Goal: Answer question/provide support: Share knowledge or assist other users

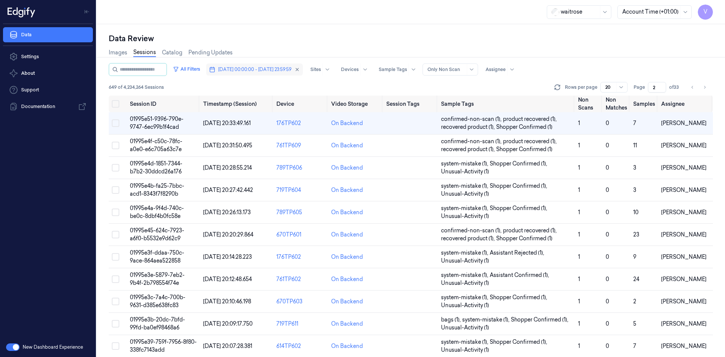
click at [260, 71] on span "[DATE] 00:00:00 - [DATE] 23:59:59" at bounding box center [254, 69] width 73 height 7
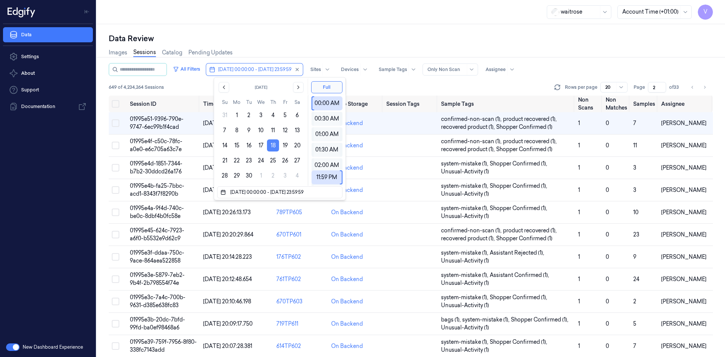
click at [276, 145] on button "18" at bounding box center [273, 145] width 12 height 12
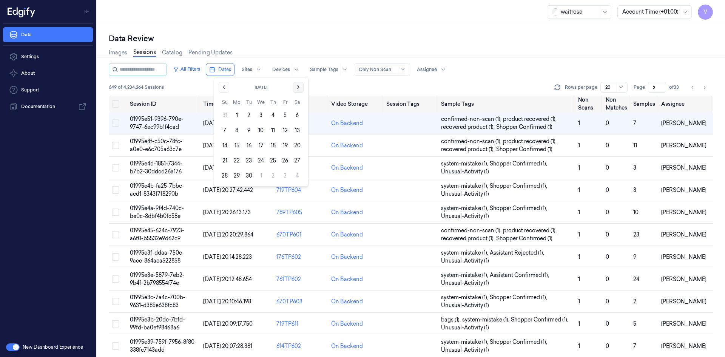
click at [300, 86] on icon "Go to the Next Month" at bounding box center [298, 87] width 6 height 6
click at [226, 131] on button "5" at bounding box center [225, 130] width 12 height 12
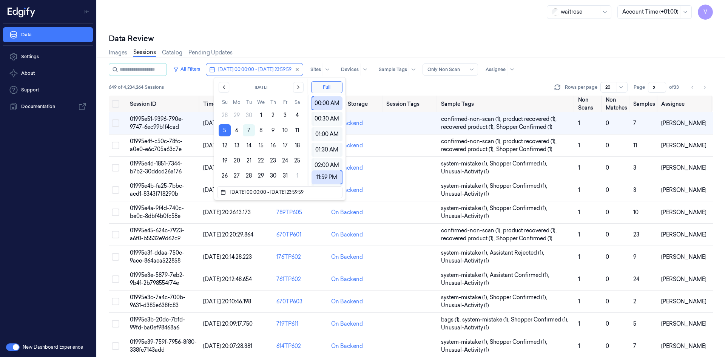
click at [341, 41] on div "Data Review" at bounding box center [411, 38] width 604 height 11
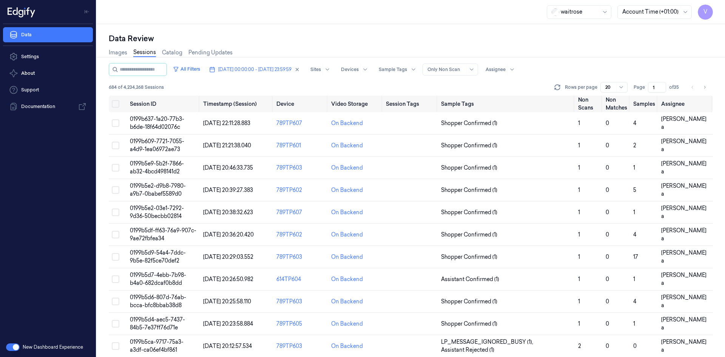
drag, startPoint x: 655, startPoint y: 87, endPoint x: 643, endPoint y: 93, distance: 14.2
click at [643, 93] on div "All Filters [DATE] 00:00:00 - [DATE] 23:59:59 Sites Devices Sample Tags Alert T…" at bounding box center [411, 79] width 604 height 32
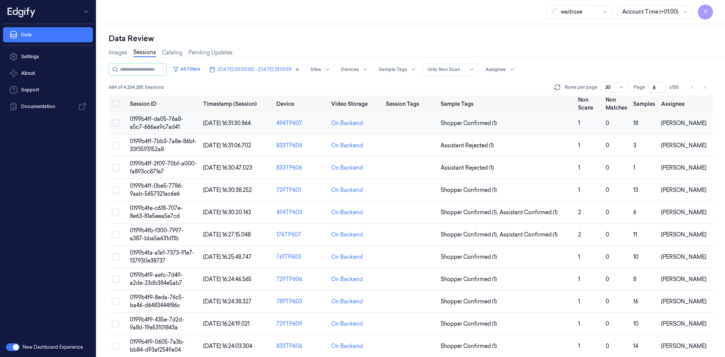
type input "8"
click at [173, 123] on td "0199b4ff-da05-76a8-a5c7-666aa9c7ad41" at bounding box center [163, 123] width 73 height 22
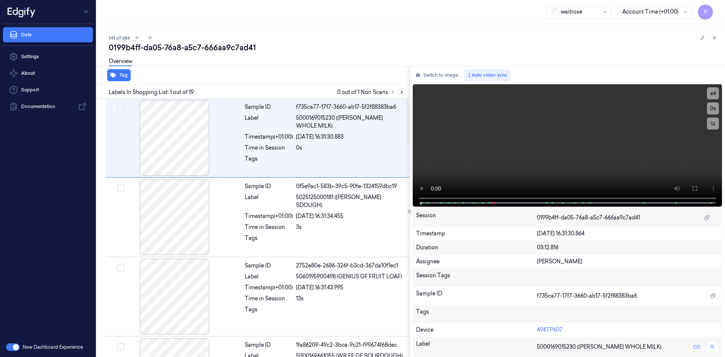
click at [404, 89] on button at bounding box center [401, 92] width 9 height 9
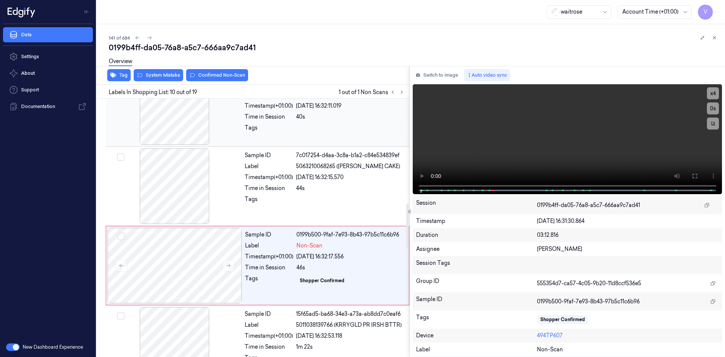
scroll to position [626, 0]
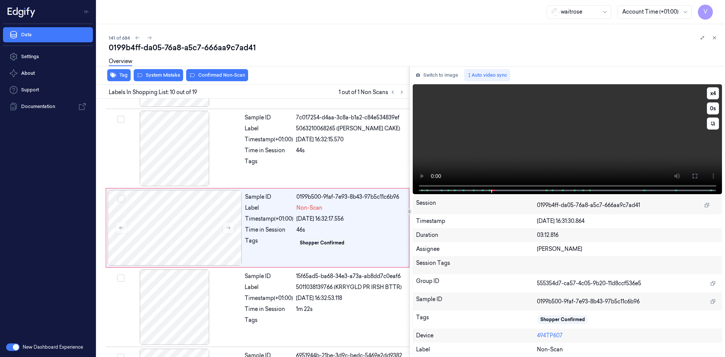
click at [491, 156] on video at bounding box center [568, 139] width 310 height 110
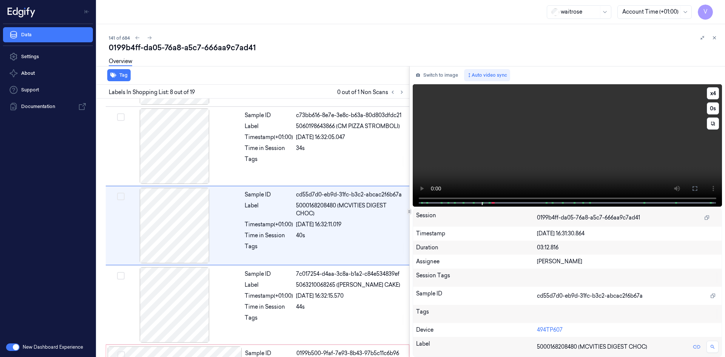
scroll to position [468, 0]
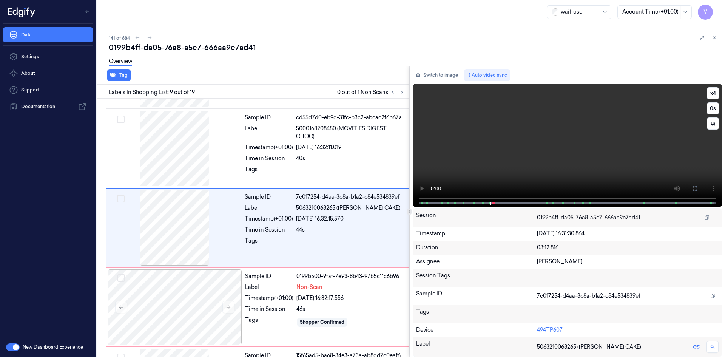
click at [534, 155] on video at bounding box center [568, 145] width 310 height 122
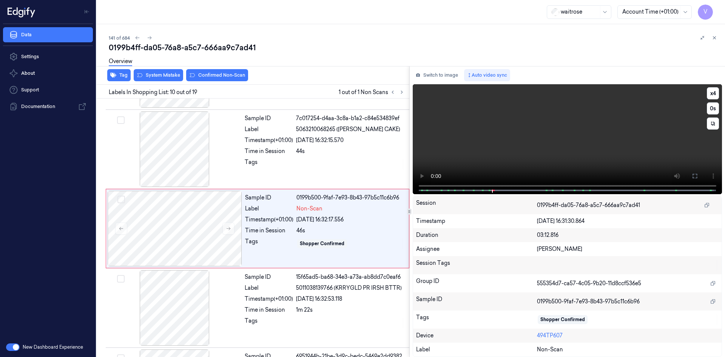
scroll to position [626, 0]
click at [499, 155] on video at bounding box center [568, 139] width 310 height 110
click at [713, 93] on button "x 4" at bounding box center [713, 93] width 12 height 12
click at [492, 155] on video at bounding box center [568, 139] width 310 height 110
click at [176, 221] on div at bounding box center [175, 228] width 134 height 76
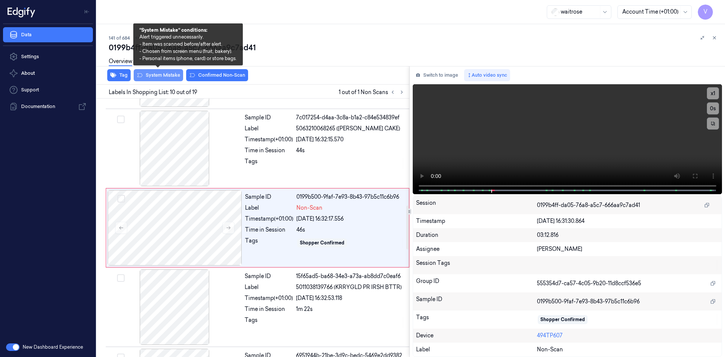
click at [164, 73] on button "System Mistake" at bounding box center [158, 75] width 49 height 12
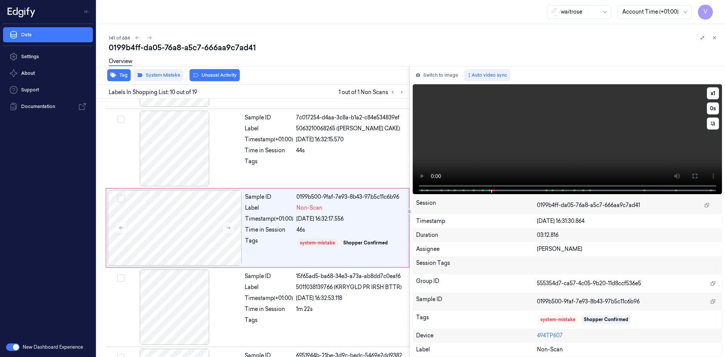
click at [624, 125] on video at bounding box center [568, 139] width 310 height 110
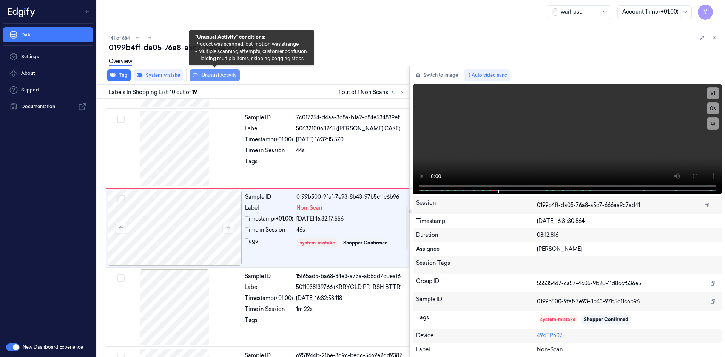
click at [212, 76] on button "Unusual Activity" at bounding box center [215, 75] width 50 height 12
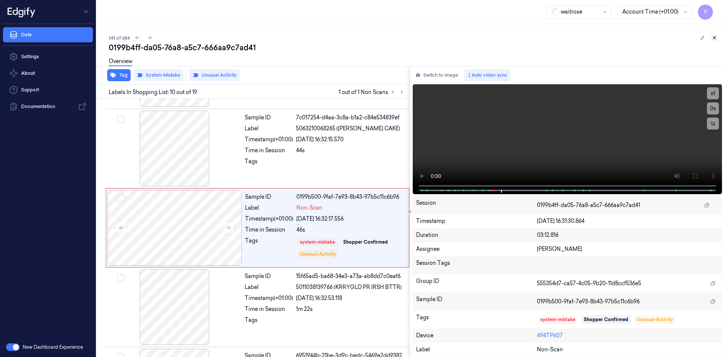
click at [715, 38] on icon at bounding box center [714, 37] width 5 height 5
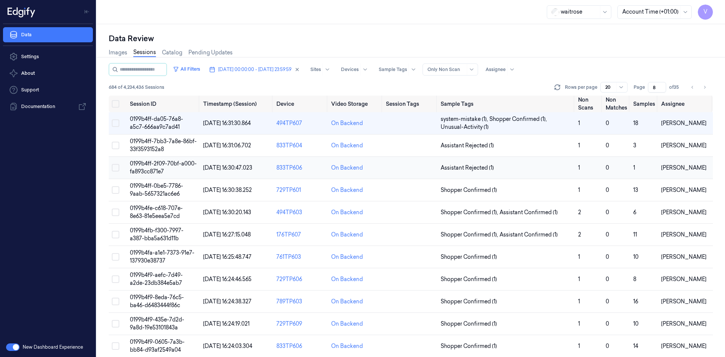
click at [154, 164] on span "0199b4ff-2f09-70bf-a000-fa893cc871e7" at bounding box center [163, 167] width 67 height 15
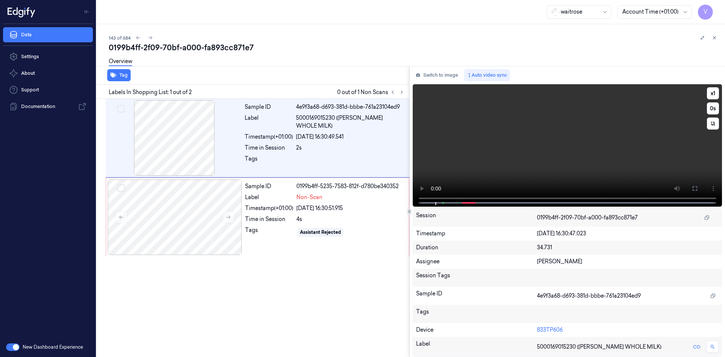
click at [482, 153] on video at bounding box center [568, 145] width 310 height 122
click at [711, 93] on button "x 1" at bounding box center [713, 93] width 12 height 12
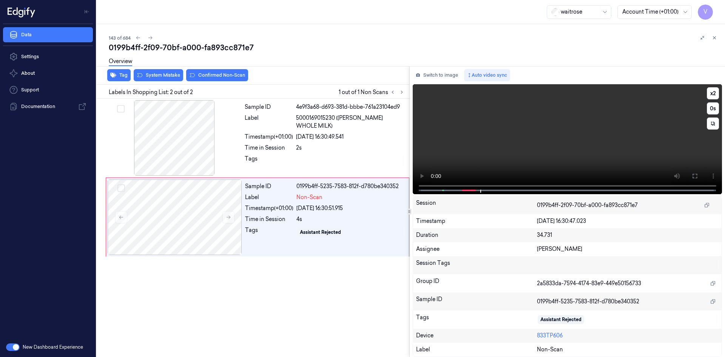
click at [549, 131] on video at bounding box center [568, 139] width 310 height 110
click at [180, 204] on div at bounding box center [175, 217] width 134 height 76
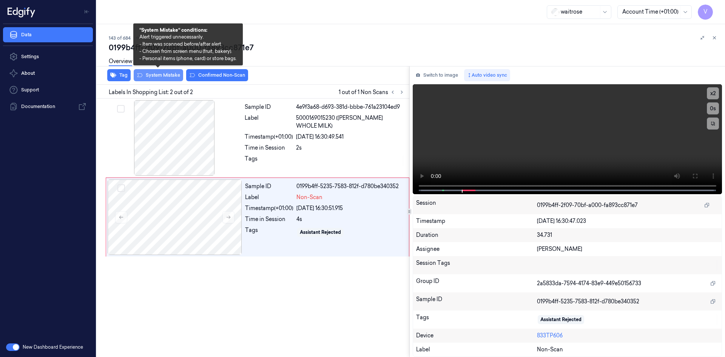
click at [168, 73] on button "System Mistake" at bounding box center [158, 75] width 49 height 12
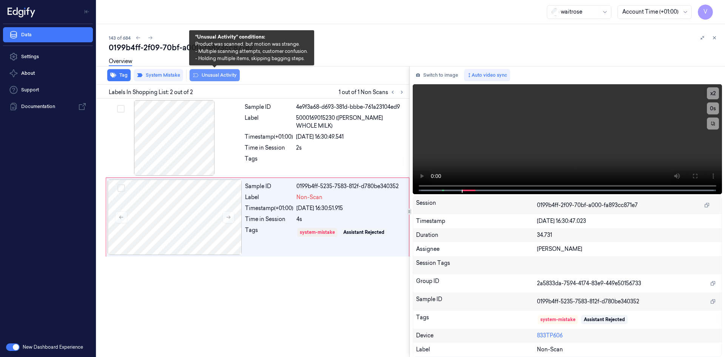
click at [216, 74] on button "Unusual Activity" at bounding box center [215, 75] width 50 height 12
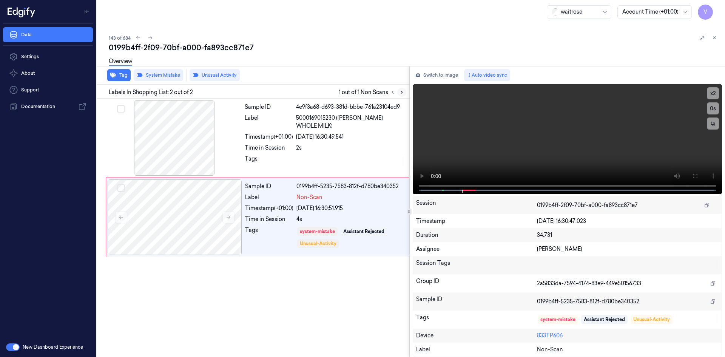
click at [402, 93] on icon at bounding box center [402, 92] width 2 height 3
click at [714, 40] on button at bounding box center [714, 37] width 9 height 9
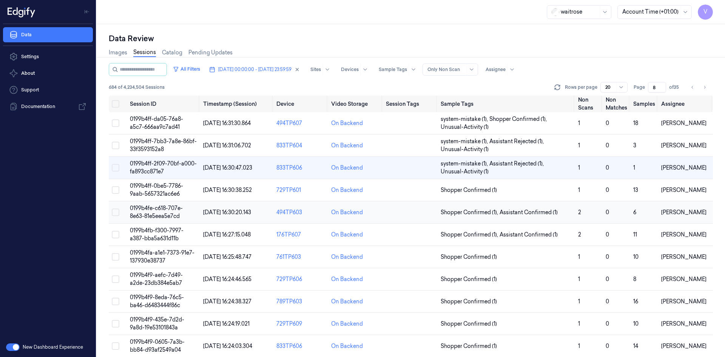
click at [167, 210] on span "0199b4fe-c618-707e-8e63-81e5eea5e7cd" at bounding box center [156, 212] width 53 height 15
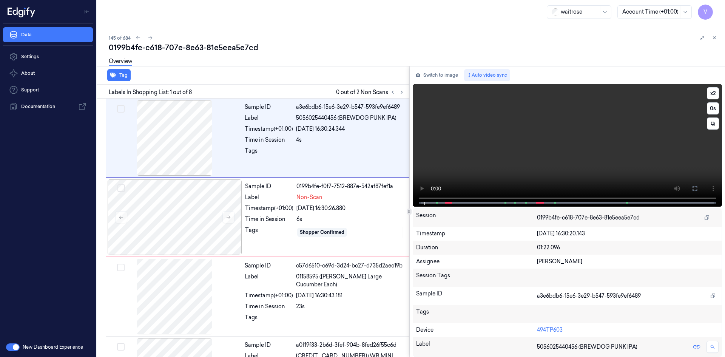
click at [477, 154] on video at bounding box center [568, 145] width 310 height 122
click at [480, 163] on video at bounding box center [568, 145] width 310 height 122
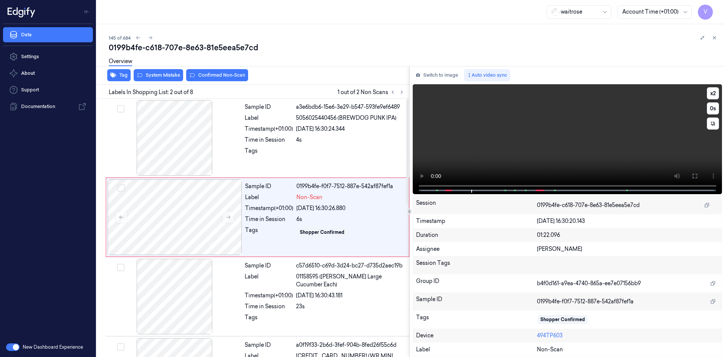
click at [491, 117] on video at bounding box center [568, 139] width 310 height 110
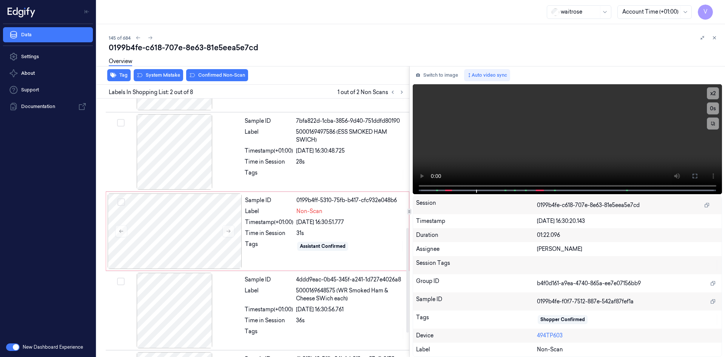
scroll to position [303, 0]
click at [513, 145] on video at bounding box center [568, 139] width 310 height 110
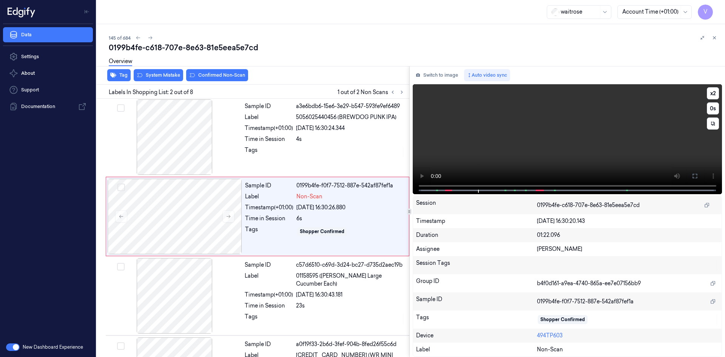
scroll to position [0, 0]
click at [562, 141] on video at bounding box center [568, 139] width 310 height 110
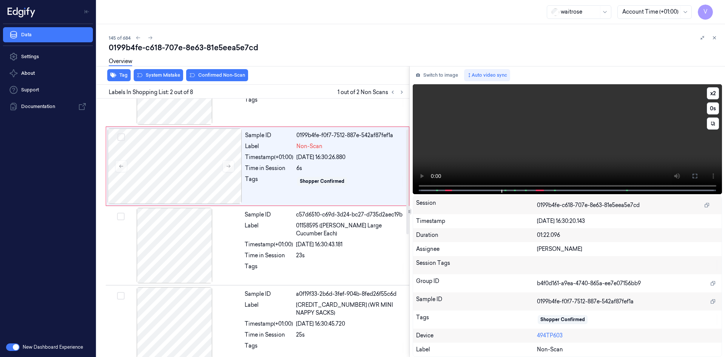
scroll to position [76, 0]
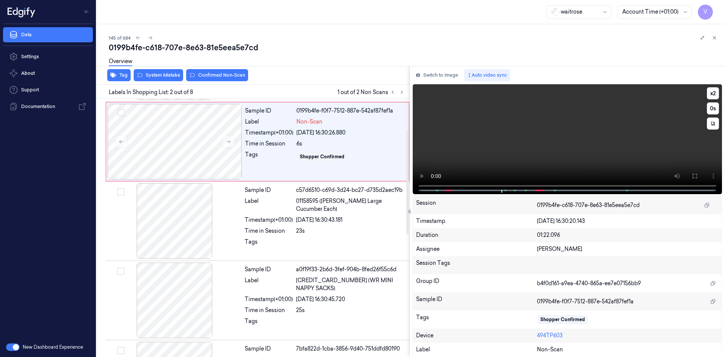
click at [530, 140] on video at bounding box center [568, 139] width 310 height 110
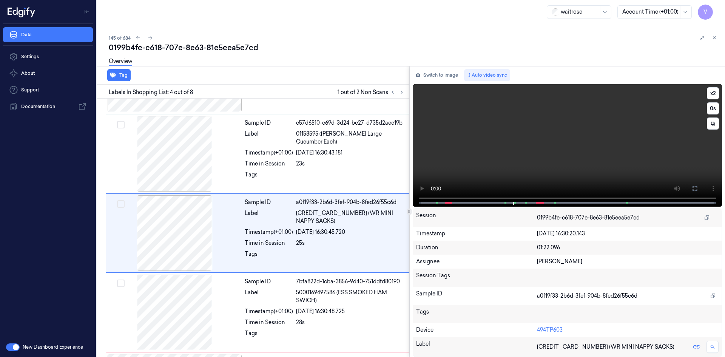
scroll to position [148, 0]
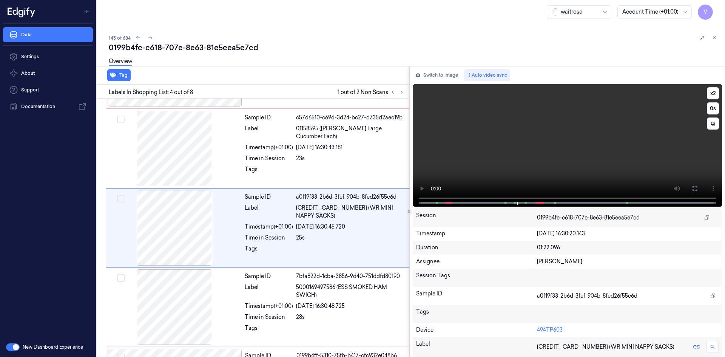
click at [515, 142] on video at bounding box center [568, 145] width 310 height 122
click at [475, 153] on video at bounding box center [568, 145] width 310 height 122
click at [499, 151] on video at bounding box center [568, 145] width 310 height 122
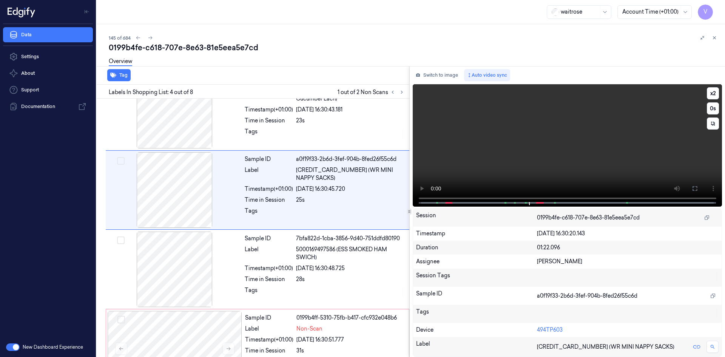
click at [502, 154] on video at bounding box center [568, 145] width 310 height 122
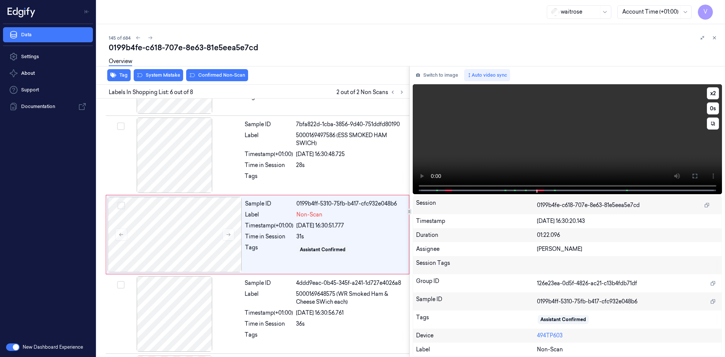
scroll to position [307, 0]
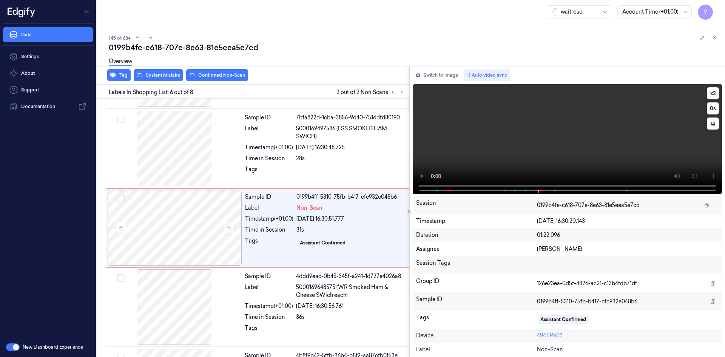
click at [503, 153] on video at bounding box center [568, 139] width 310 height 110
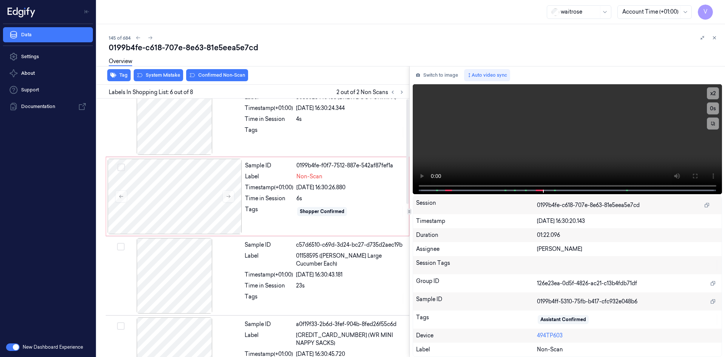
scroll to position [0, 0]
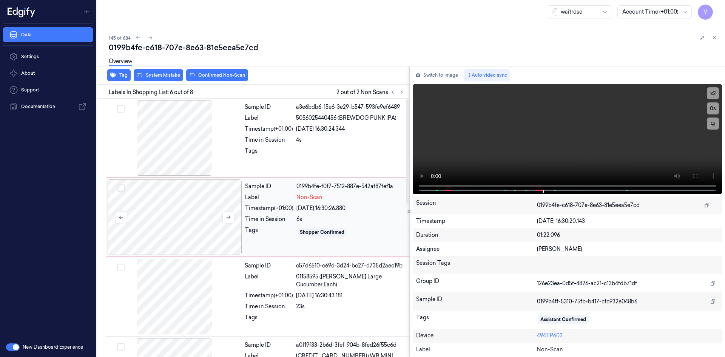
click at [162, 207] on div at bounding box center [175, 217] width 134 height 76
click at [162, 71] on div "Overview" at bounding box center [414, 62] width 610 height 19
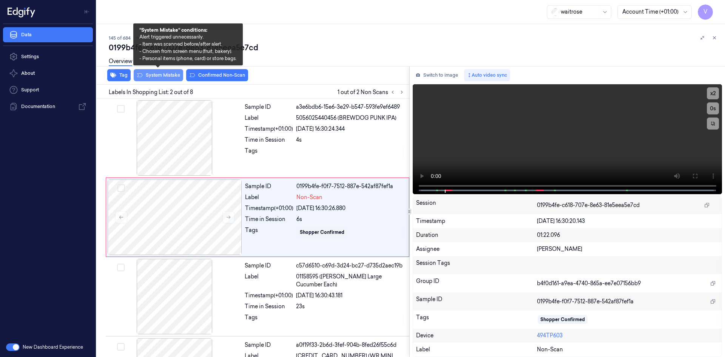
click at [162, 76] on button "System Mistake" at bounding box center [158, 75] width 49 height 12
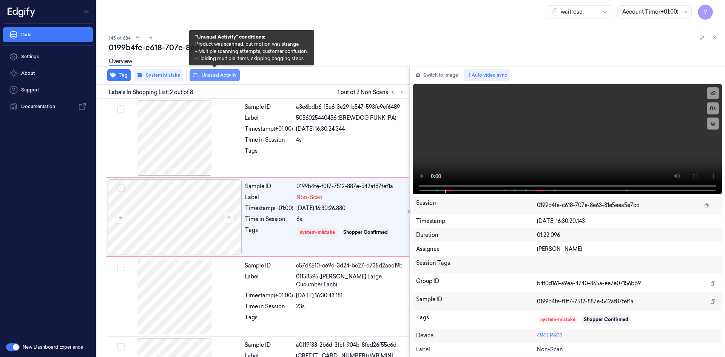
click at [207, 75] on button "Unusual Activity" at bounding box center [215, 75] width 50 height 12
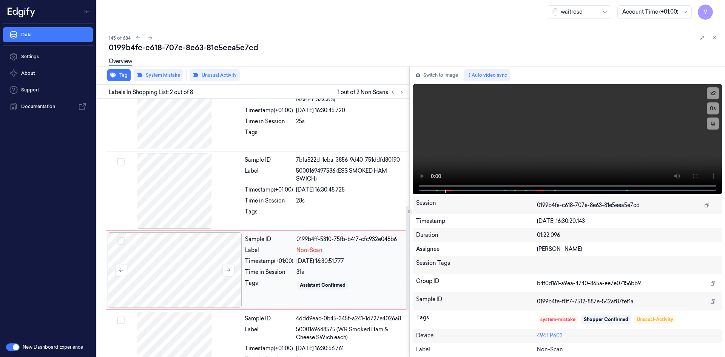
drag, startPoint x: 138, startPoint y: 256, endPoint x: 197, endPoint y: 202, distance: 79.9
click at [139, 256] on div at bounding box center [175, 270] width 134 height 76
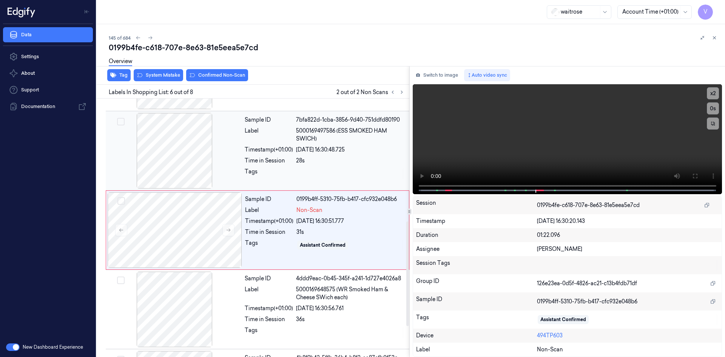
scroll to position [307, 0]
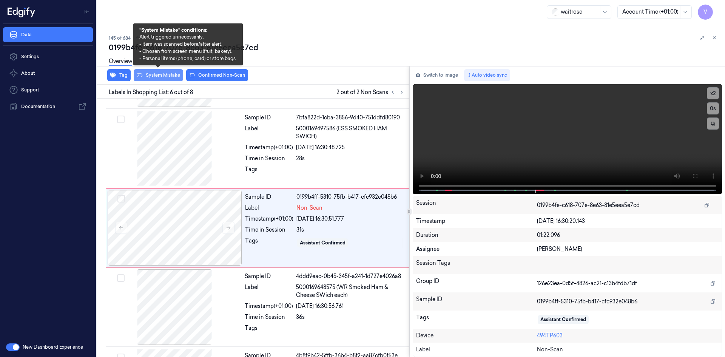
click at [164, 77] on button "System Mistake" at bounding box center [158, 75] width 49 height 12
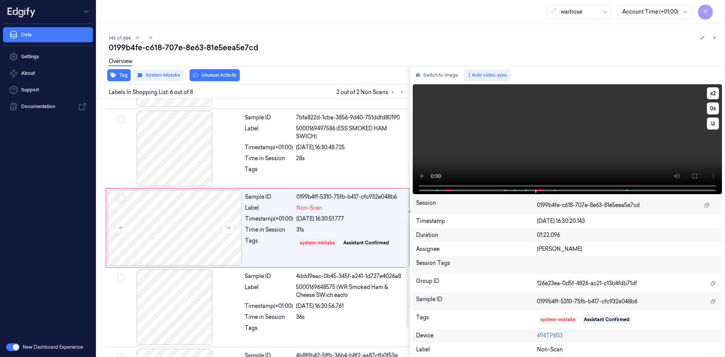
click at [530, 127] on video at bounding box center [568, 139] width 310 height 110
click at [529, 131] on video at bounding box center [568, 139] width 310 height 110
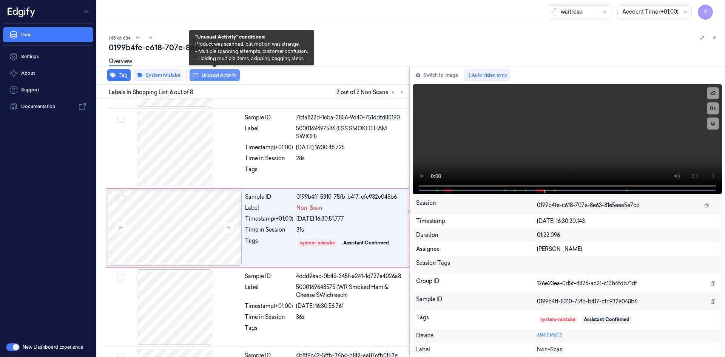
click at [228, 76] on button "Unusual Activity" at bounding box center [215, 75] width 50 height 12
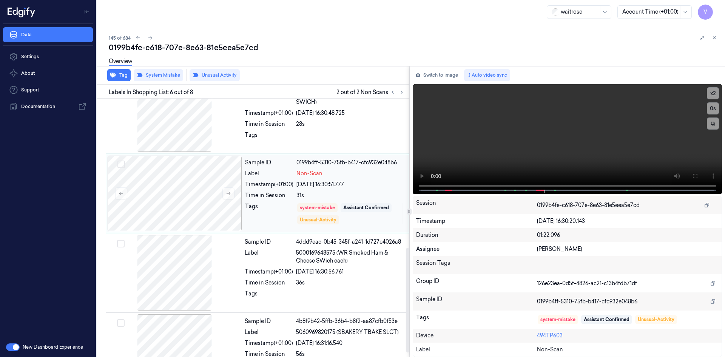
scroll to position [379, 0]
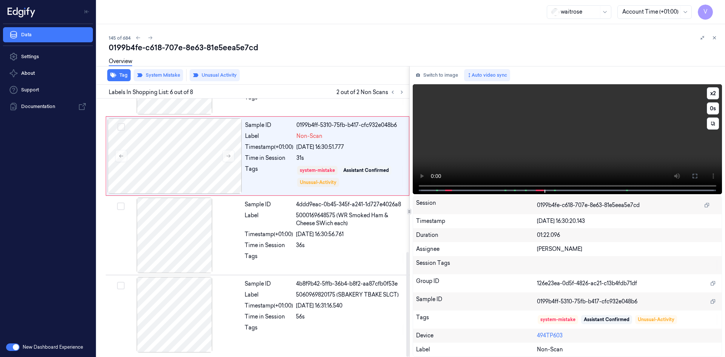
click at [513, 164] on video at bounding box center [568, 139] width 310 height 110
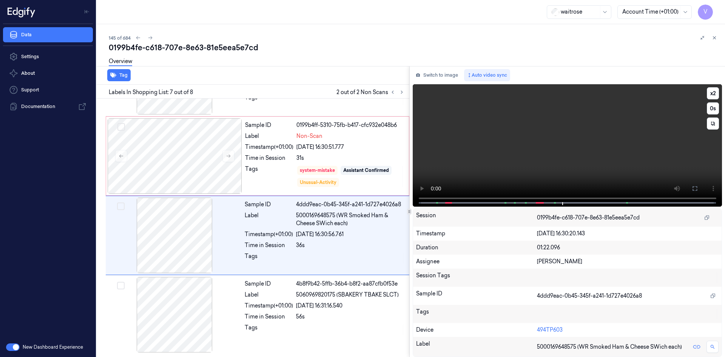
click at [545, 138] on video at bounding box center [568, 145] width 310 height 122
click at [717, 36] on icon at bounding box center [714, 37] width 5 height 5
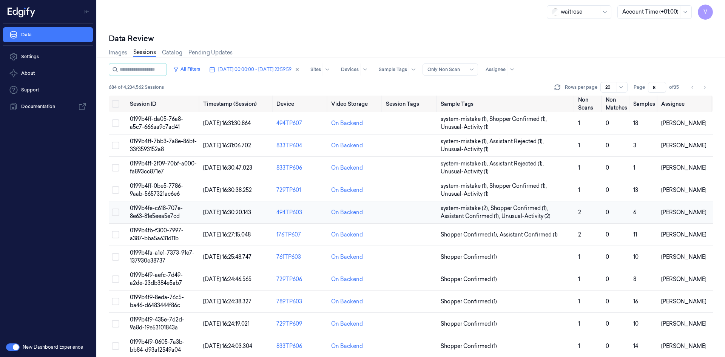
scroll to position [76, 0]
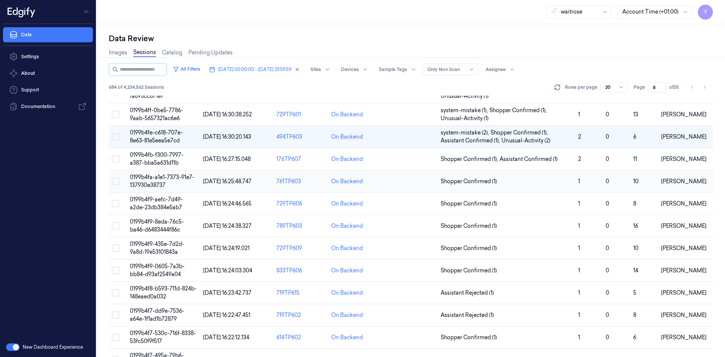
click at [155, 178] on span "0199b4fa-a1e1-7373-91e7-137930e38737" at bounding box center [162, 181] width 65 height 15
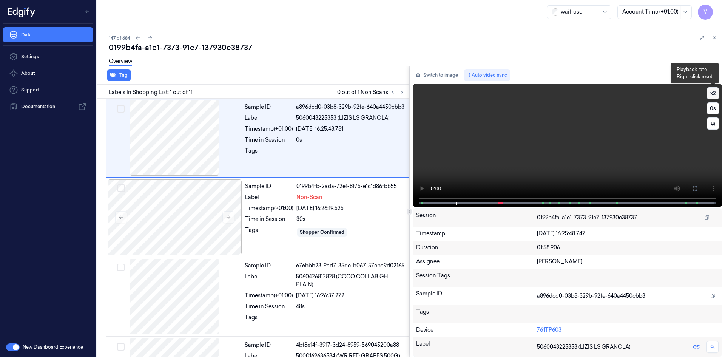
click at [715, 93] on button "x 2" at bounding box center [713, 93] width 12 height 12
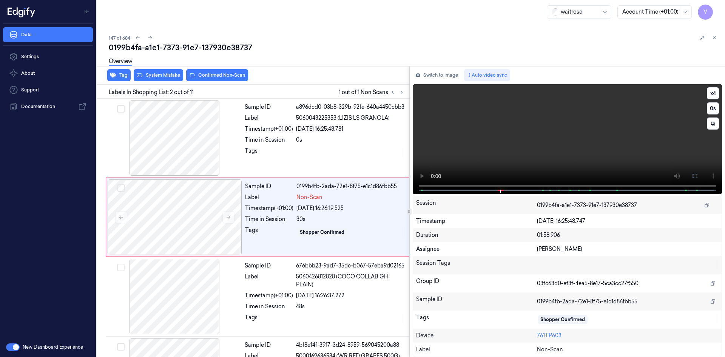
click at [501, 151] on video at bounding box center [568, 139] width 310 height 110
click at [165, 213] on div at bounding box center [175, 217] width 134 height 76
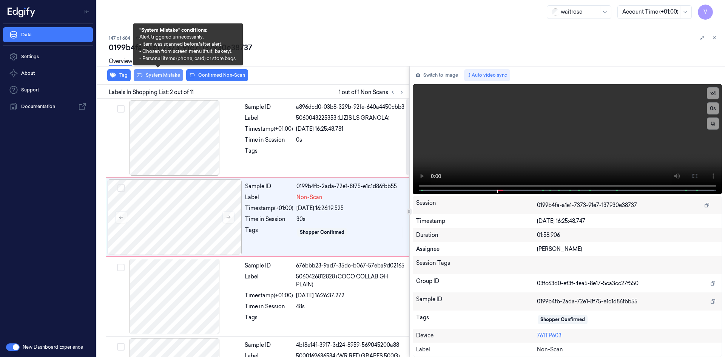
click at [162, 74] on button "System Mistake" at bounding box center [158, 75] width 49 height 12
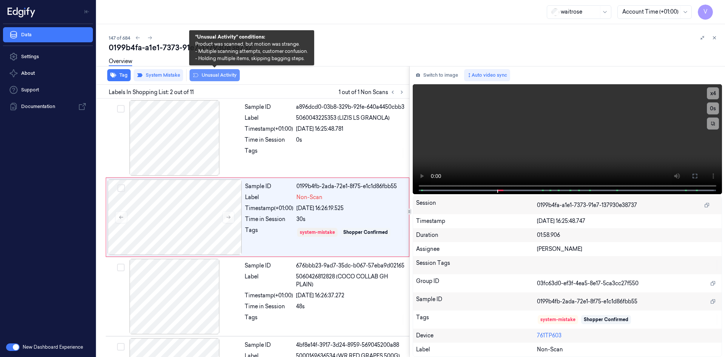
click at [202, 73] on button "Unusual Activity" at bounding box center [215, 75] width 50 height 12
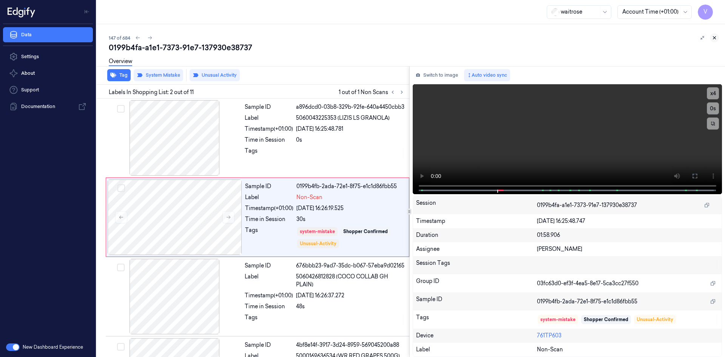
click at [717, 40] on icon at bounding box center [714, 37] width 5 height 5
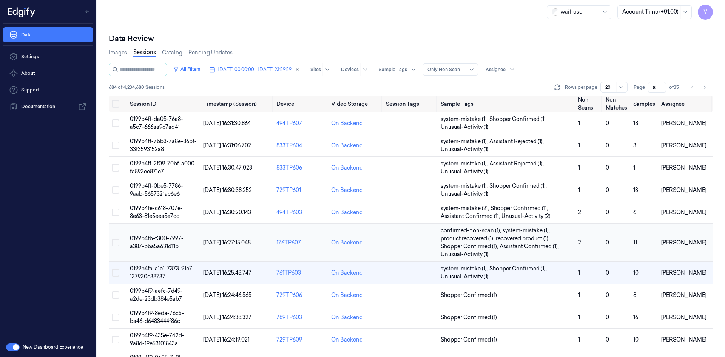
scroll to position [38, 0]
click at [163, 312] on span "0199b4f9-8eda-76c5-ba46-d6483444f86c" at bounding box center [157, 317] width 54 height 15
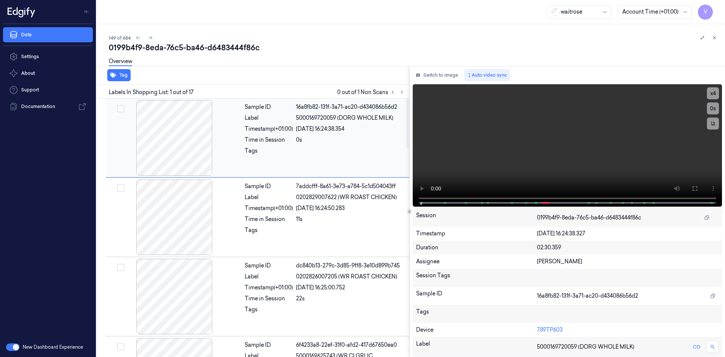
drag, startPoint x: 402, startPoint y: 94, endPoint x: 401, endPoint y: 113, distance: 18.9
click at [402, 95] on button at bounding box center [401, 92] width 9 height 9
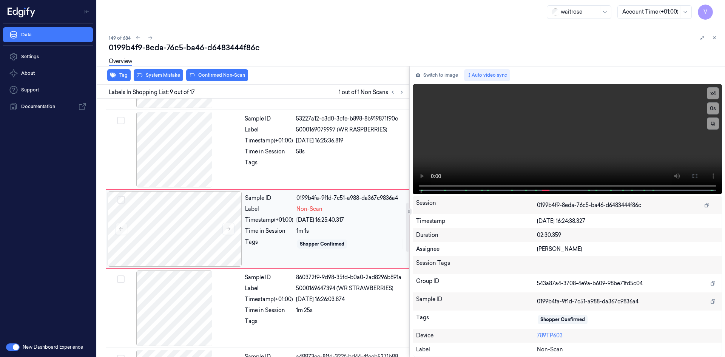
scroll to position [545, 0]
click at [225, 226] on button at bounding box center [228, 228] width 12 height 12
click at [227, 227] on icon at bounding box center [228, 227] width 5 height 5
click at [228, 226] on icon at bounding box center [228, 227] width 5 height 5
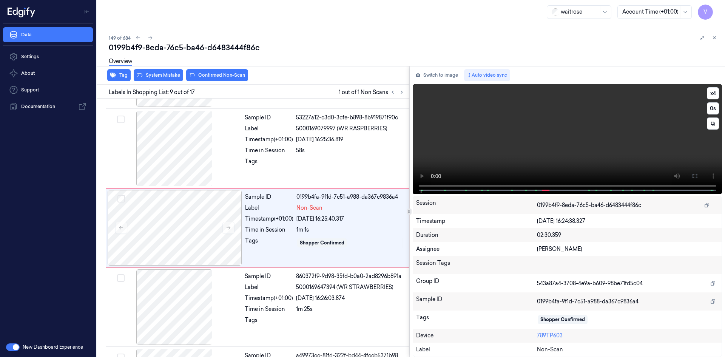
click at [506, 153] on video at bounding box center [568, 139] width 310 height 110
click at [528, 148] on video at bounding box center [568, 139] width 310 height 110
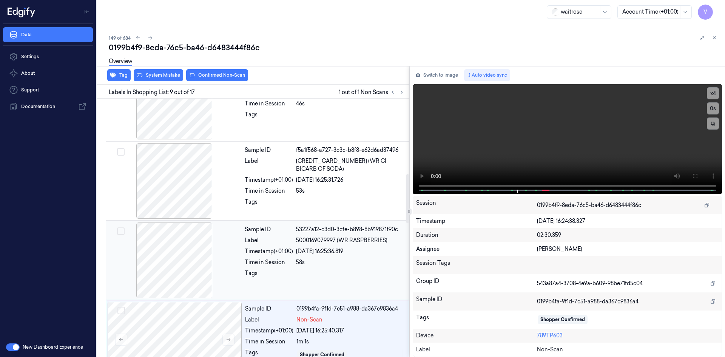
scroll to position [394, 0]
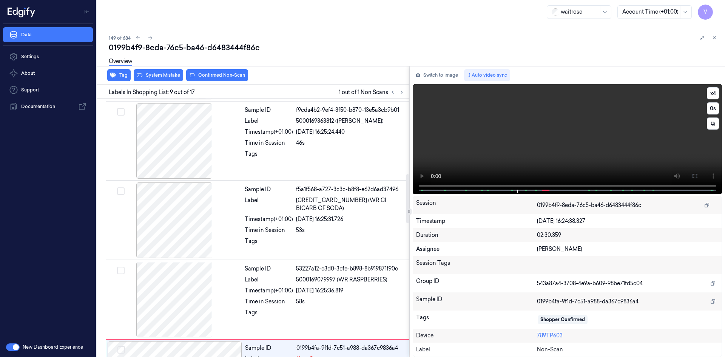
click at [462, 154] on video at bounding box center [568, 139] width 310 height 110
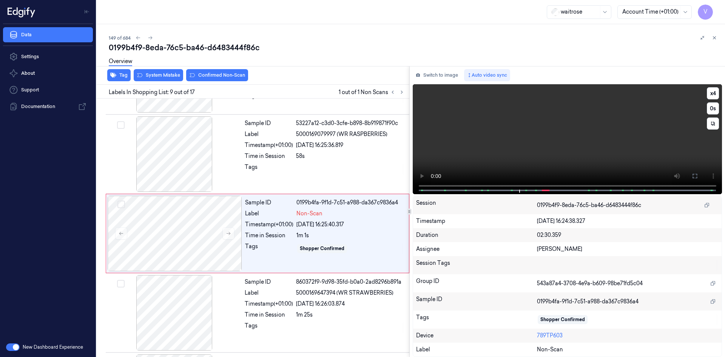
scroll to position [545, 0]
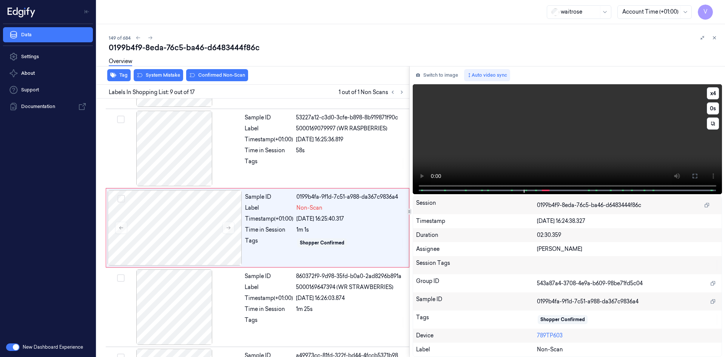
click at [515, 136] on video at bounding box center [568, 139] width 310 height 110
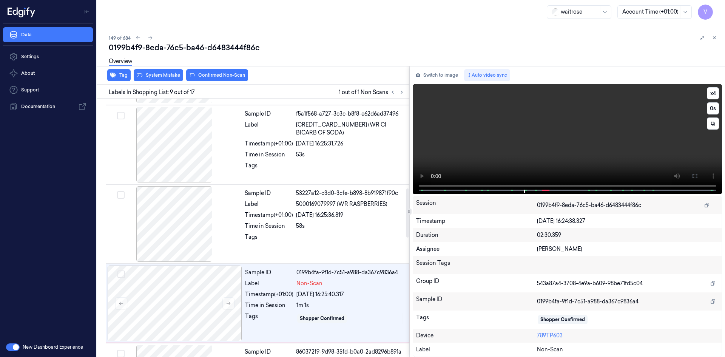
click at [481, 149] on video at bounding box center [568, 139] width 310 height 110
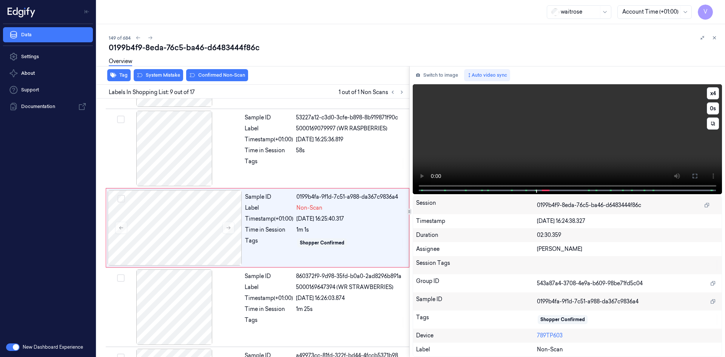
click at [496, 134] on video at bounding box center [568, 139] width 310 height 110
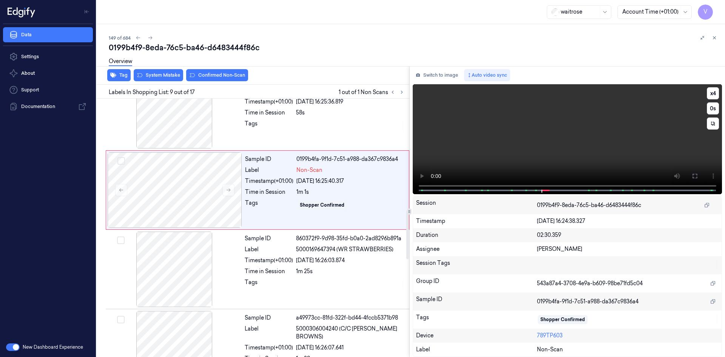
click at [474, 146] on video at bounding box center [568, 139] width 310 height 110
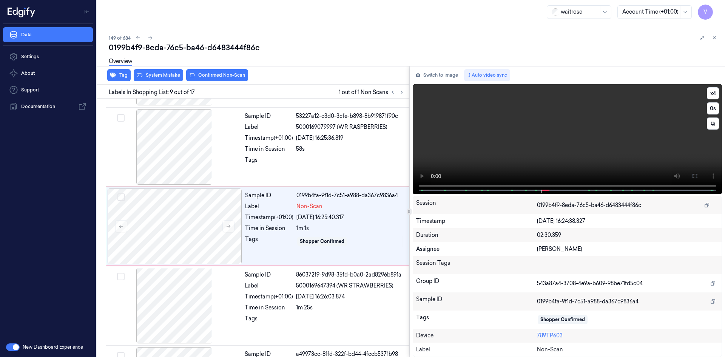
scroll to position [545, 0]
click at [553, 134] on video at bounding box center [568, 139] width 310 height 110
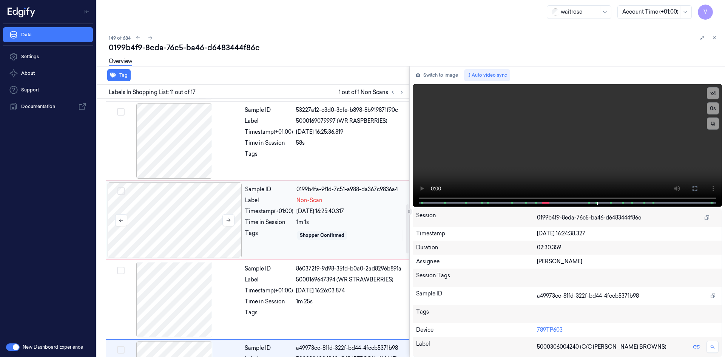
click at [179, 209] on div at bounding box center [175, 220] width 134 height 76
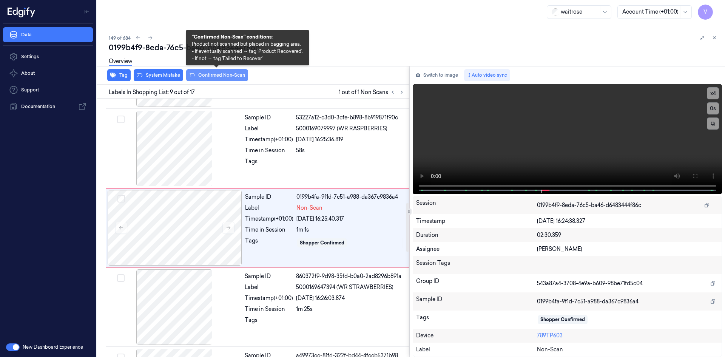
click at [220, 75] on button "Confirmed Non-Scan" at bounding box center [217, 75] width 62 height 12
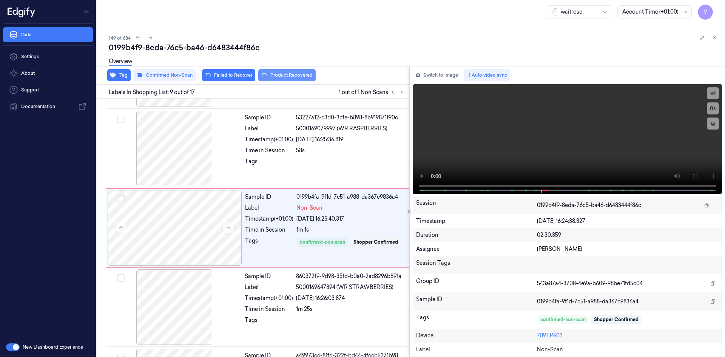
click at [277, 76] on button "Product Recovered" at bounding box center [286, 75] width 57 height 12
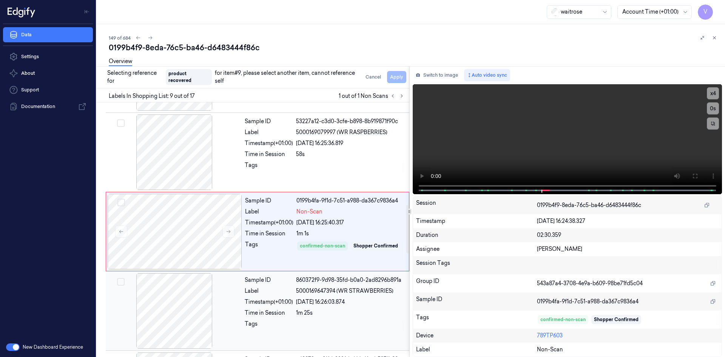
click at [197, 297] on div at bounding box center [174, 311] width 134 height 76
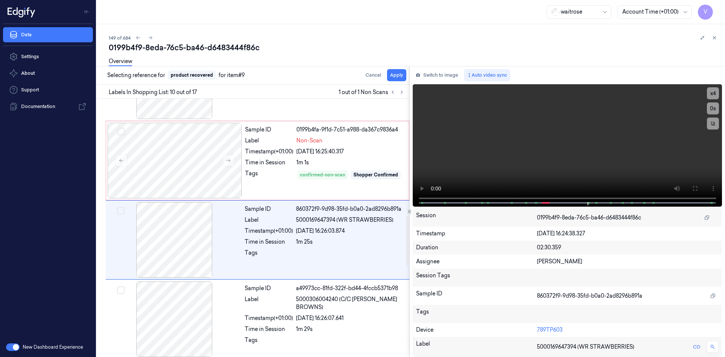
scroll to position [624, 0]
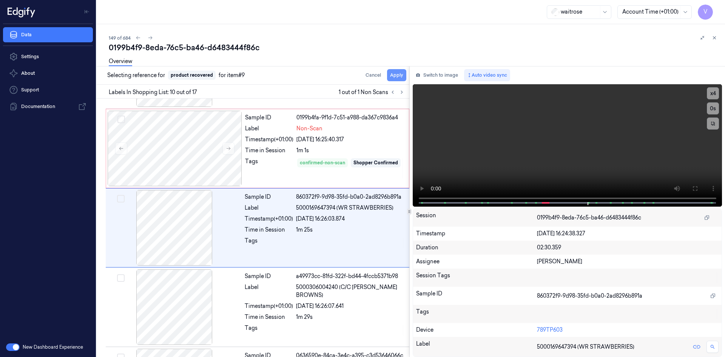
click at [399, 76] on button "Apply" at bounding box center [396, 75] width 19 height 12
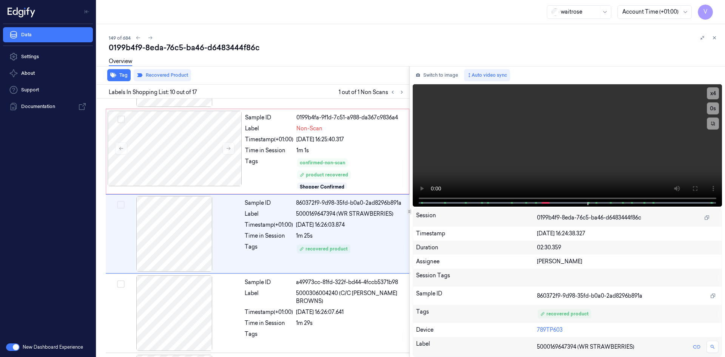
scroll to position [630, 0]
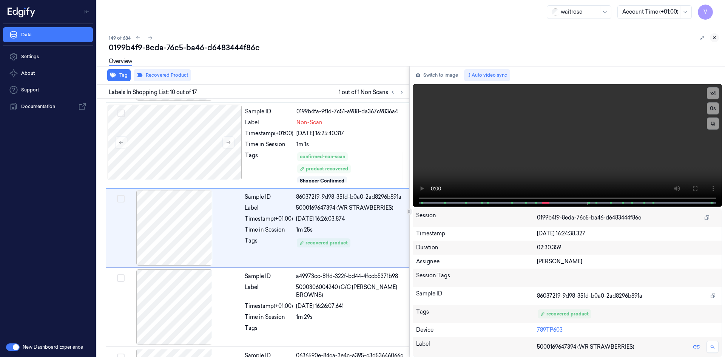
click at [715, 37] on icon at bounding box center [714, 37] width 5 height 5
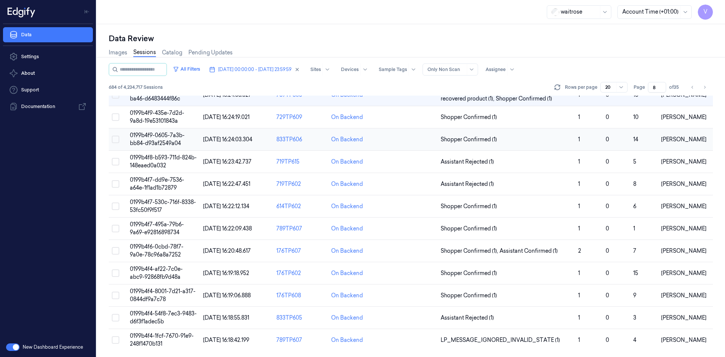
scroll to position [185, 0]
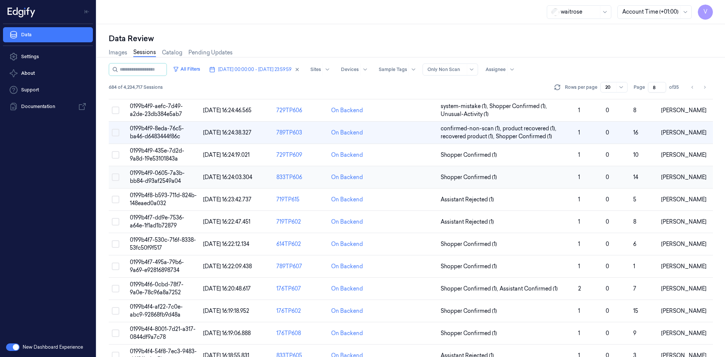
click at [159, 176] on td "0199b4f9-0605-7a3b-bb84-d93af2549a04" at bounding box center [163, 177] width 73 height 22
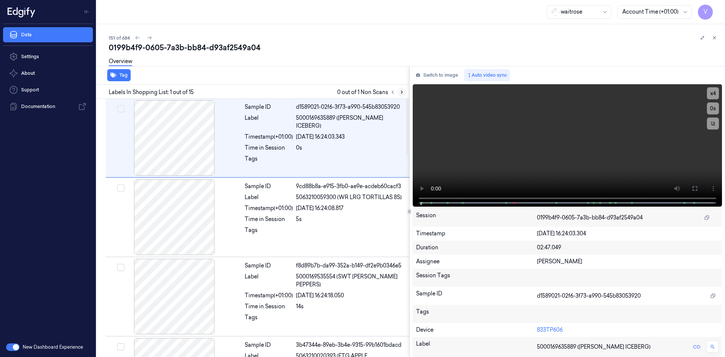
click at [402, 91] on icon at bounding box center [402, 92] width 2 height 3
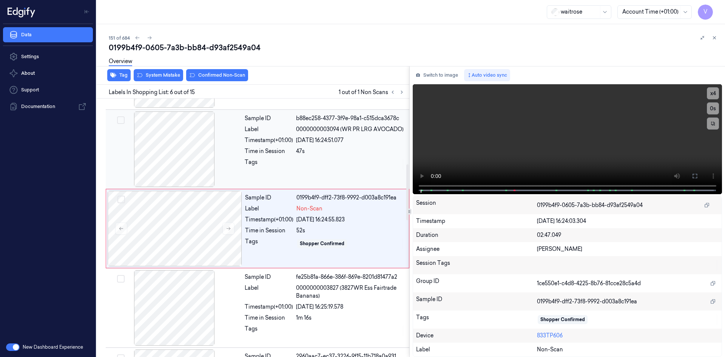
scroll to position [307, 0]
click at [229, 228] on icon at bounding box center [229, 227] width 4 height 3
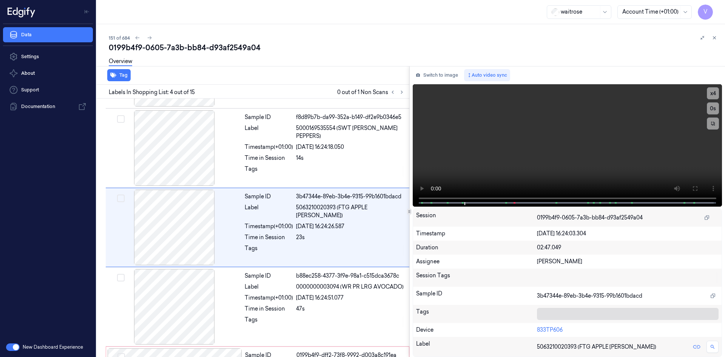
scroll to position [148, 0]
click at [506, 133] on video at bounding box center [568, 145] width 310 height 122
click at [551, 152] on video at bounding box center [568, 145] width 310 height 122
click at [525, 147] on video at bounding box center [568, 145] width 310 height 122
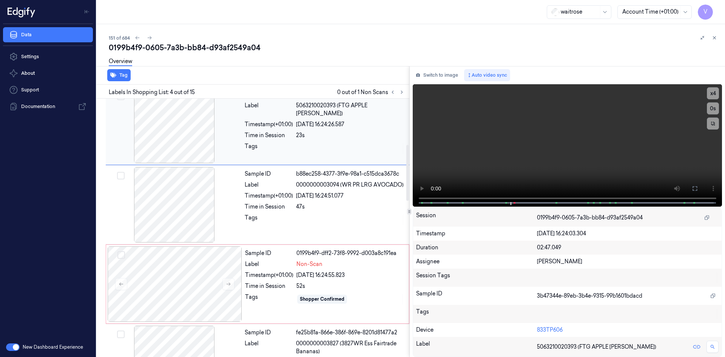
scroll to position [261, 0]
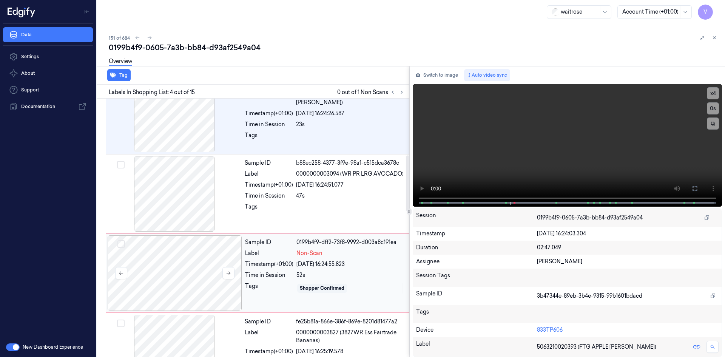
drag, startPoint x: 170, startPoint y: 269, endPoint x: 173, endPoint y: 263, distance: 7.3
click at [171, 268] on div at bounding box center [175, 273] width 134 height 76
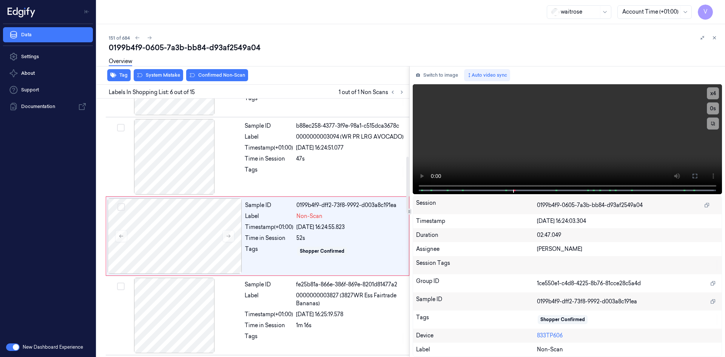
scroll to position [307, 0]
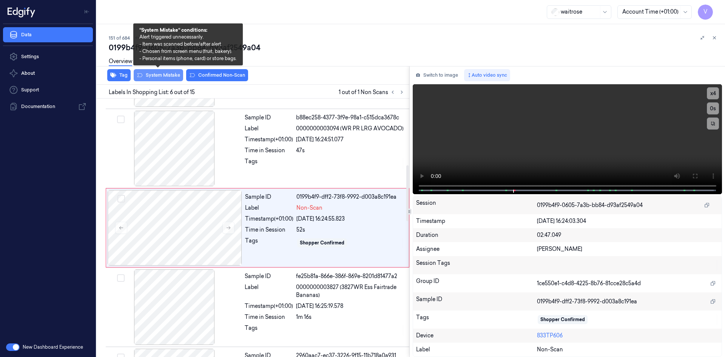
click at [167, 74] on button "System Mistake" at bounding box center [158, 75] width 49 height 12
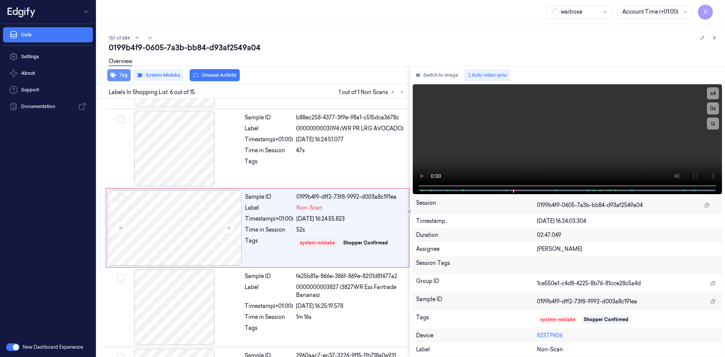
click at [123, 74] on button "Tag" at bounding box center [118, 75] width 23 height 12
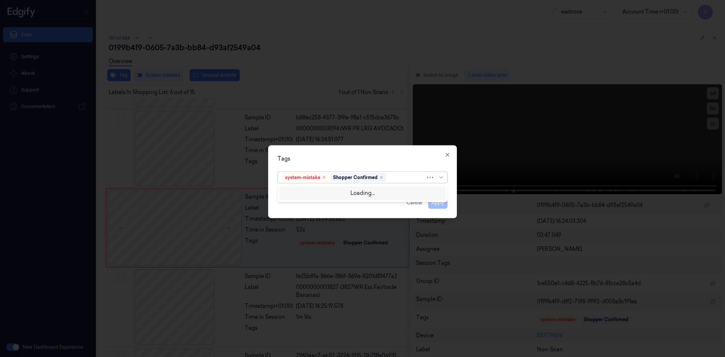
click at [400, 176] on div at bounding box center [407, 177] width 38 height 8
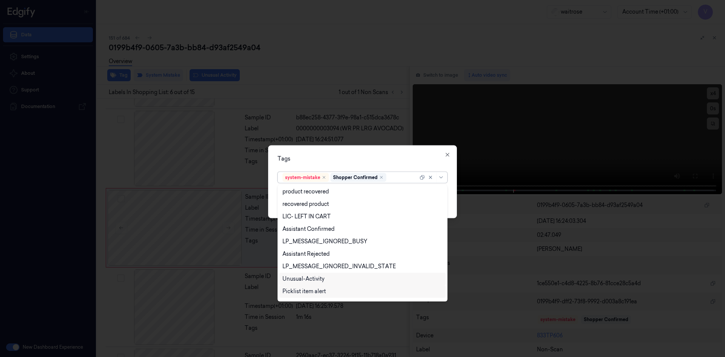
scroll to position [111, 0]
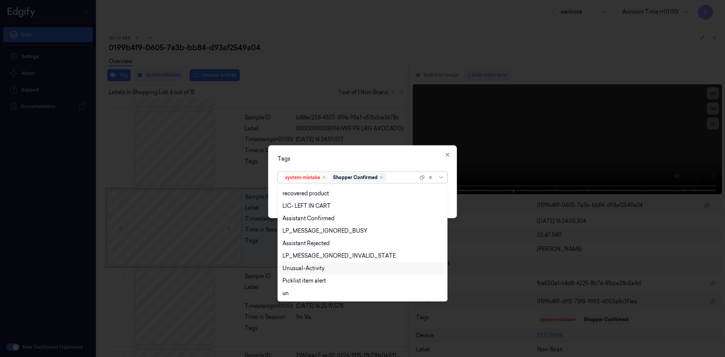
click at [321, 269] on div "Unusual-Activity" at bounding box center [304, 268] width 42 height 8
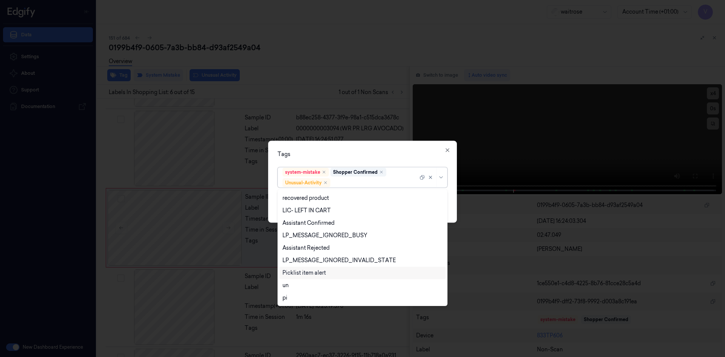
click at [321, 272] on div "Picklist item alert" at bounding box center [304, 273] width 43 height 8
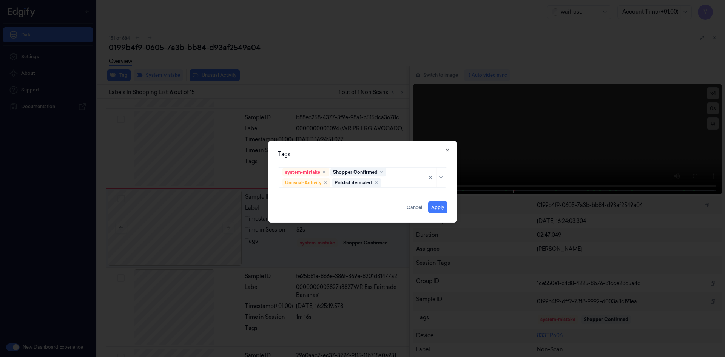
click at [392, 153] on div "Tags" at bounding box center [363, 154] width 170 height 8
click at [439, 207] on button "Apply" at bounding box center [437, 207] width 19 height 12
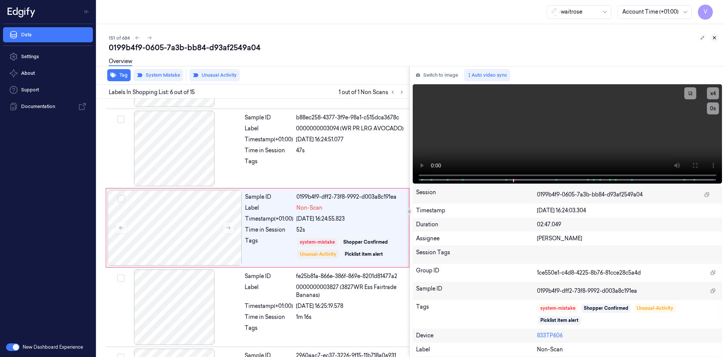
click at [716, 37] on icon at bounding box center [714, 37] width 5 height 5
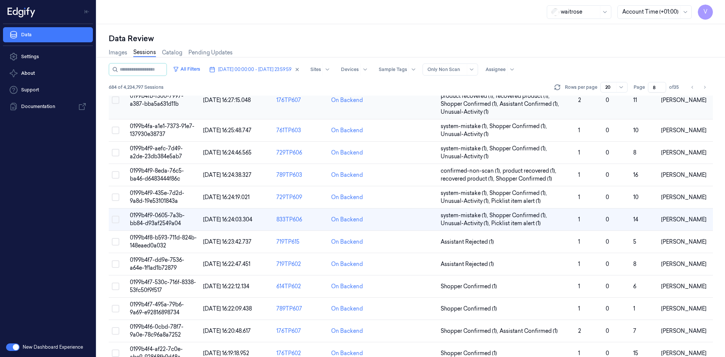
scroll to position [151, 0]
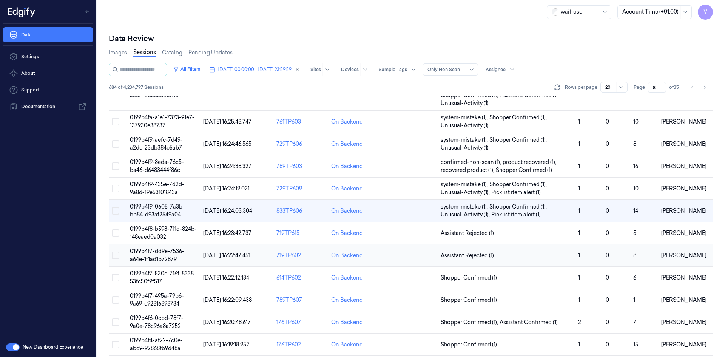
click at [155, 249] on span "0199b4f7-dd9e-7536-a64e-1f1ad1b72879" at bounding box center [157, 255] width 54 height 15
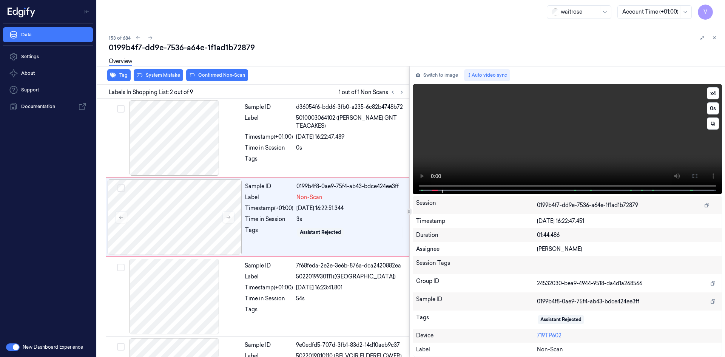
click at [520, 118] on video at bounding box center [568, 139] width 310 height 110
click at [229, 218] on icon at bounding box center [228, 217] width 5 height 5
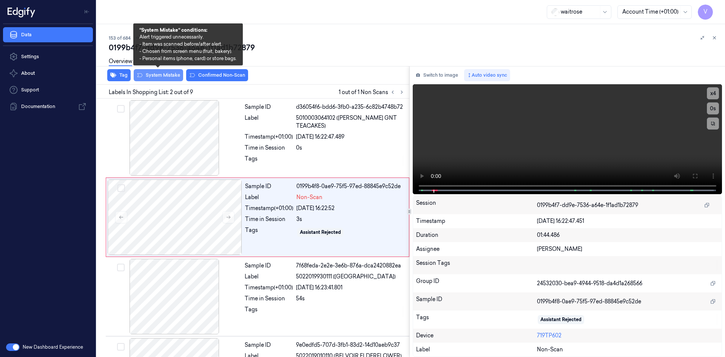
click at [168, 74] on button "System Mistake" at bounding box center [158, 75] width 49 height 12
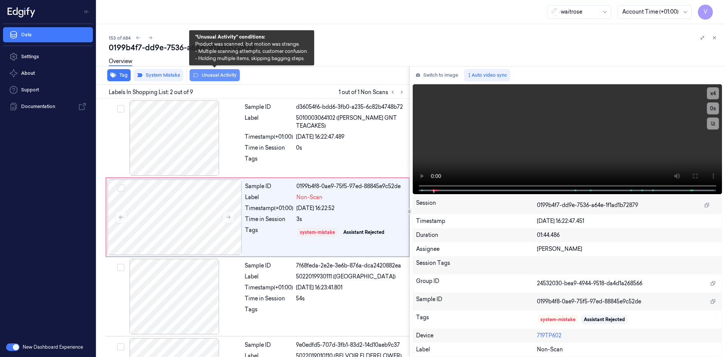
click at [205, 76] on button "Unusual Activity" at bounding box center [215, 75] width 50 height 12
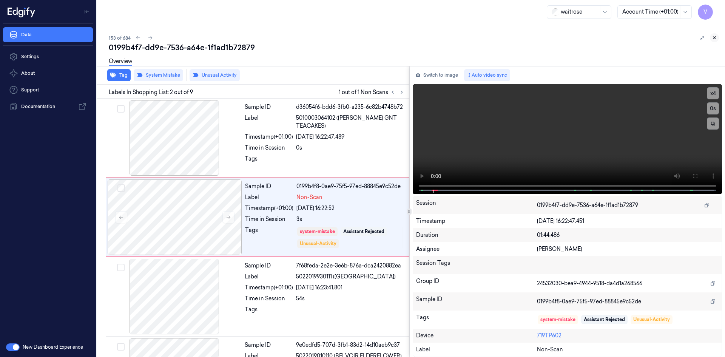
click at [714, 39] on icon at bounding box center [714, 37] width 5 height 5
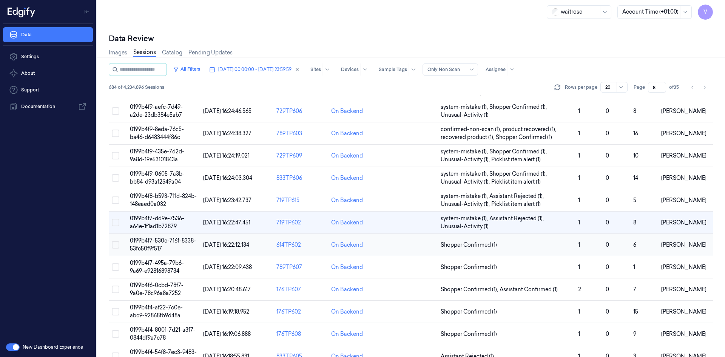
scroll to position [222, 0]
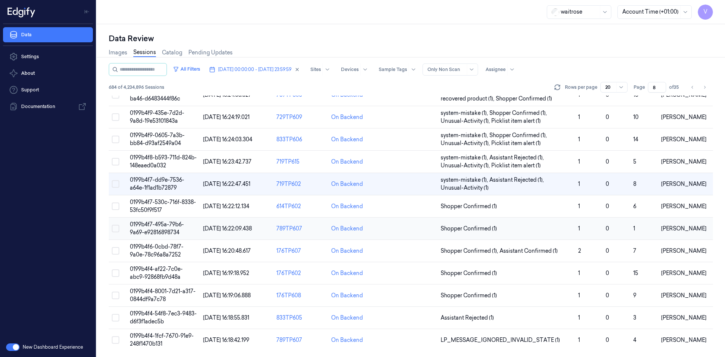
click at [158, 228] on td "0199b4f7-495a-79b6-9a69-e92816898734" at bounding box center [163, 229] width 73 height 22
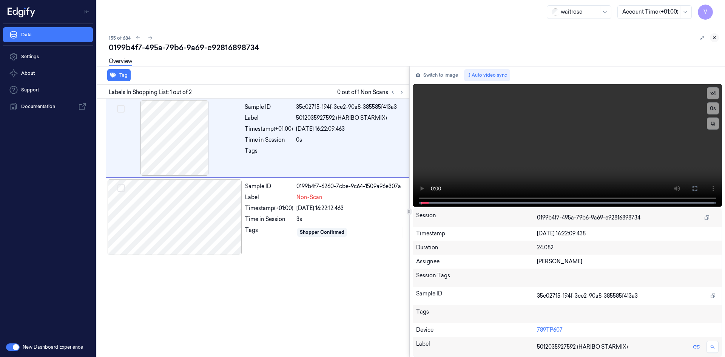
click at [715, 38] on icon at bounding box center [714, 37] width 5 height 5
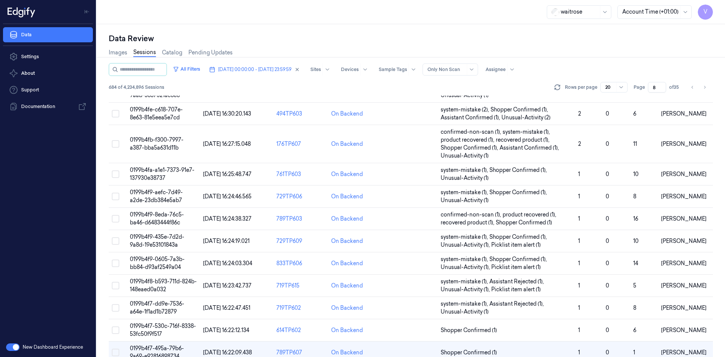
scroll to position [222, 0]
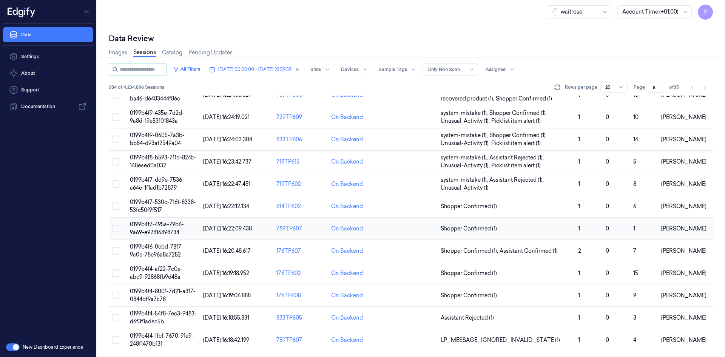
click at [158, 230] on span "0199b4f7-495a-79b6-9a69-e92816898734" at bounding box center [157, 228] width 54 height 15
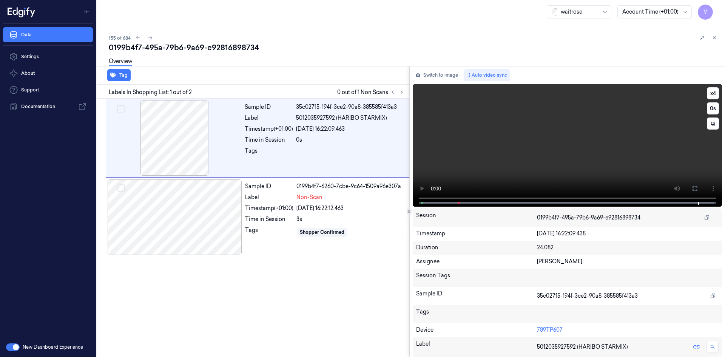
click at [537, 143] on video at bounding box center [568, 145] width 310 height 122
click at [558, 154] on video at bounding box center [568, 145] width 310 height 122
click at [231, 202] on div at bounding box center [175, 217] width 134 height 76
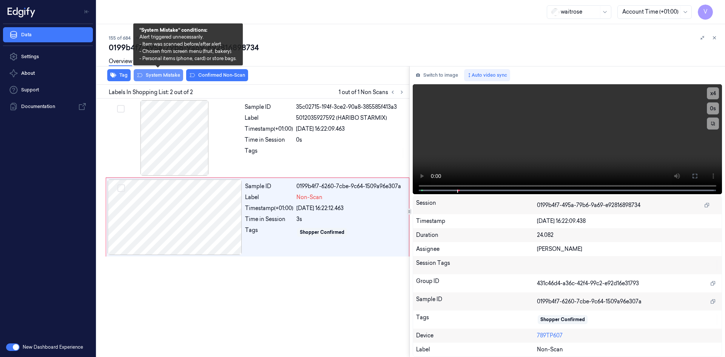
click at [160, 73] on button "System Mistake" at bounding box center [158, 75] width 49 height 12
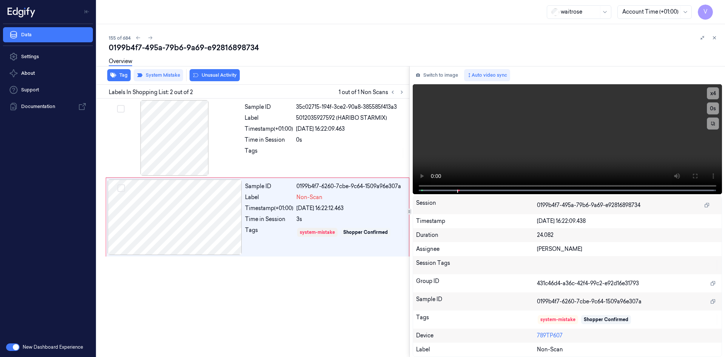
click at [220, 71] on div "Overview" at bounding box center [414, 62] width 610 height 19
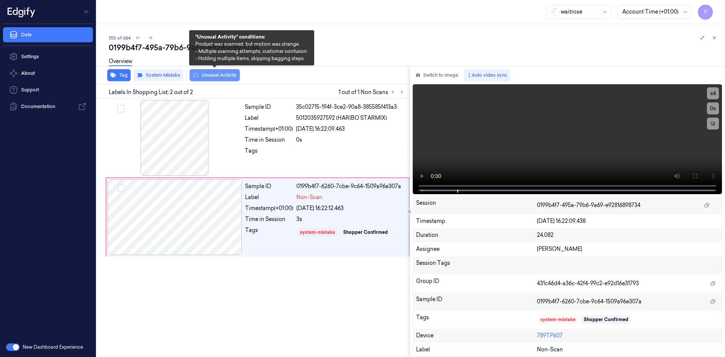
click at [218, 76] on button "Unusual Activity" at bounding box center [215, 75] width 50 height 12
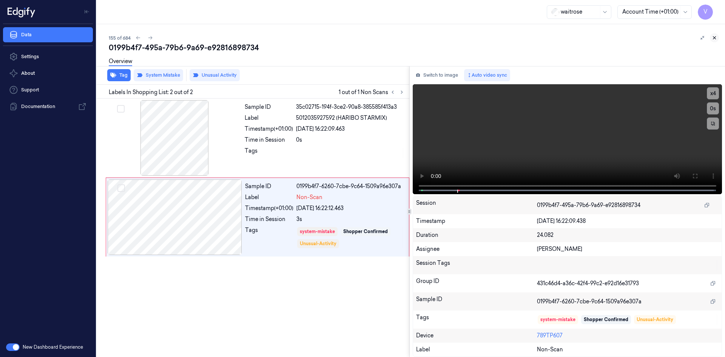
click at [715, 37] on icon at bounding box center [715, 38] width 3 height 3
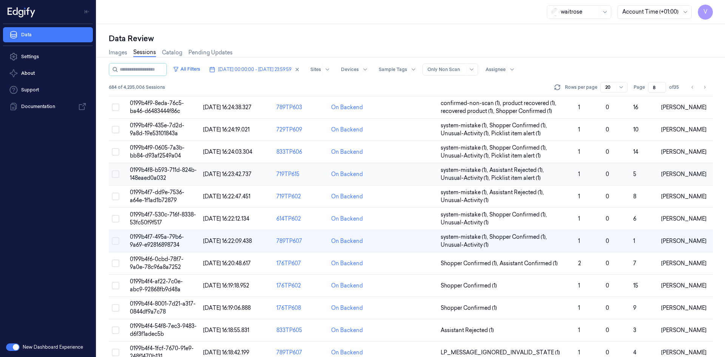
scroll to position [222, 0]
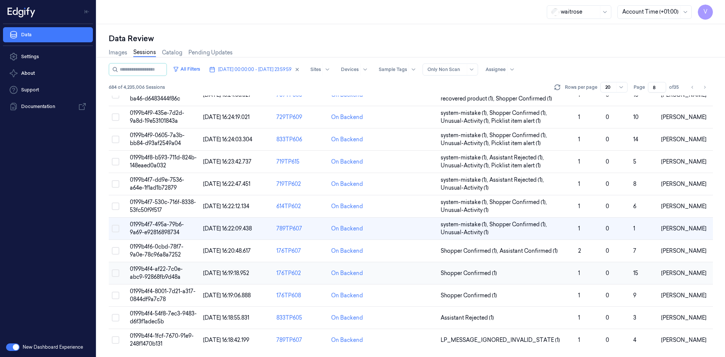
click at [166, 273] on td "0199b4f4-af22-7c0e-abc9-92868fb9d48a" at bounding box center [163, 273] width 73 height 22
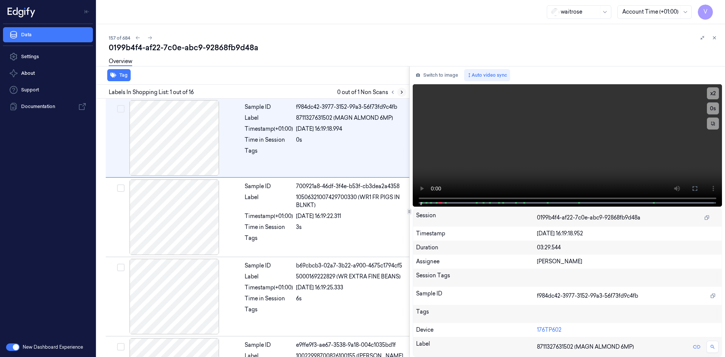
click at [401, 92] on icon at bounding box center [401, 92] width 5 height 5
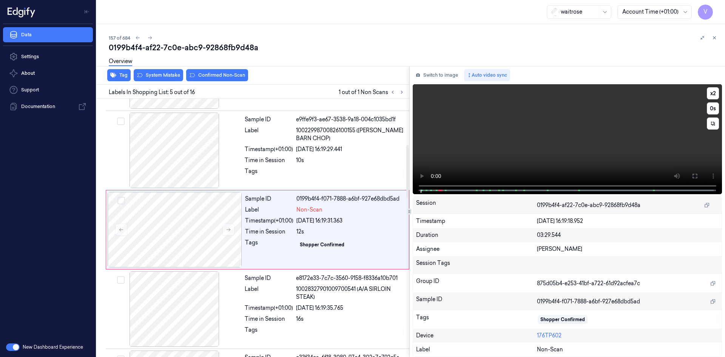
scroll to position [227, 0]
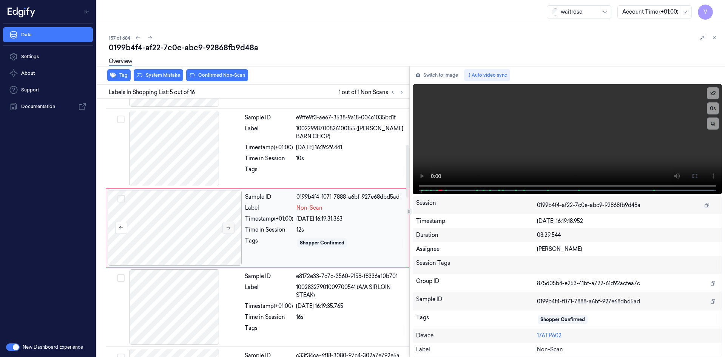
click at [227, 227] on icon at bounding box center [228, 227] width 5 height 5
click at [226, 227] on icon at bounding box center [228, 227] width 5 height 5
click at [599, 129] on video at bounding box center [568, 139] width 310 height 110
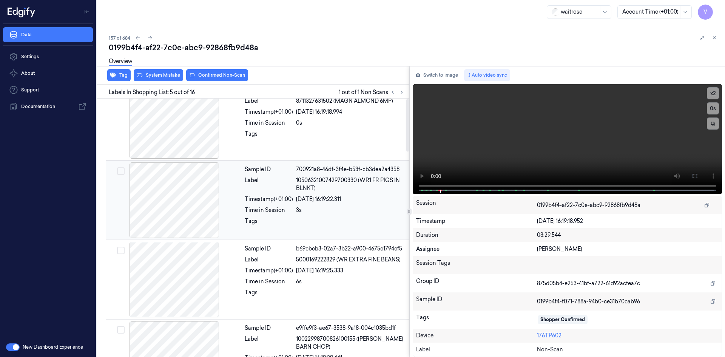
scroll to position [0, 0]
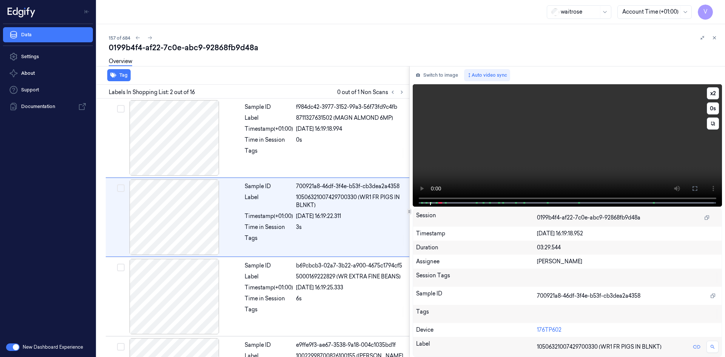
click at [518, 138] on video at bounding box center [568, 145] width 310 height 122
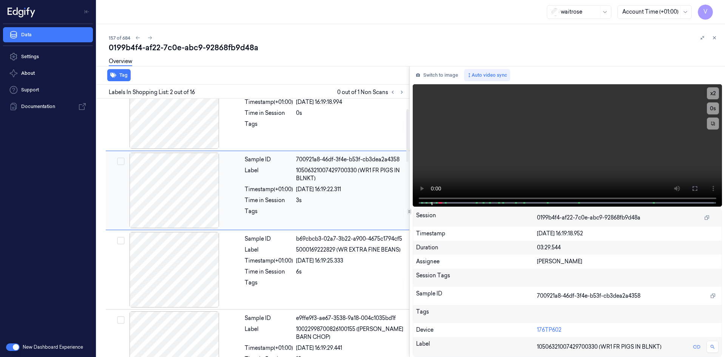
scroll to position [76, 0]
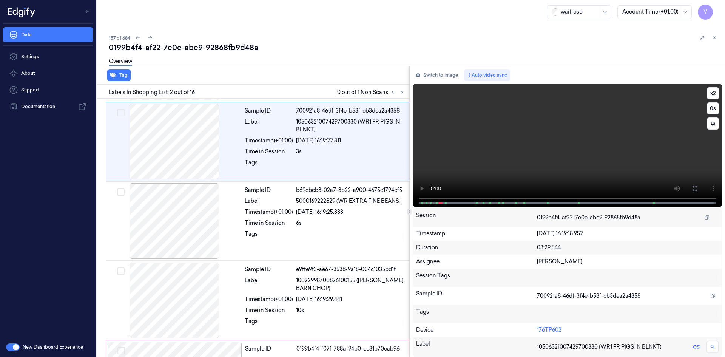
click at [535, 128] on video at bounding box center [568, 145] width 310 height 122
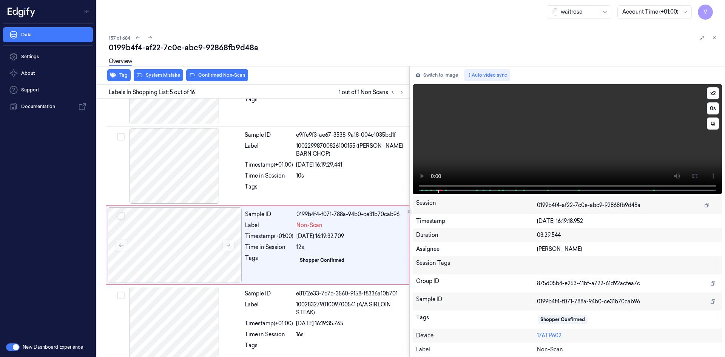
scroll to position [227, 0]
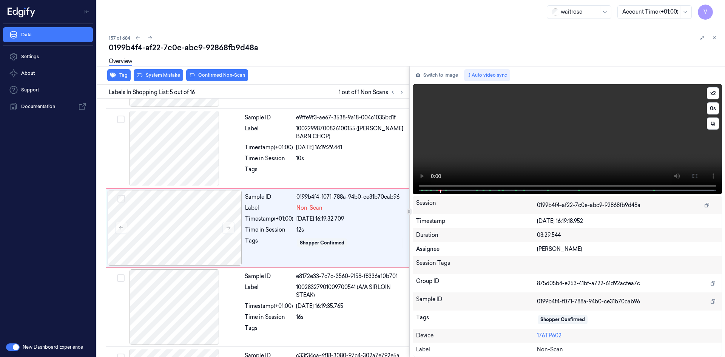
click at [537, 127] on video at bounding box center [568, 139] width 310 height 110
click at [493, 130] on video at bounding box center [568, 139] width 310 height 110
click at [504, 127] on video at bounding box center [568, 139] width 310 height 110
click at [511, 125] on video at bounding box center [568, 139] width 310 height 110
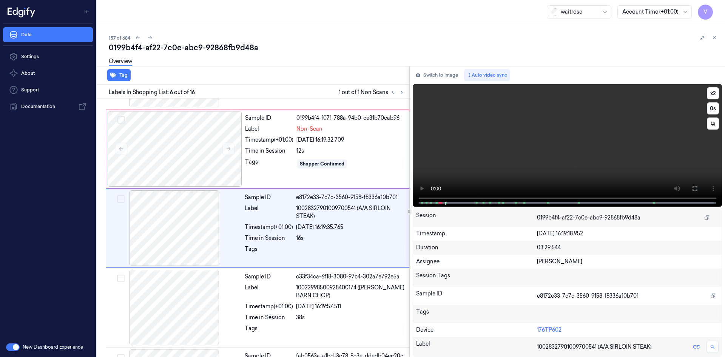
scroll to position [307, 0]
click at [492, 135] on video at bounding box center [568, 145] width 310 height 122
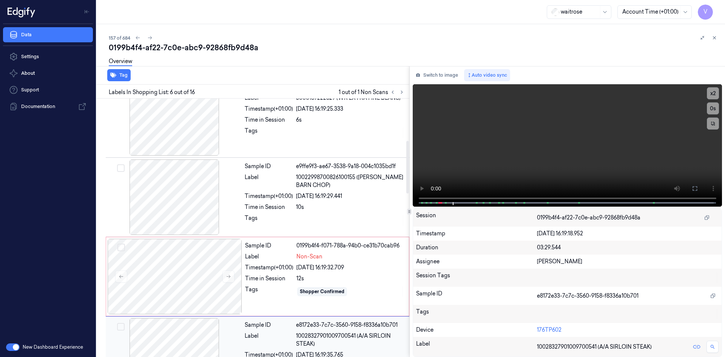
scroll to position [156, 0]
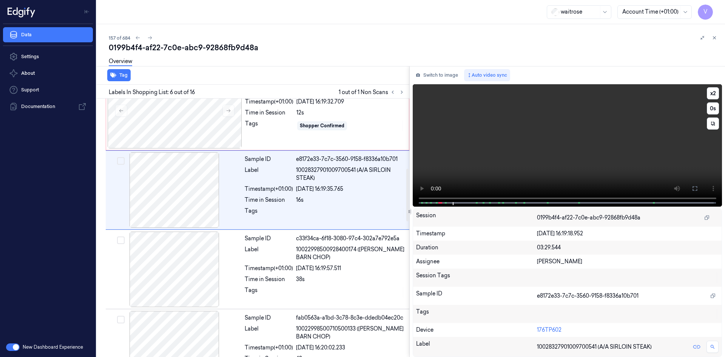
click at [556, 156] on video at bounding box center [568, 145] width 310 height 122
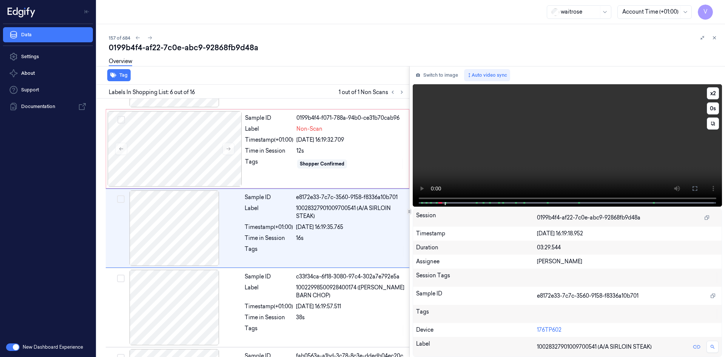
scroll to position [307, 0]
click at [503, 144] on video at bounding box center [568, 145] width 310 height 122
click at [515, 156] on video at bounding box center [568, 145] width 310 height 122
click at [524, 154] on video at bounding box center [568, 145] width 310 height 122
click at [530, 149] on video at bounding box center [568, 145] width 310 height 122
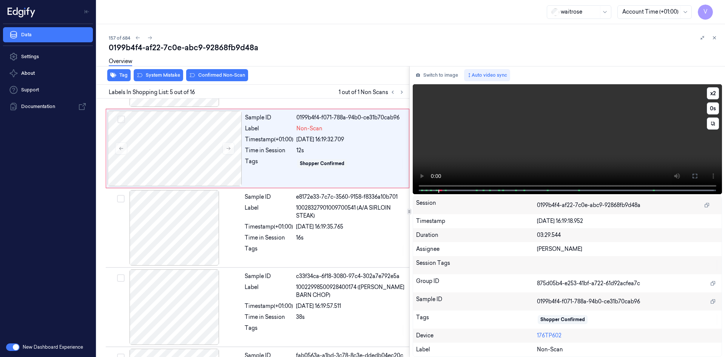
scroll to position [227, 0]
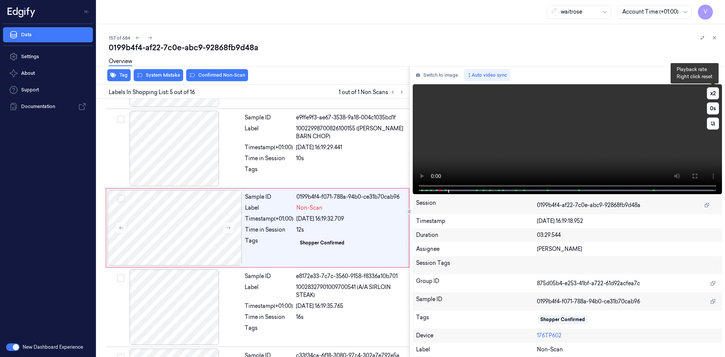
click at [714, 91] on button "x 2" at bounding box center [713, 93] width 12 height 12
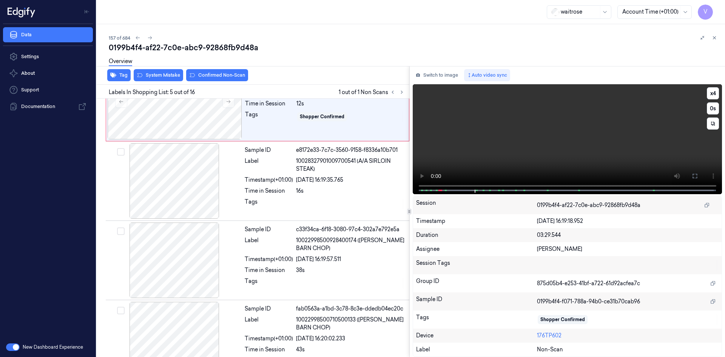
click at [479, 142] on video at bounding box center [568, 139] width 310 height 110
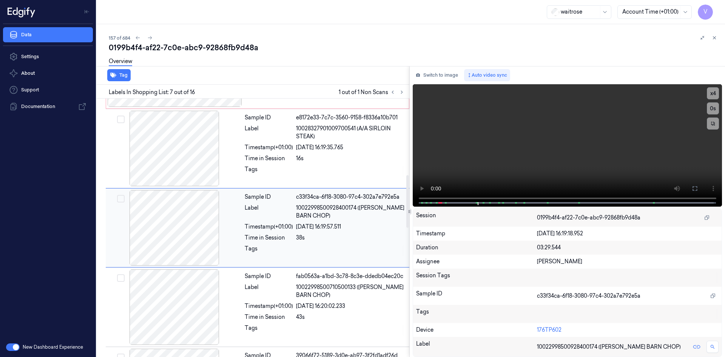
scroll to position [311, 0]
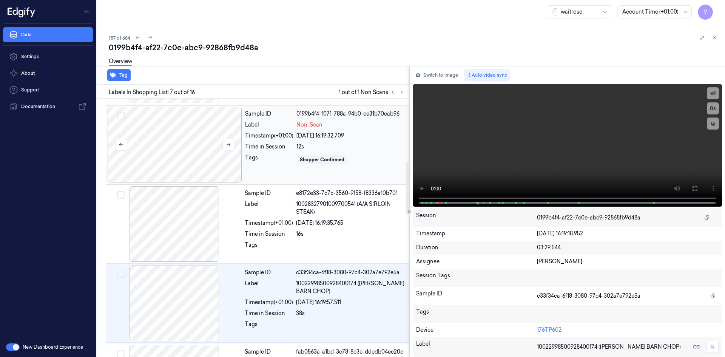
drag, startPoint x: 182, startPoint y: 128, endPoint x: 187, endPoint y: 128, distance: 4.5
click at [183, 128] on div at bounding box center [175, 145] width 134 height 76
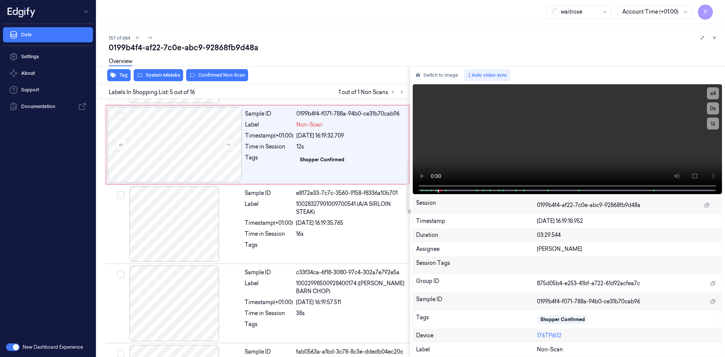
scroll to position [227, 0]
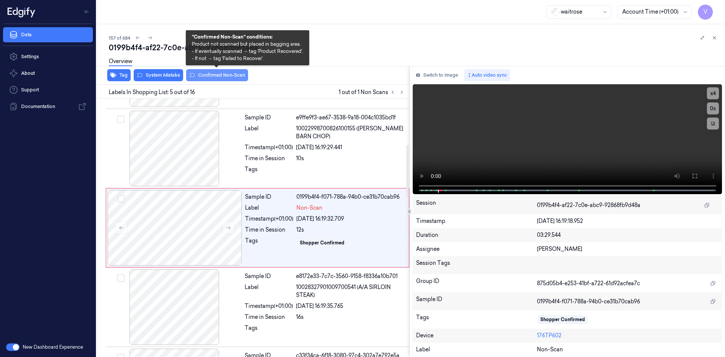
click at [216, 74] on button "Confirmed Non-Scan" at bounding box center [217, 75] width 62 height 12
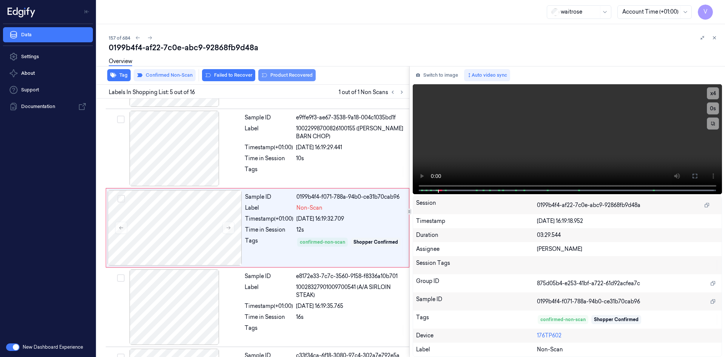
click at [287, 74] on button "Product Recovered" at bounding box center [286, 75] width 57 height 12
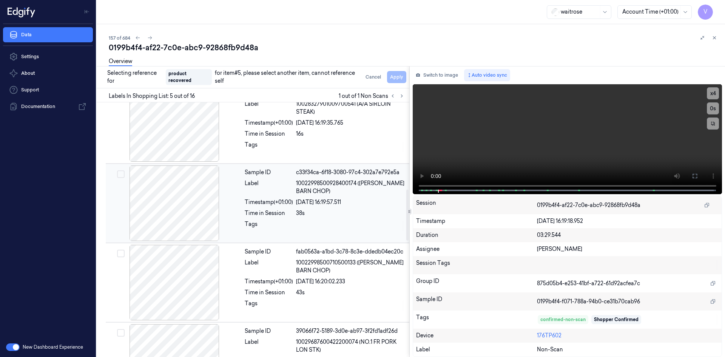
scroll to position [454, 0]
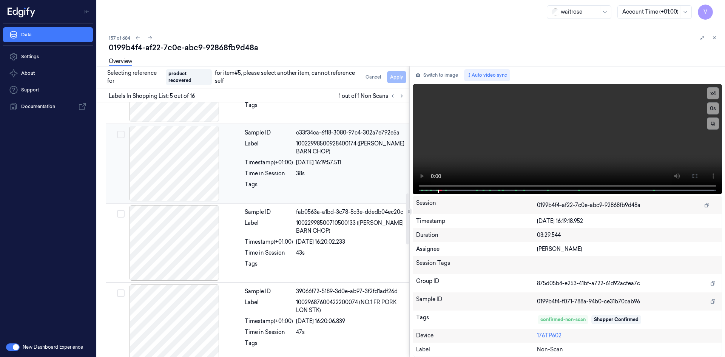
click at [247, 166] on div "Timestamp (+01:00)" at bounding box center [269, 163] width 48 height 8
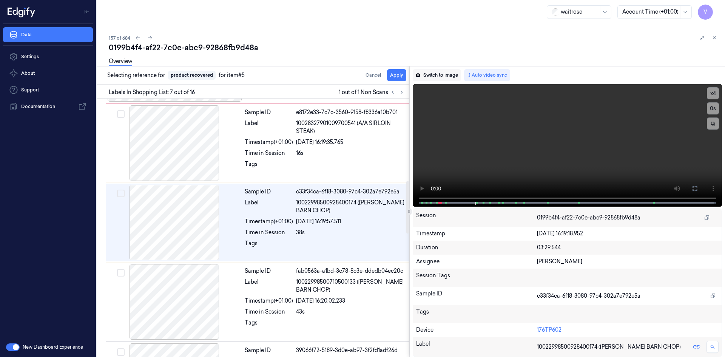
scroll to position [386, 0]
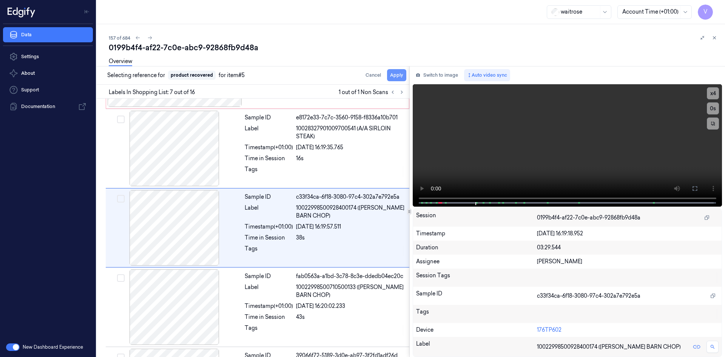
click at [394, 74] on button "Apply" at bounding box center [396, 75] width 19 height 12
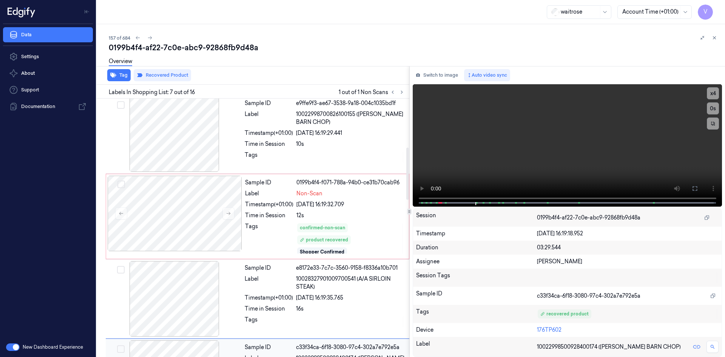
scroll to position [241, 0]
click at [715, 37] on icon at bounding box center [714, 37] width 5 height 5
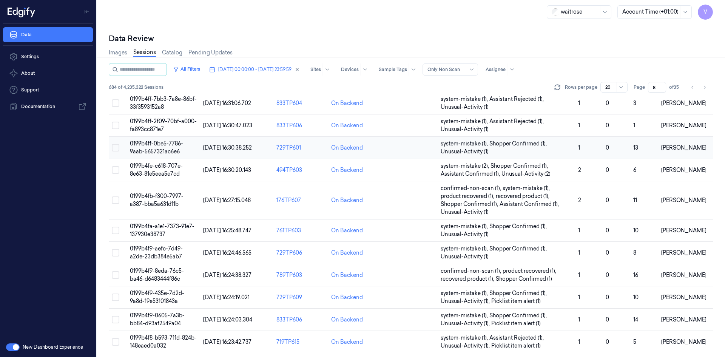
scroll to position [222, 0]
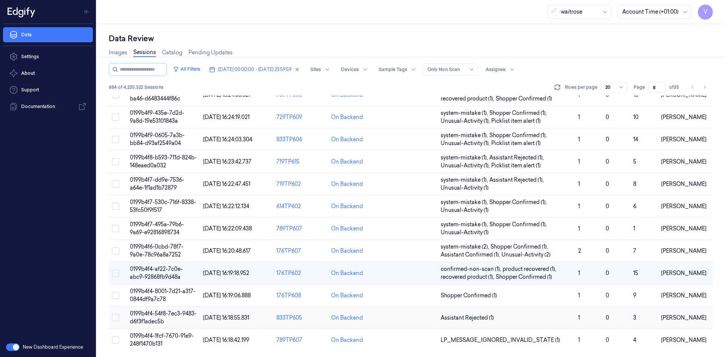
click at [168, 316] on span "0199b4f4-54f8-7ec3-9483-d6f3f1adec5b" at bounding box center [163, 317] width 67 height 15
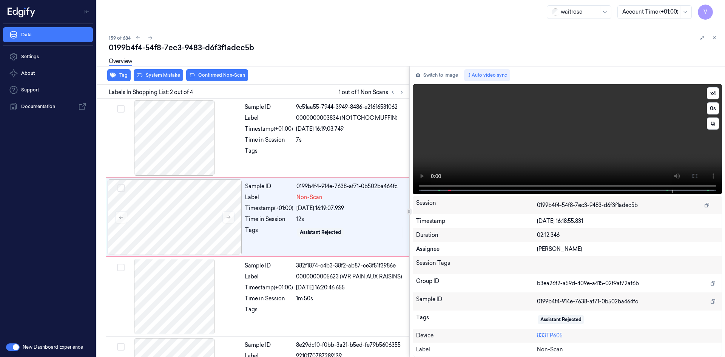
click at [518, 136] on video at bounding box center [568, 139] width 310 height 110
click at [171, 210] on div at bounding box center [175, 217] width 134 height 76
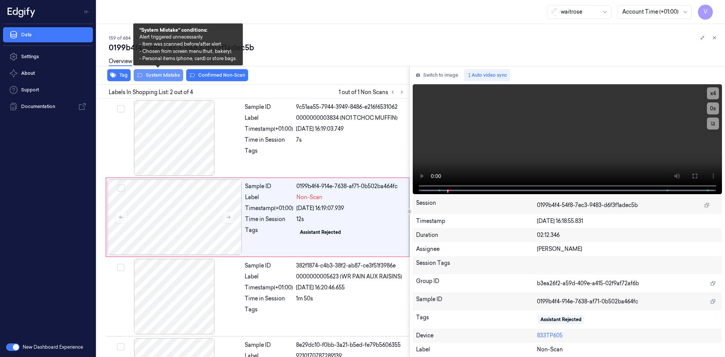
click at [157, 74] on button "System Mistake" at bounding box center [158, 75] width 49 height 12
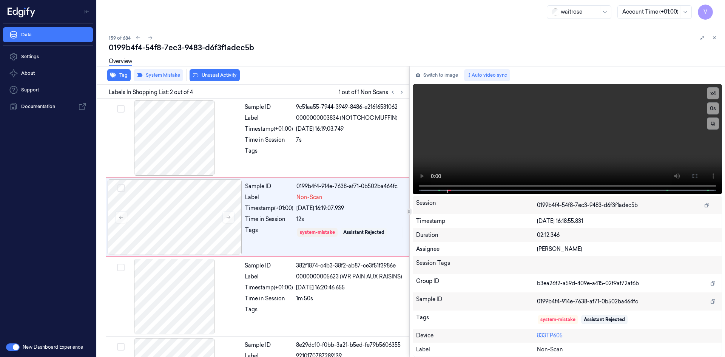
click at [123, 71] on div "Overview" at bounding box center [120, 62] width 23 height 19
click at [125, 74] on button "Tag" at bounding box center [118, 75] width 23 height 12
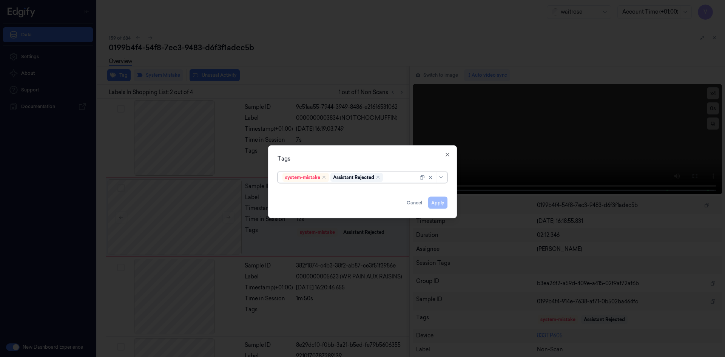
drag, startPoint x: 385, startPoint y: 178, endPoint x: 400, endPoint y: 178, distance: 14.8
click at [388, 178] on div at bounding box center [402, 177] width 34 height 8
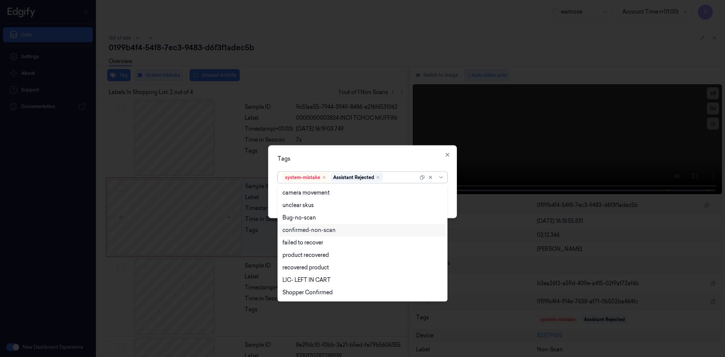
scroll to position [111, 0]
click at [310, 267] on div "Unusual-Activity" at bounding box center [304, 268] width 42 height 8
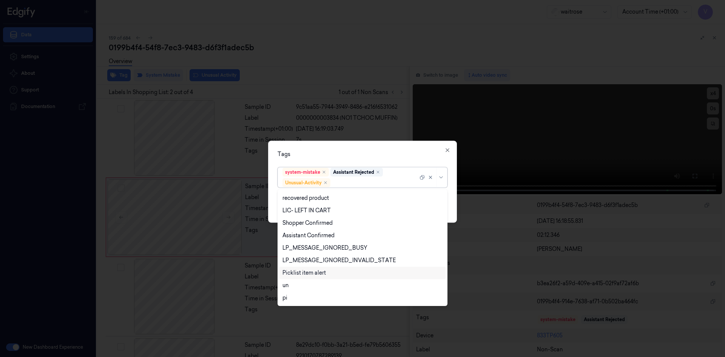
click at [319, 273] on div "Picklist item alert" at bounding box center [304, 273] width 43 height 8
drag, startPoint x: 365, startPoint y: 158, endPoint x: 406, endPoint y: 180, distance: 45.8
click at [368, 160] on div "Tags option Picklist item alert, selected. 20 results available. Use Up and Dow…" at bounding box center [362, 182] width 189 height 82
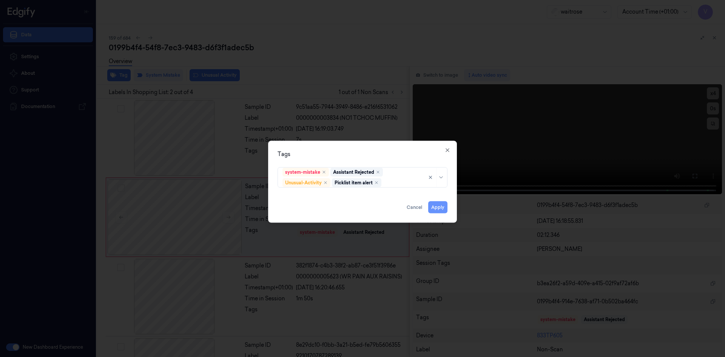
click at [437, 208] on button "Apply" at bounding box center [437, 207] width 19 height 12
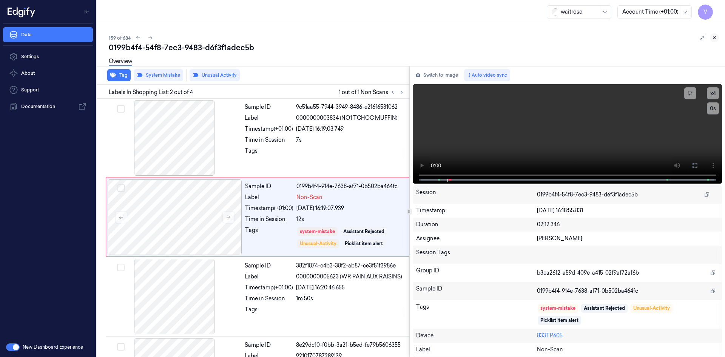
click at [715, 38] on icon at bounding box center [714, 37] width 5 height 5
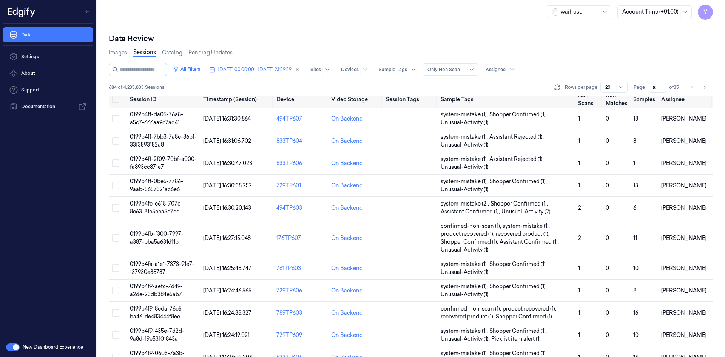
scroll to position [4, 0]
drag, startPoint x: 656, startPoint y: 86, endPoint x: 642, endPoint y: 96, distance: 16.9
click at [642, 96] on div "All Filters [DATE] 00:00:00 - [DATE] 23:59:59 Sites Devices Sample Tags Alert T…" at bounding box center [411, 210] width 604 height 294
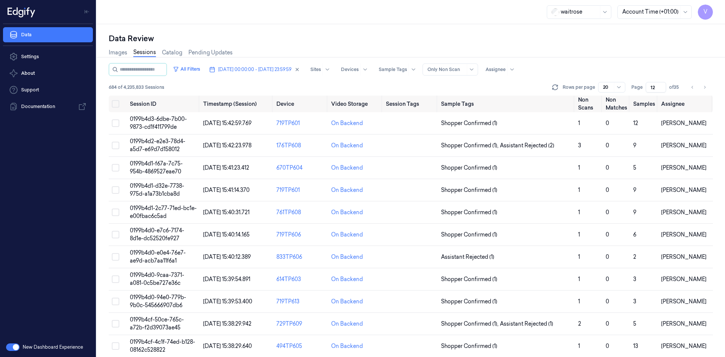
type input "12"
click at [168, 119] on span "0199b4d3-6dbe-7b00-9873-cd1f411799de" at bounding box center [158, 123] width 57 height 15
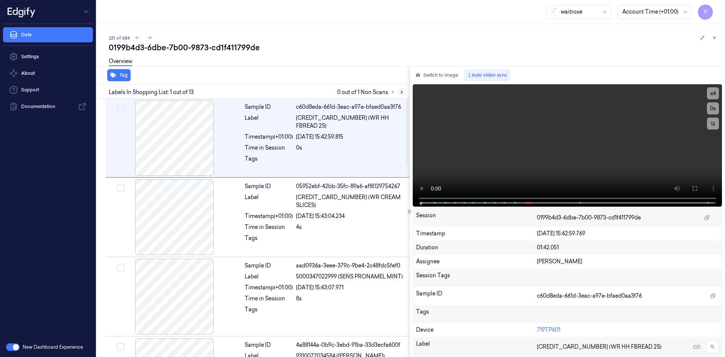
click at [402, 90] on icon at bounding box center [401, 92] width 5 height 5
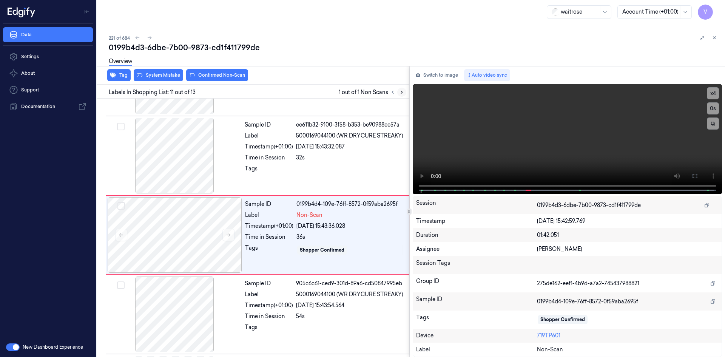
scroll to position [703, 0]
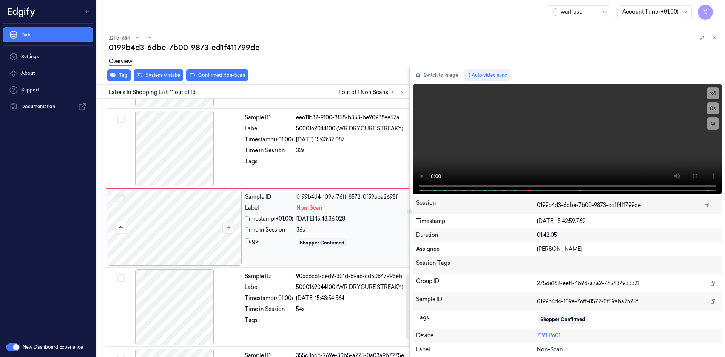
click at [229, 228] on icon at bounding box center [228, 227] width 5 height 5
click at [229, 228] on icon at bounding box center [229, 227] width 4 height 3
click at [525, 142] on video at bounding box center [568, 139] width 310 height 110
click at [579, 141] on video at bounding box center [568, 139] width 310 height 110
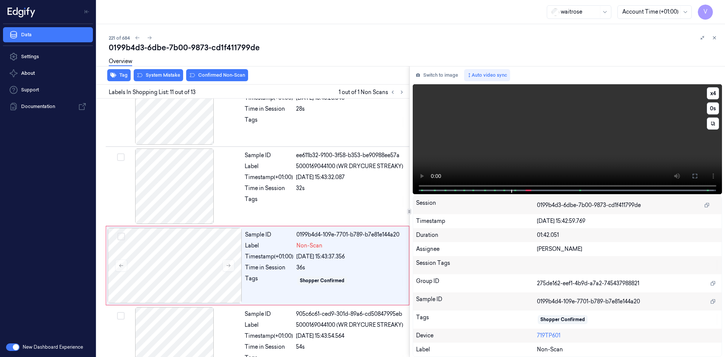
click at [515, 162] on video at bounding box center [568, 139] width 310 height 110
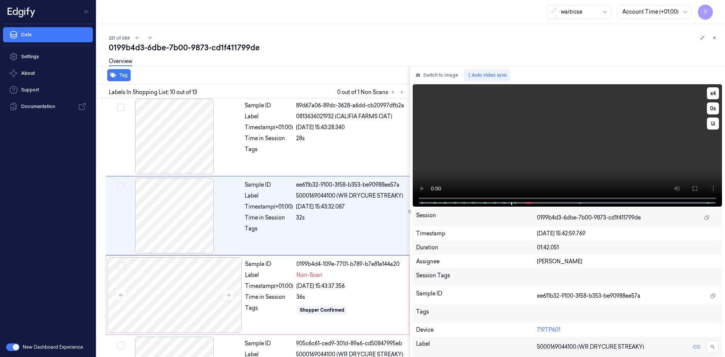
scroll to position [624, 0]
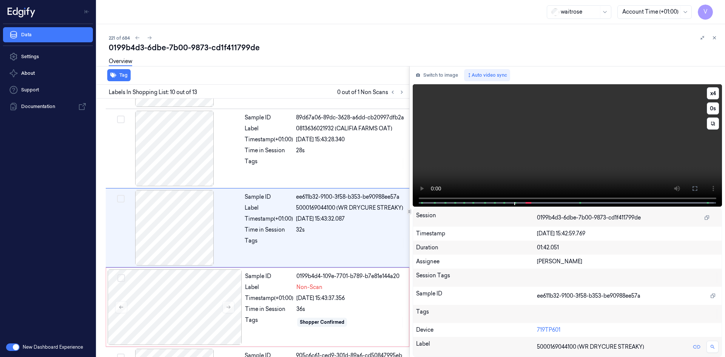
click at [528, 153] on video at bounding box center [568, 145] width 310 height 122
click at [510, 162] on video at bounding box center [568, 145] width 310 height 122
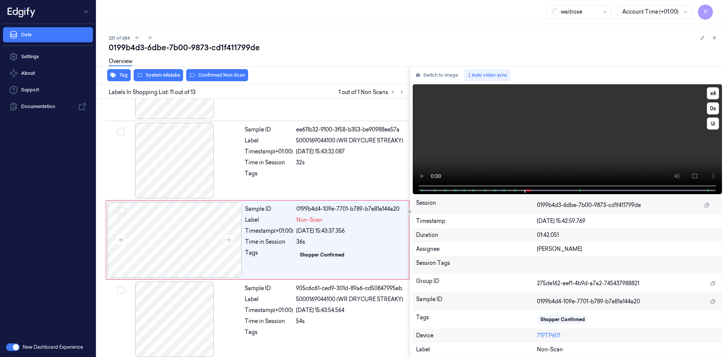
scroll to position [703, 0]
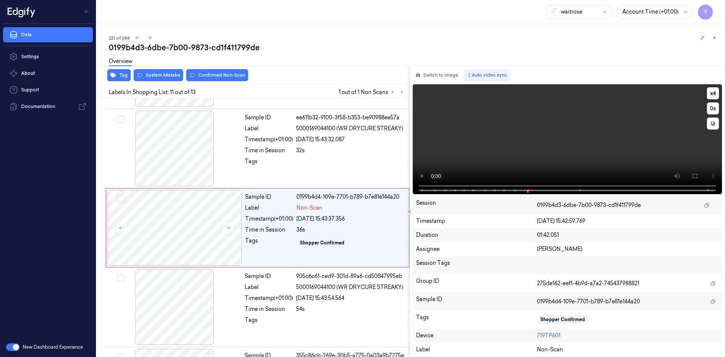
click at [512, 162] on video at bounding box center [568, 139] width 310 height 110
click at [529, 148] on video at bounding box center [568, 139] width 310 height 110
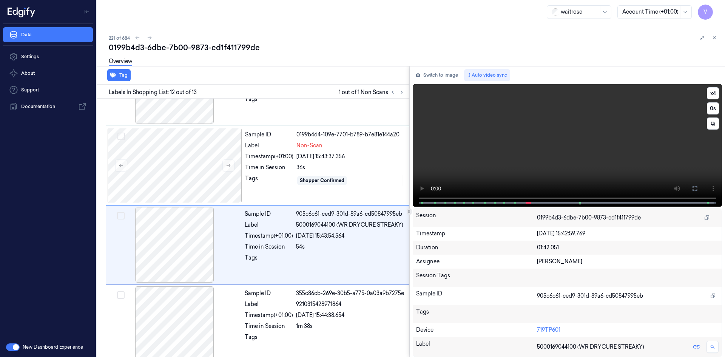
scroll to position [775, 0]
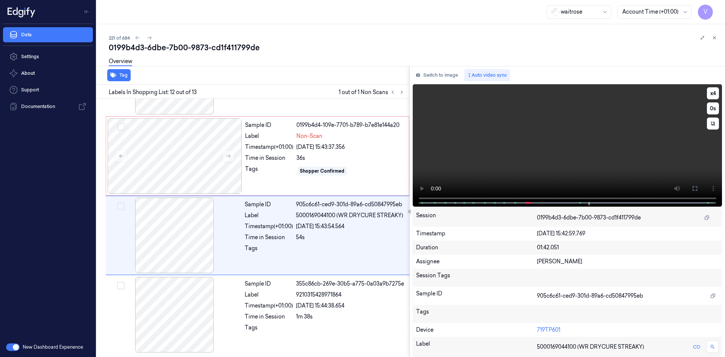
click at [524, 137] on video at bounding box center [568, 145] width 310 height 122
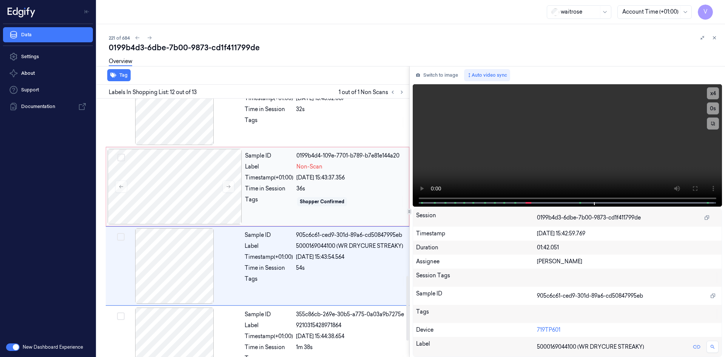
scroll to position [700, 0]
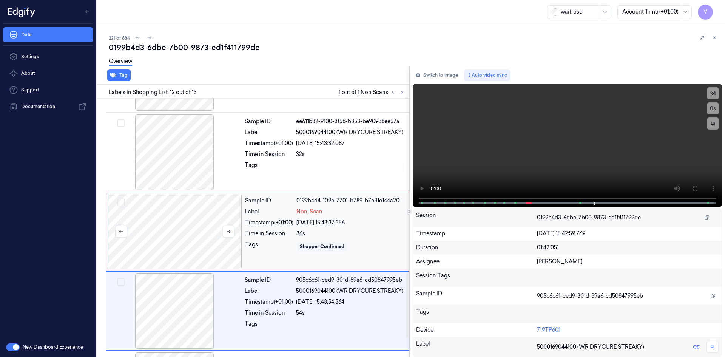
click at [182, 217] on div at bounding box center [175, 232] width 134 height 76
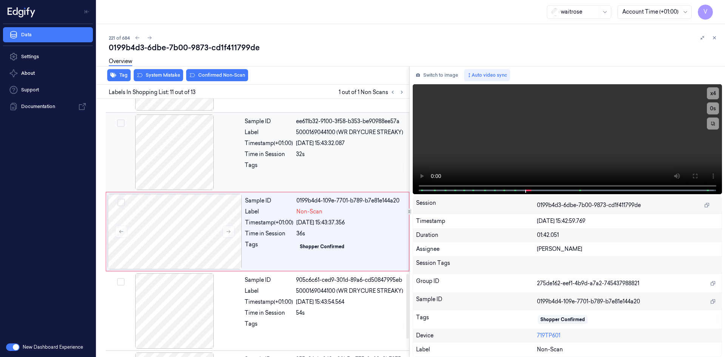
scroll to position [703, 0]
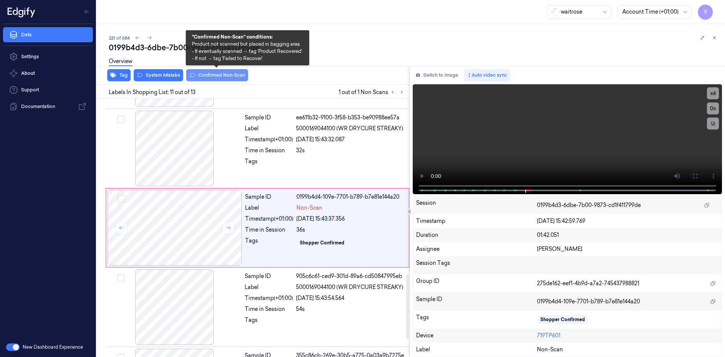
click at [214, 74] on button "Confirmed Non-Scan" at bounding box center [217, 75] width 62 height 12
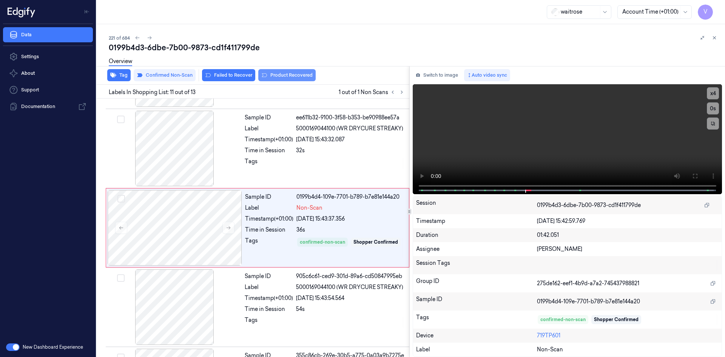
click at [279, 76] on button "Product Recovered" at bounding box center [286, 75] width 57 height 12
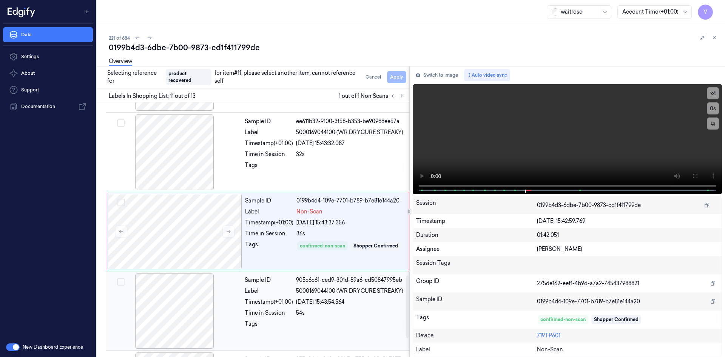
click at [216, 315] on div at bounding box center [174, 311] width 134 height 76
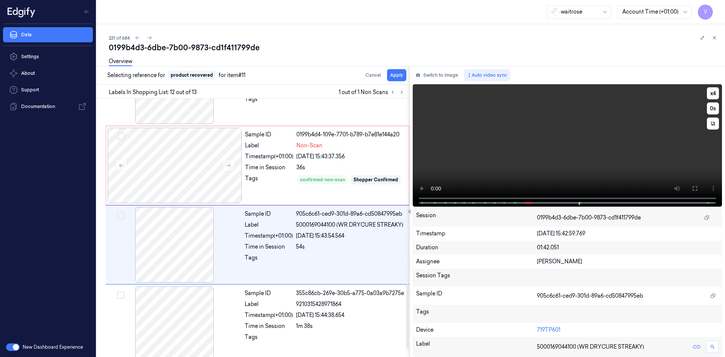
scroll to position [775, 0]
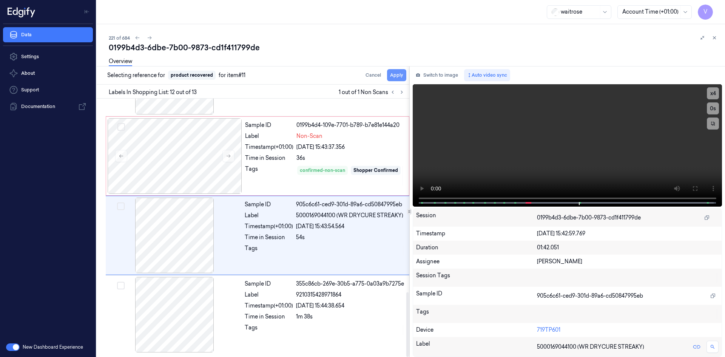
click at [400, 77] on button "Apply" at bounding box center [396, 75] width 19 height 12
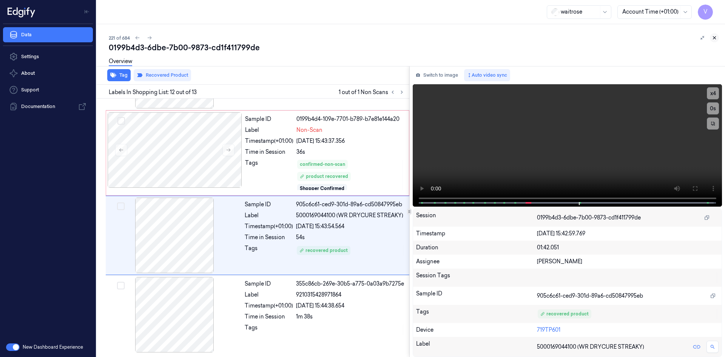
click at [715, 37] on icon at bounding box center [714, 37] width 5 height 5
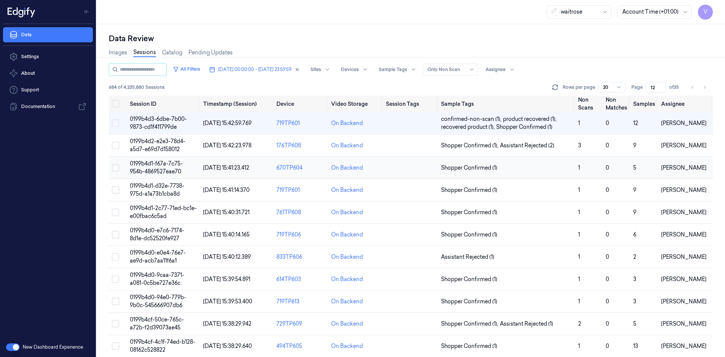
click at [168, 169] on span "0199b4d1-f67a-7c75-954b-4869527eae70" at bounding box center [156, 167] width 53 height 15
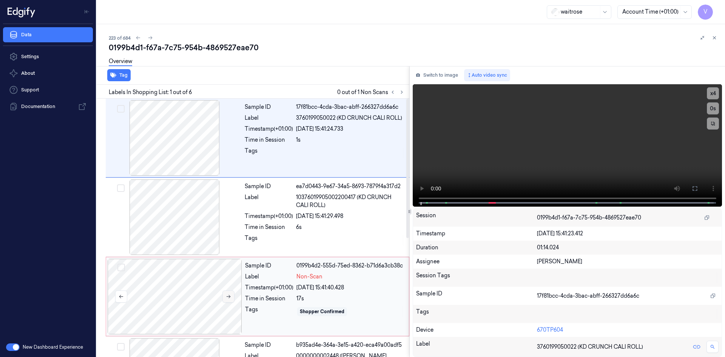
click at [229, 295] on icon at bounding box center [228, 296] width 5 height 5
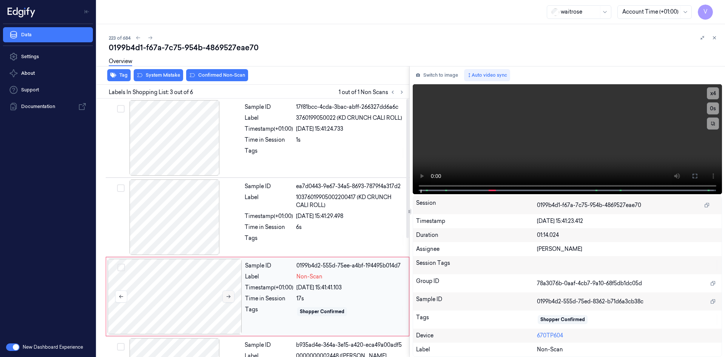
scroll to position [69, 0]
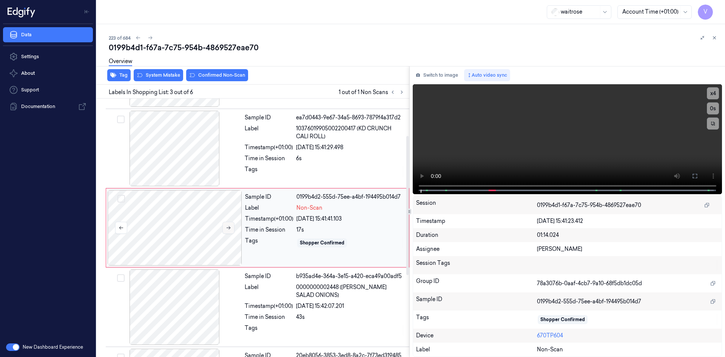
click at [229, 229] on icon at bounding box center [228, 227] width 5 height 5
click at [230, 226] on icon at bounding box center [228, 227] width 5 height 5
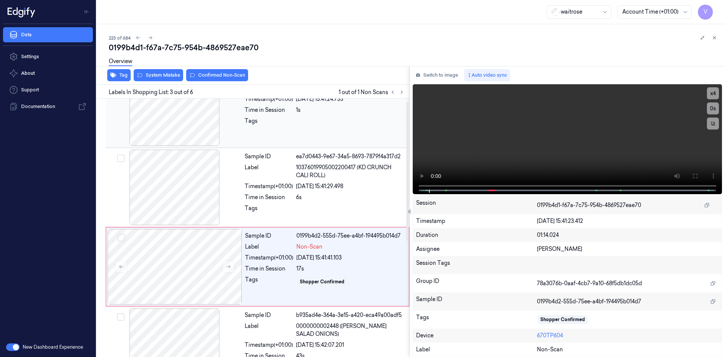
scroll to position [0, 0]
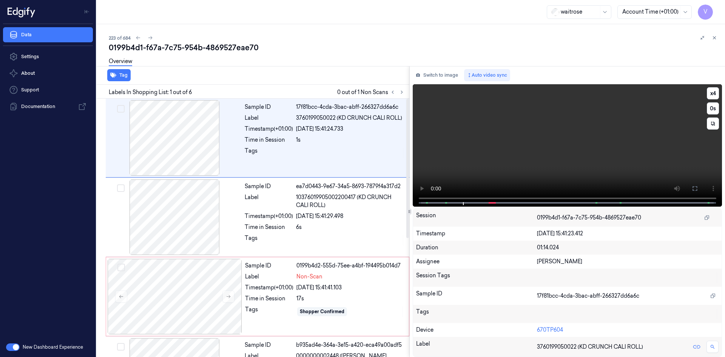
click at [575, 137] on video at bounding box center [568, 145] width 310 height 122
click at [567, 138] on video at bounding box center [568, 145] width 310 height 122
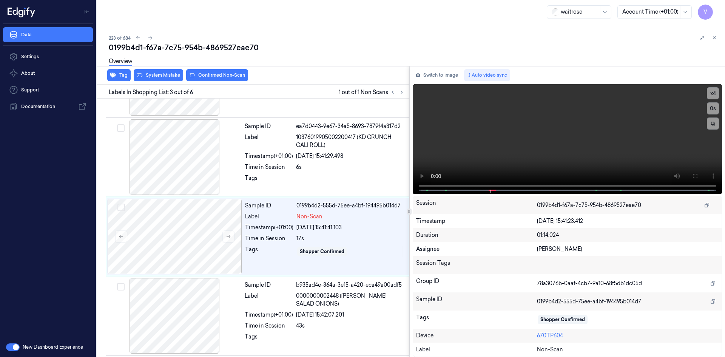
scroll to position [69, 0]
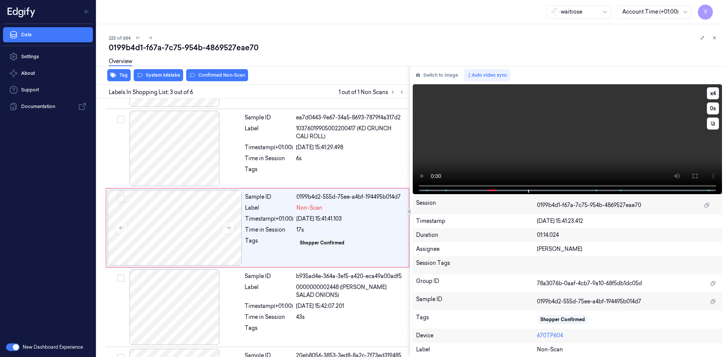
click at [479, 130] on video at bounding box center [568, 139] width 310 height 110
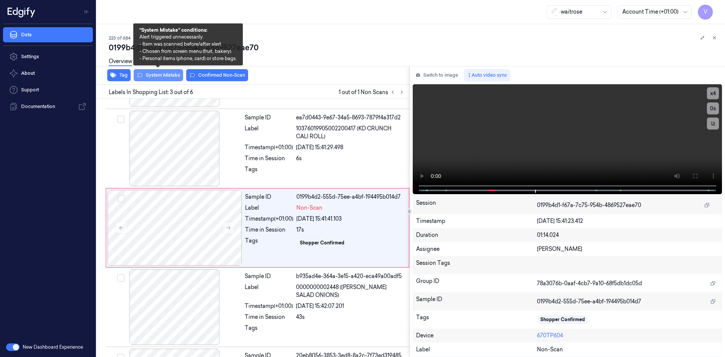
click at [173, 74] on button "System Mistake" at bounding box center [158, 75] width 49 height 12
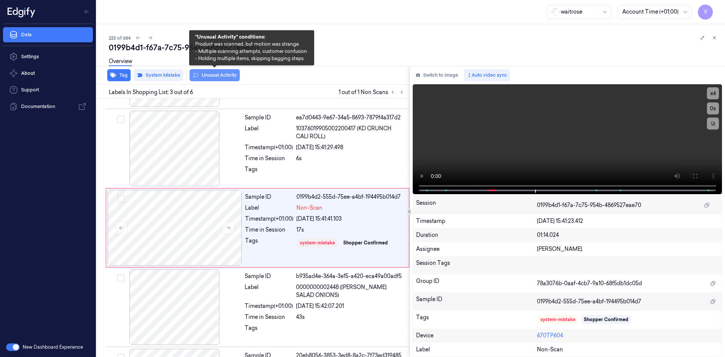
click at [214, 74] on button "Unusual Activity" at bounding box center [215, 75] width 50 height 12
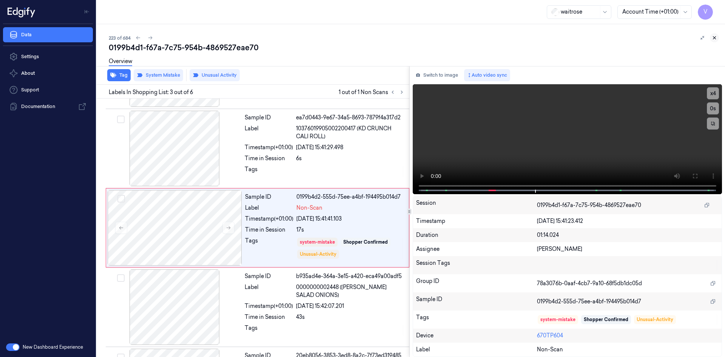
click at [712, 36] on icon at bounding box center [714, 37] width 5 height 5
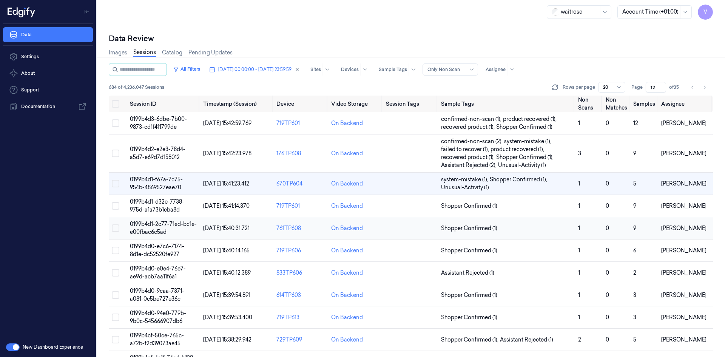
click at [147, 227] on td "0199b4d1-2c77-71ed-bc1e-e00fbac6c5ad" at bounding box center [163, 228] width 73 height 22
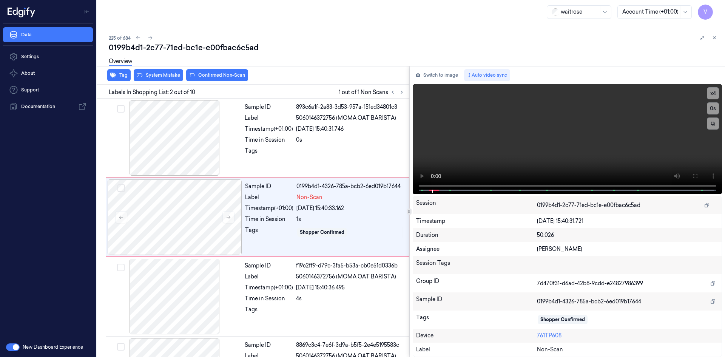
click at [426, 200] on div "Session" at bounding box center [476, 205] width 121 height 12
click at [483, 152] on video at bounding box center [568, 139] width 310 height 110
click at [717, 92] on button "x 4" at bounding box center [713, 93] width 12 height 12
click at [715, 93] on button "x 1" at bounding box center [713, 93] width 12 height 12
click at [542, 156] on video at bounding box center [568, 139] width 310 height 110
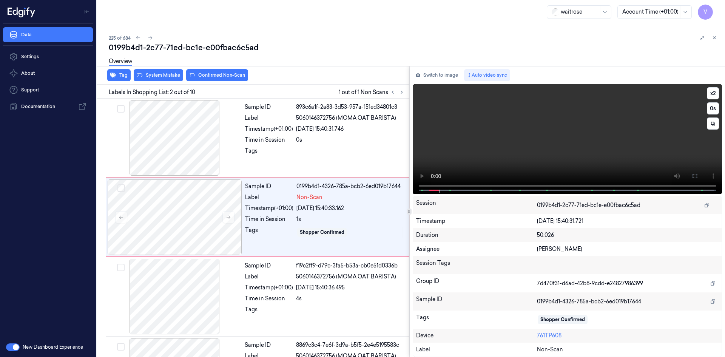
click at [503, 161] on video at bounding box center [568, 139] width 310 height 110
click at [491, 146] on video at bounding box center [568, 139] width 310 height 110
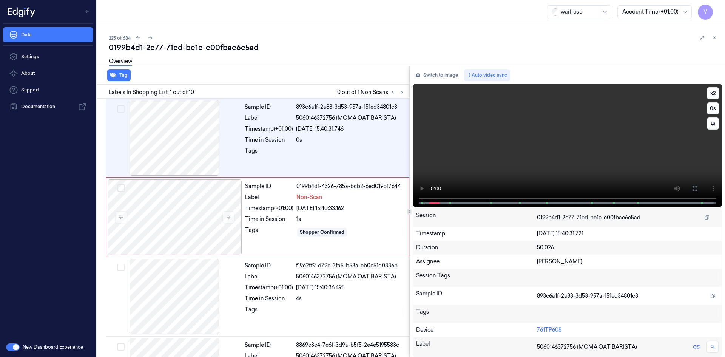
click at [491, 145] on video at bounding box center [568, 145] width 310 height 122
click at [483, 145] on video at bounding box center [568, 145] width 310 height 122
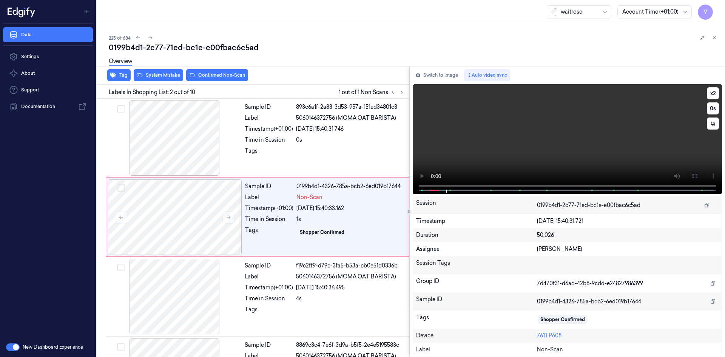
click at [548, 162] on video at bounding box center [568, 139] width 310 height 110
click at [491, 146] on video at bounding box center [568, 139] width 310 height 110
click at [523, 144] on video at bounding box center [568, 139] width 310 height 110
click at [531, 141] on video at bounding box center [568, 139] width 310 height 110
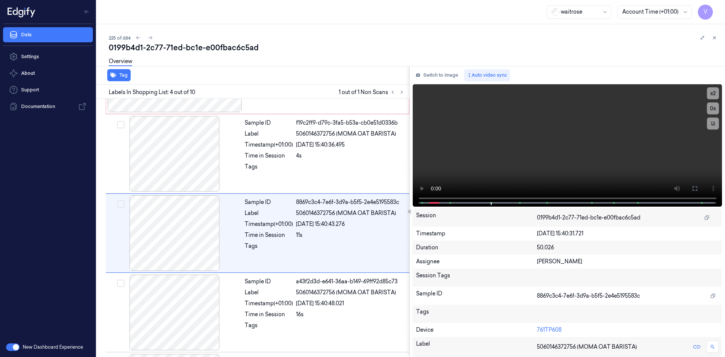
scroll to position [148, 0]
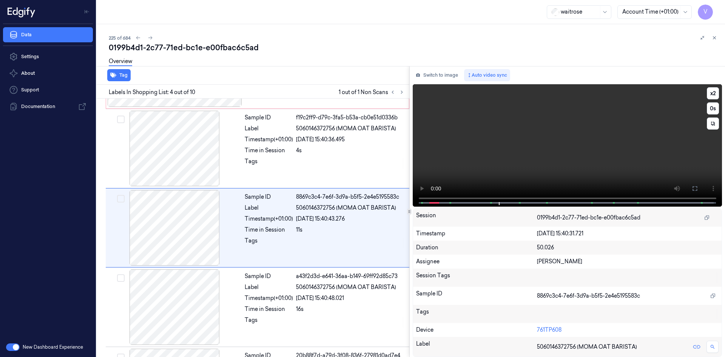
click at [503, 102] on video at bounding box center [568, 145] width 310 height 122
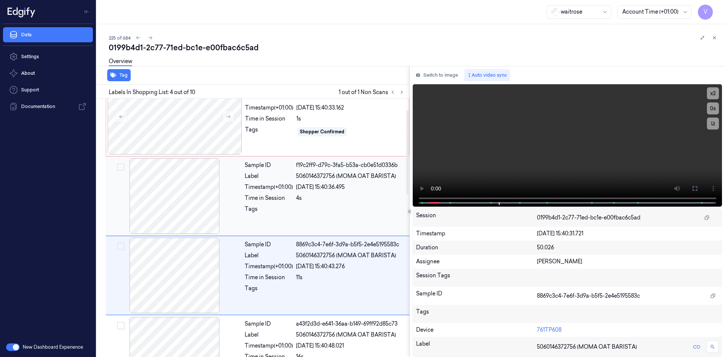
scroll to position [35, 0]
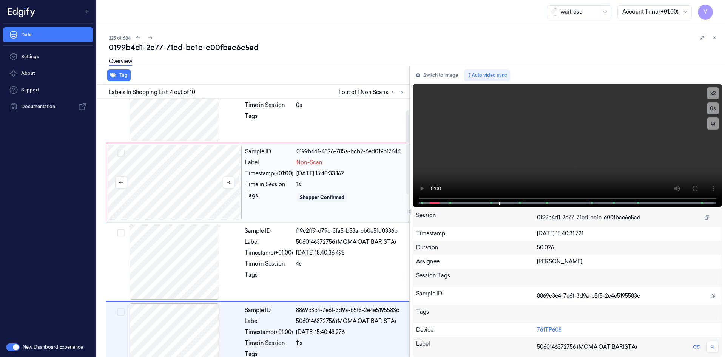
click at [188, 177] on div at bounding box center [175, 183] width 134 height 76
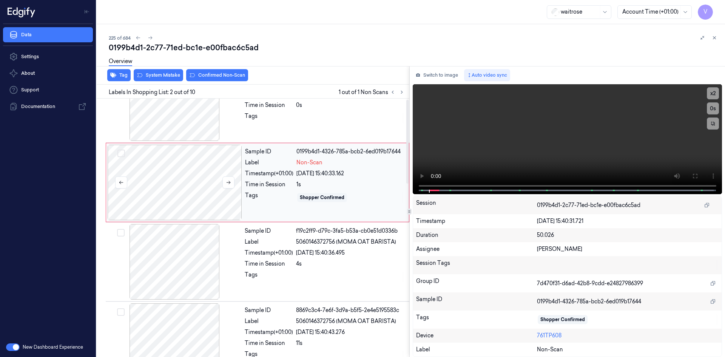
scroll to position [0, 0]
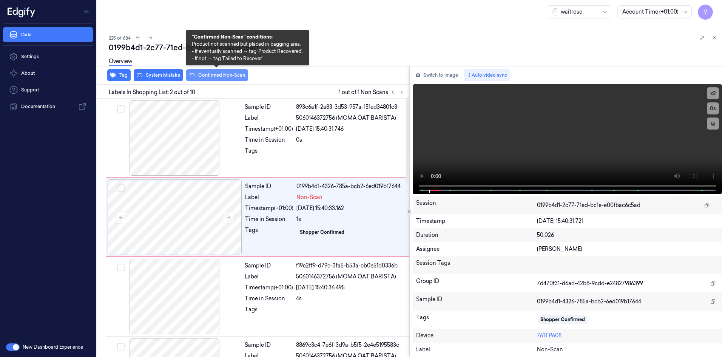
click at [230, 74] on button "Confirmed Non-Scan" at bounding box center [217, 75] width 62 height 12
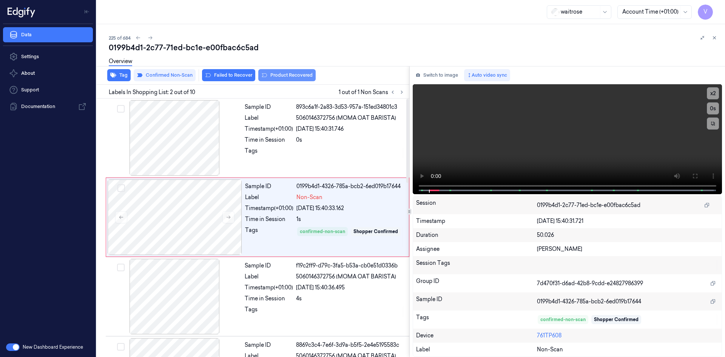
click at [292, 74] on button "Product Recovered" at bounding box center [286, 75] width 57 height 12
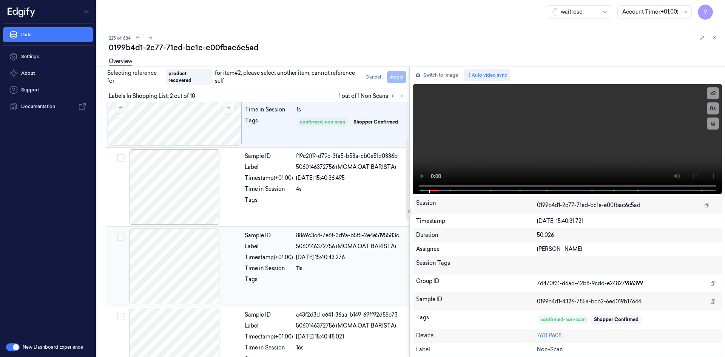
click at [225, 239] on div at bounding box center [174, 267] width 134 height 76
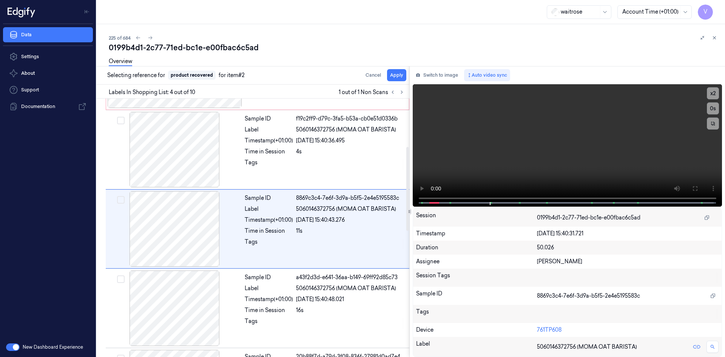
scroll to position [148, 0]
click at [391, 75] on button "Apply" at bounding box center [396, 75] width 19 height 12
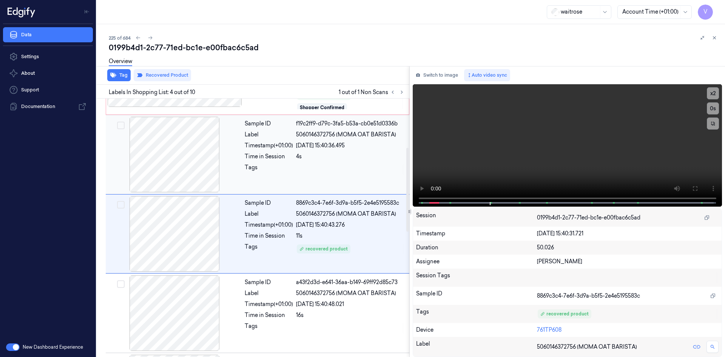
scroll to position [154, 0]
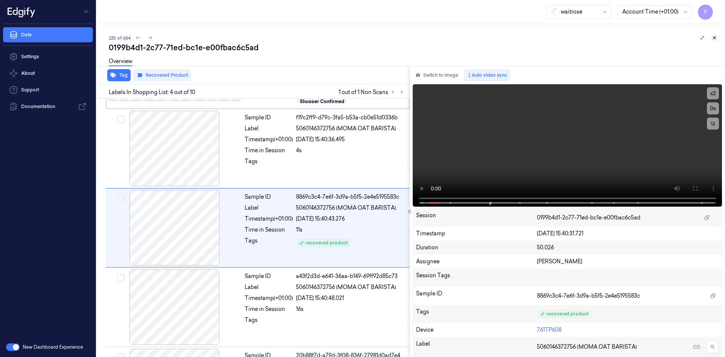
click at [714, 36] on icon at bounding box center [714, 37] width 5 height 5
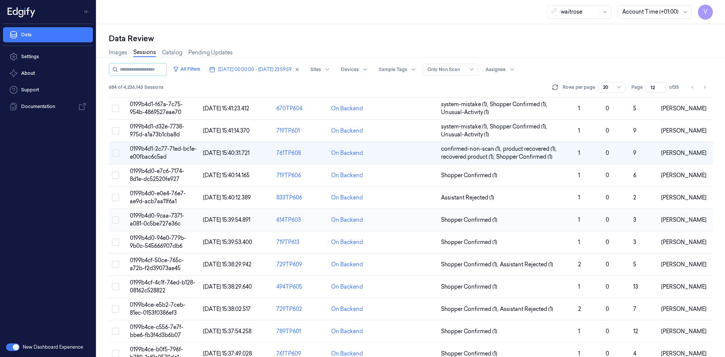
scroll to position [76, 0]
click at [154, 193] on span "0199b4d0-e0e4-76e7-ae9d-acb7aa11f6a1" at bounding box center [158, 197] width 56 height 15
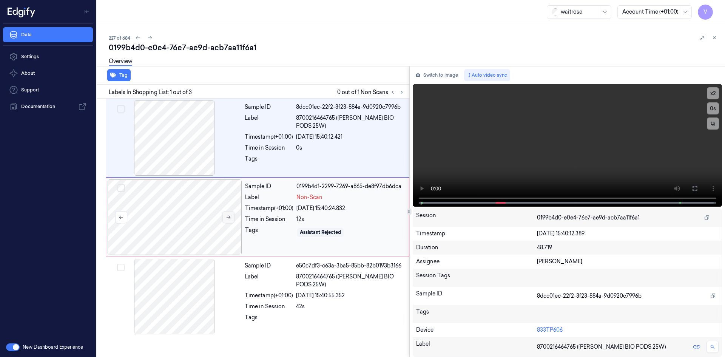
click at [228, 218] on icon at bounding box center [228, 217] width 5 height 5
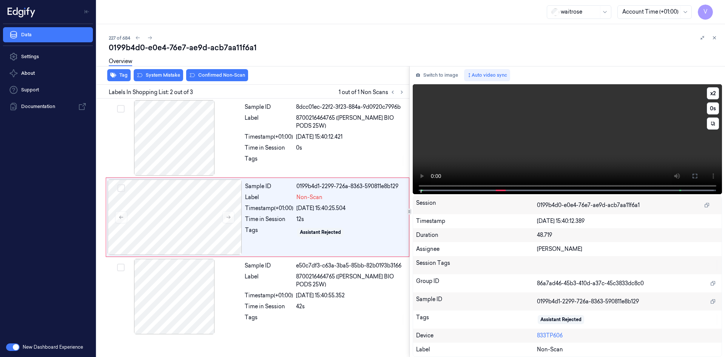
click at [473, 140] on video at bounding box center [568, 139] width 310 height 110
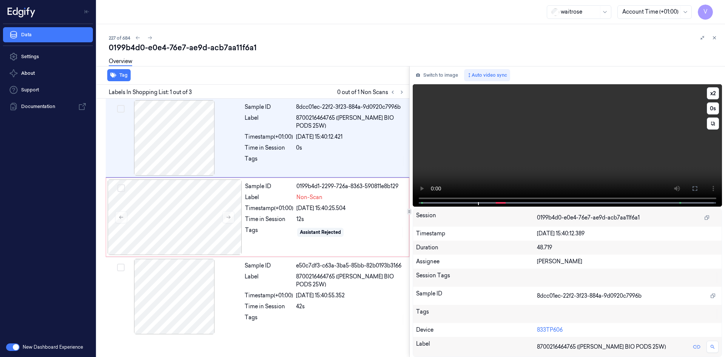
click at [590, 126] on video at bounding box center [568, 145] width 310 height 122
click at [564, 130] on video at bounding box center [568, 145] width 310 height 122
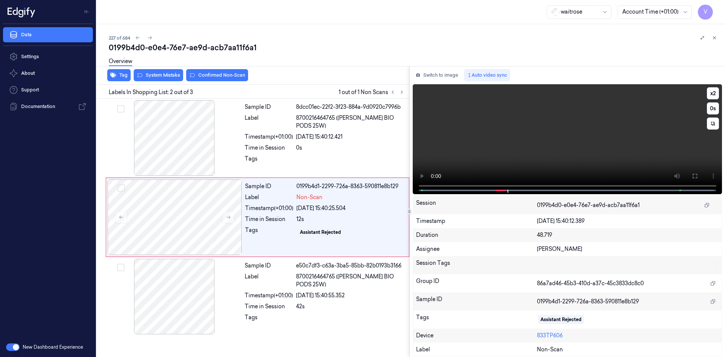
click at [510, 145] on video at bounding box center [568, 139] width 310 height 110
click at [523, 145] on video at bounding box center [568, 139] width 310 height 110
click at [717, 91] on button "x 2" at bounding box center [713, 93] width 12 height 12
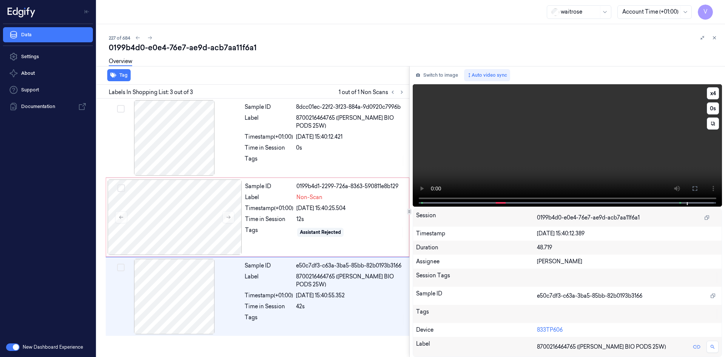
click at [562, 137] on video at bounding box center [568, 145] width 310 height 122
click at [211, 199] on div at bounding box center [175, 217] width 134 height 76
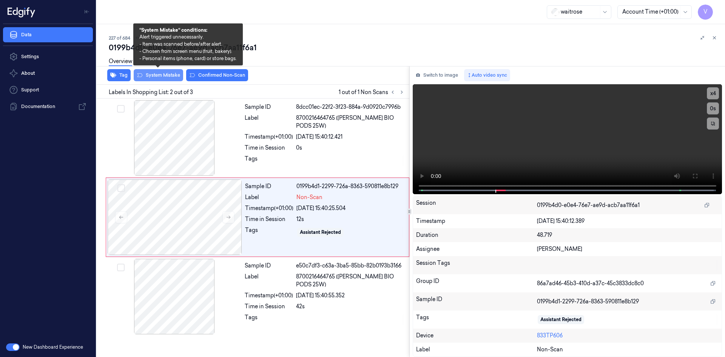
click at [168, 73] on button "System Mistake" at bounding box center [158, 75] width 49 height 12
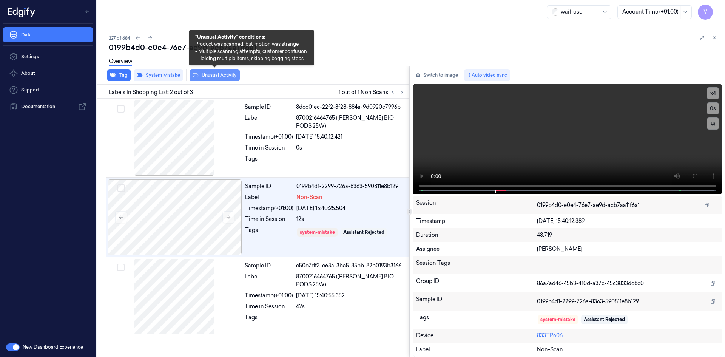
click at [220, 76] on button "Unusual Activity" at bounding box center [215, 75] width 50 height 12
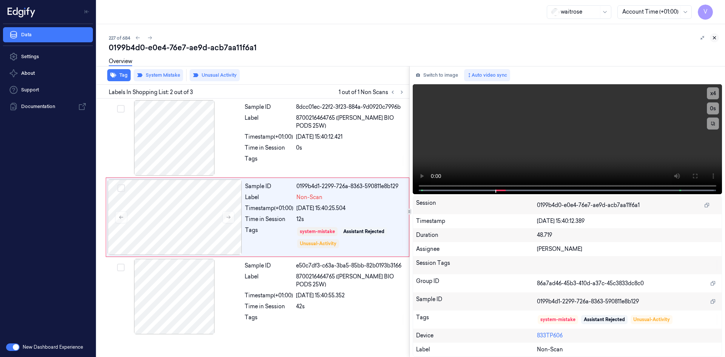
click at [716, 36] on icon at bounding box center [714, 37] width 5 height 5
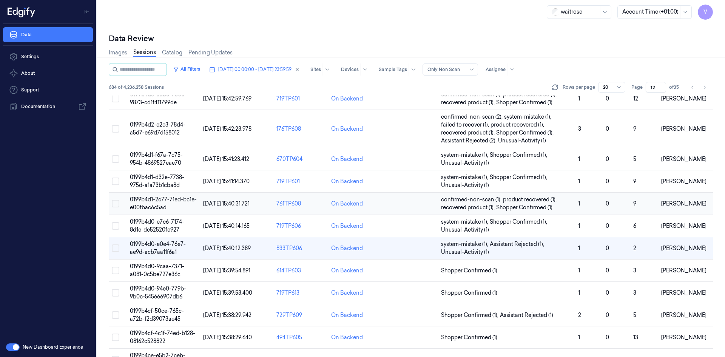
scroll to position [38, 0]
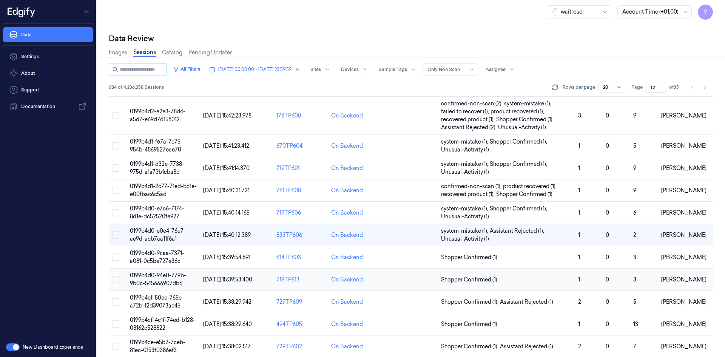
click at [164, 277] on span "0199b4d0-94e0-779b-9b0c-545666907db6" at bounding box center [158, 279] width 56 height 15
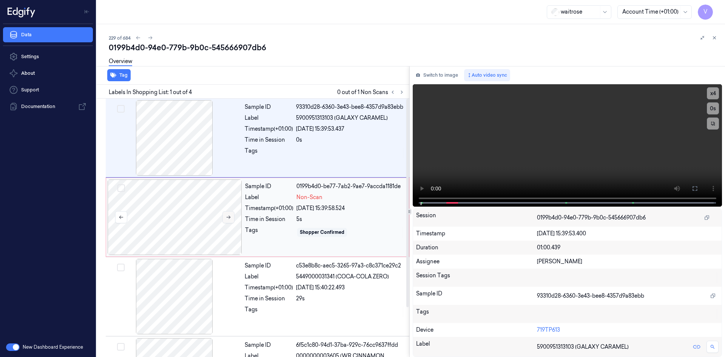
click at [230, 218] on icon at bounding box center [228, 217] width 5 height 5
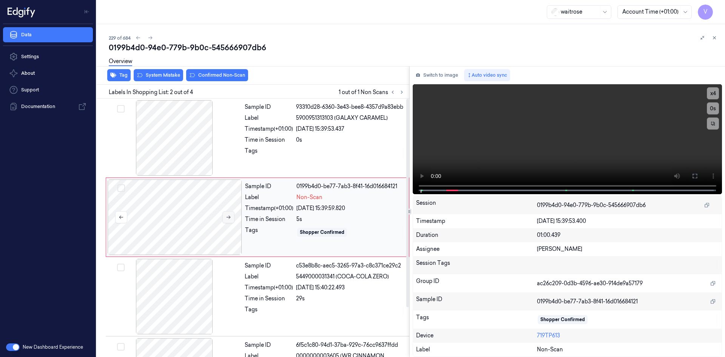
click at [229, 215] on icon at bounding box center [228, 217] width 5 height 5
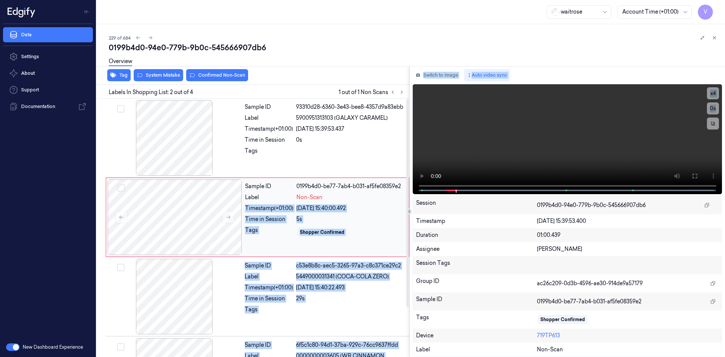
drag, startPoint x: 447, startPoint y: 189, endPoint x: 351, endPoint y: 195, distance: 96.1
click at [351, 195] on div "Tag System Mistake Confirmed Non-Scan Labels In Shopping List: 2 out of 4 1 out…" at bounding box center [410, 211] width 632 height 291
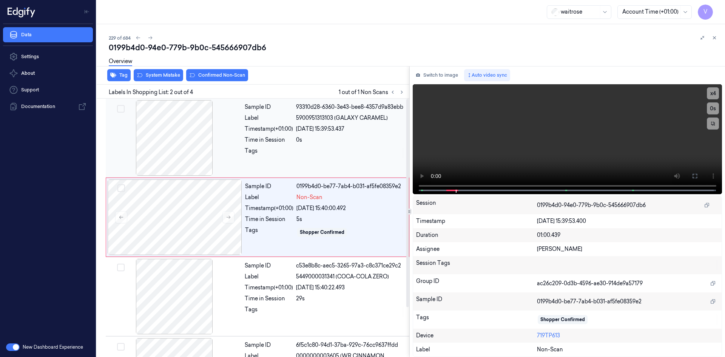
click at [365, 153] on div at bounding box center [350, 153] width 109 height 12
click at [472, 148] on video at bounding box center [568, 139] width 310 height 110
click at [489, 148] on video at bounding box center [568, 139] width 310 height 110
click at [479, 144] on video at bounding box center [568, 139] width 310 height 110
click at [455, 124] on video at bounding box center [568, 139] width 310 height 110
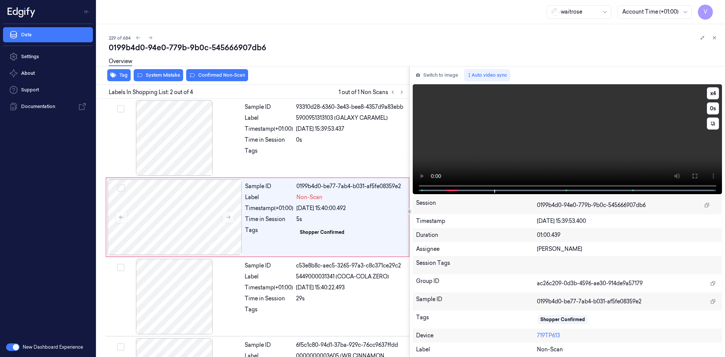
click at [510, 114] on video at bounding box center [568, 139] width 310 height 110
click at [522, 114] on video at bounding box center [568, 139] width 310 height 110
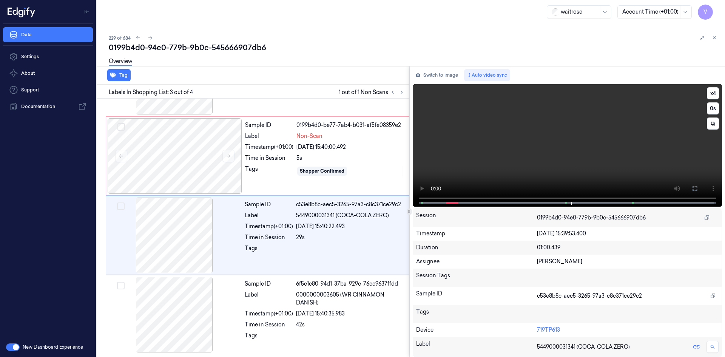
click at [520, 130] on video at bounding box center [568, 145] width 310 height 122
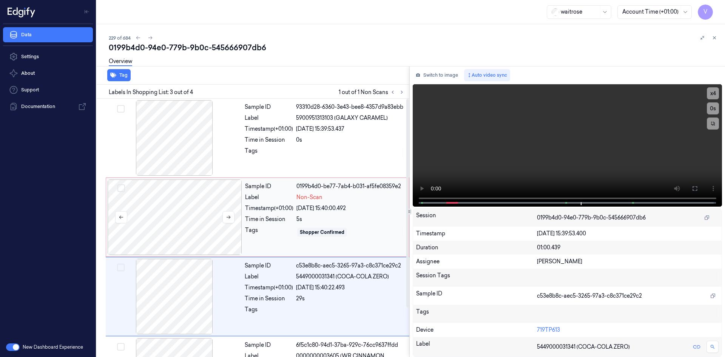
click at [158, 197] on div at bounding box center [175, 217] width 134 height 76
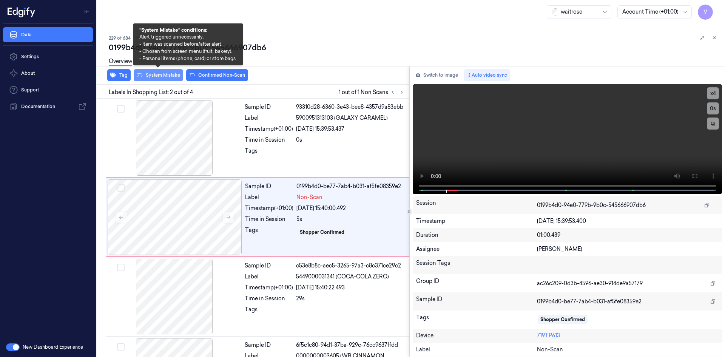
click at [168, 73] on button "System Mistake" at bounding box center [158, 75] width 49 height 12
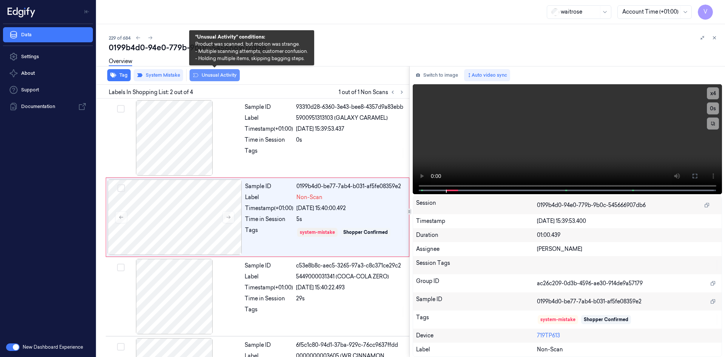
click at [222, 74] on button "Unusual Activity" at bounding box center [215, 75] width 50 height 12
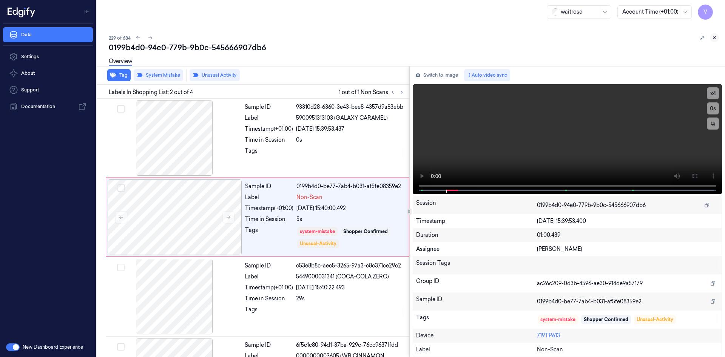
click at [713, 38] on icon at bounding box center [714, 37] width 5 height 5
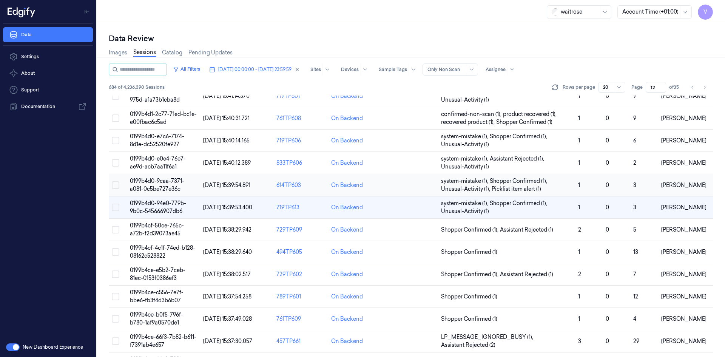
scroll to position [151, 0]
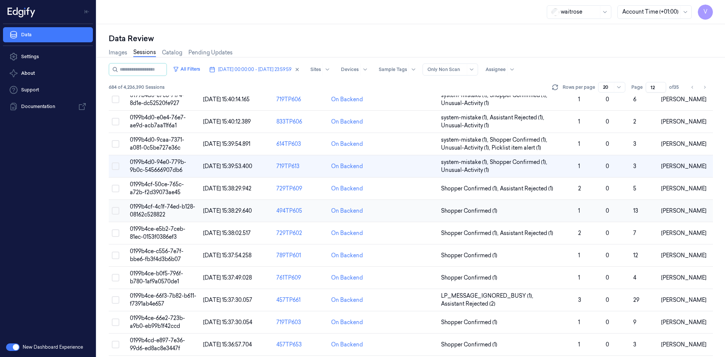
click at [147, 209] on span "0199b4cf-4c1f-74ed-b128-08162c528822" at bounding box center [162, 210] width 65 height 15
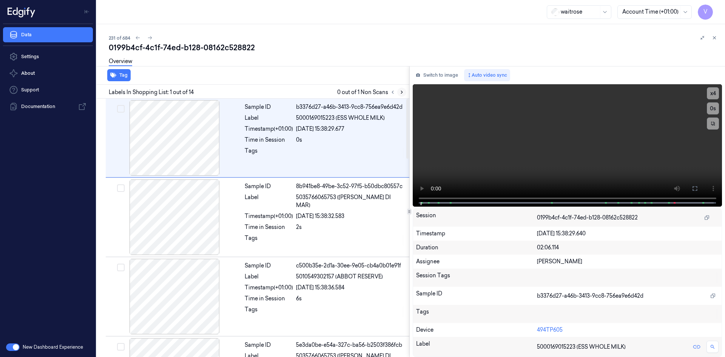
click at [402, 91] on icon at bounding box center [401, 92] width 5 height 5
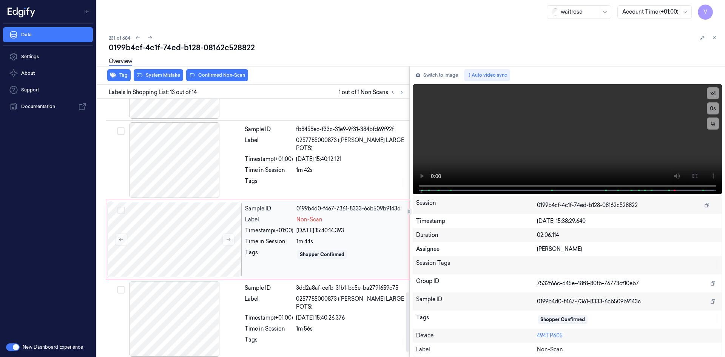
scroll to position [854, 0]
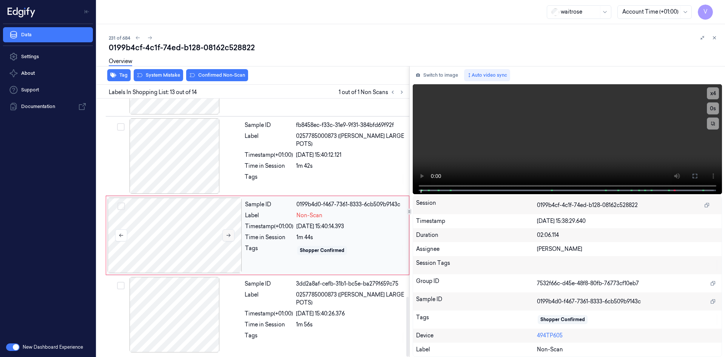
click at [231, 235] on icon at bounding box center [228, 235] width 5 height 5
click at [628, 161] on video at bounding box center [568, 139] width 310 height 110
click at [717, 91] on button "x 4" at bounding box center [713, 93] width 12 height 12
click at [717, 93] on button "x 1" at bounding box center [713, 93] width 12 height 12
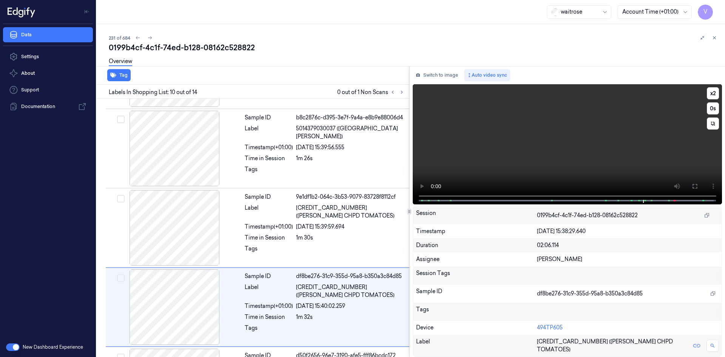
scroll to position [624, 0]
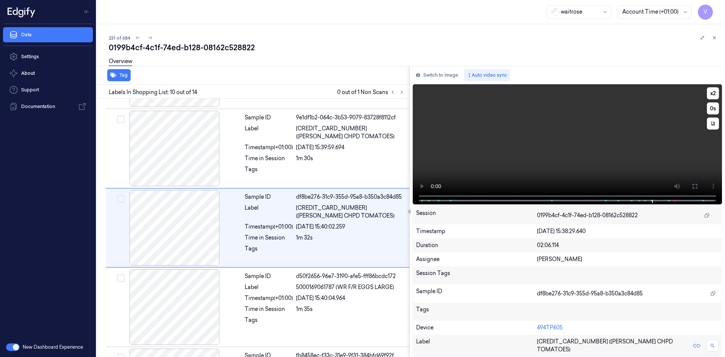
click at [570, 149] on video at bounding box center [568, 144] width 310 height 120
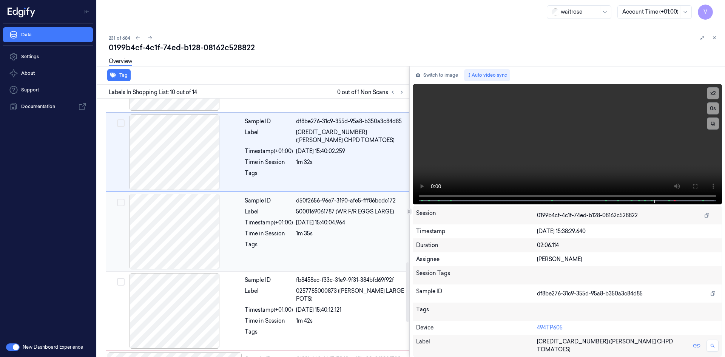
scroll to position [737, 0]
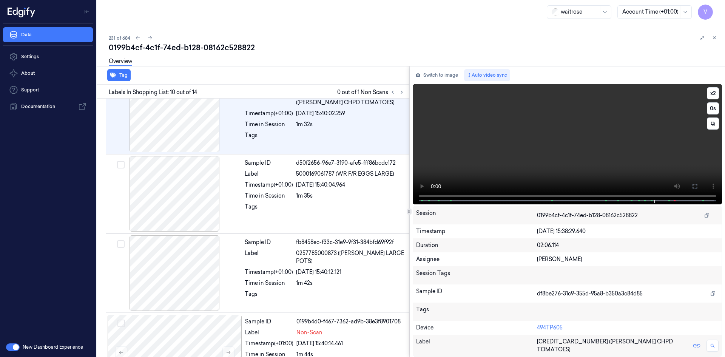
click at [524, 158] on video at bounding box center [568, 144] width 310 height 120
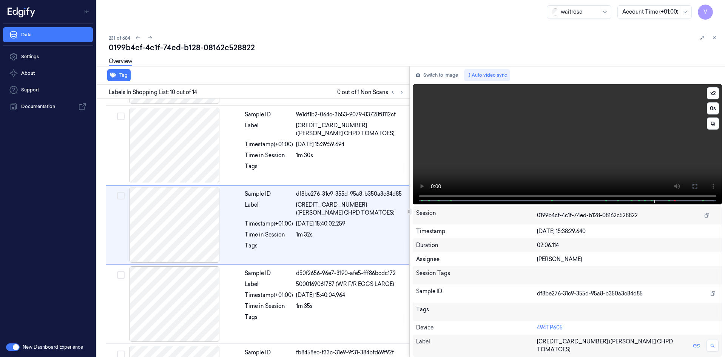
scroll to position [624, 0]
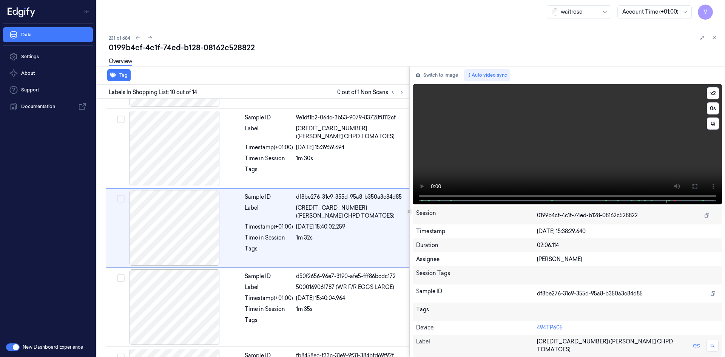
click at [548, 156] on video at bounding box center [568, 144] width 310 height 120
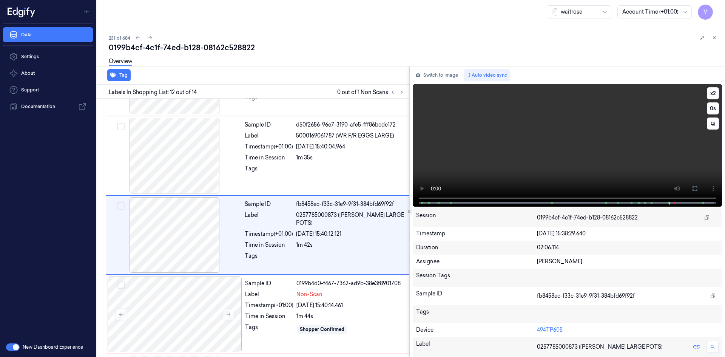
scroll to position [783, 0]
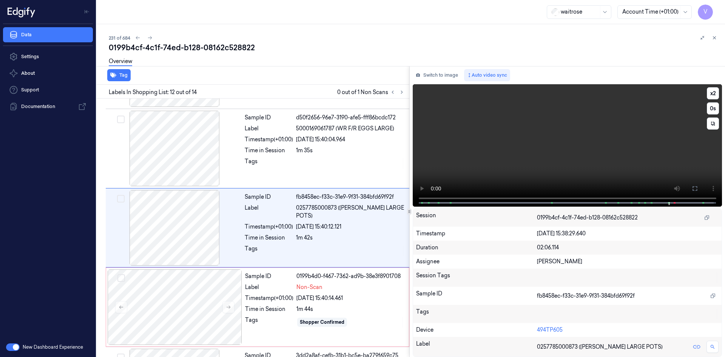
click at [548, 159] on video at bounding box center [568, 145] width 310 height 122
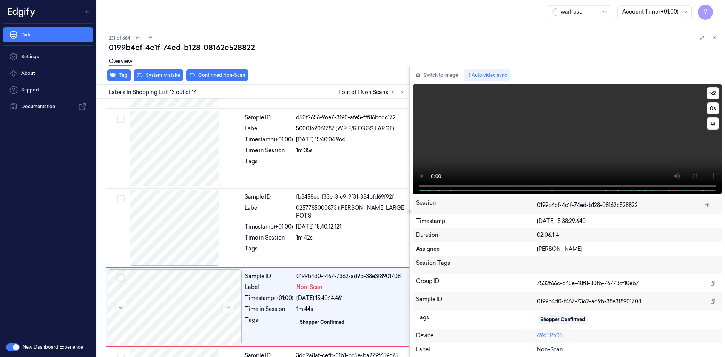
scroll to position [854, 0]
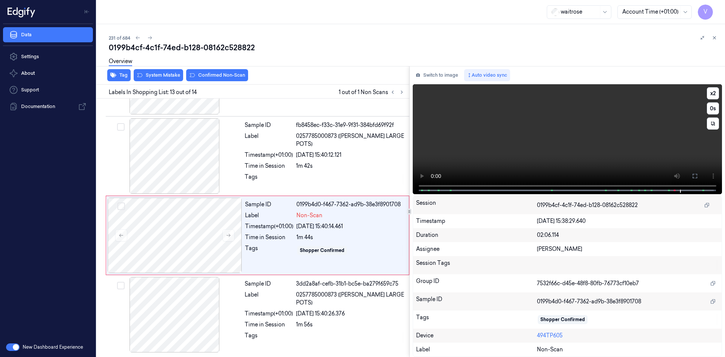
click at [578, 150] on video at bounding box center [568, 139] width 310 height 110
click at [536, 149] on video at bounding box center [568, 139] width 310 height 110
click at [537, 143] on video at bounding box center [568, 139] width 310 height 110
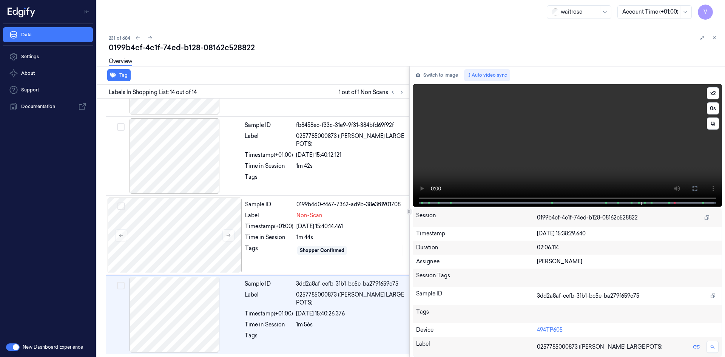
click at [619, 150] on video at bounding box center [568, 145] width 310 height 122
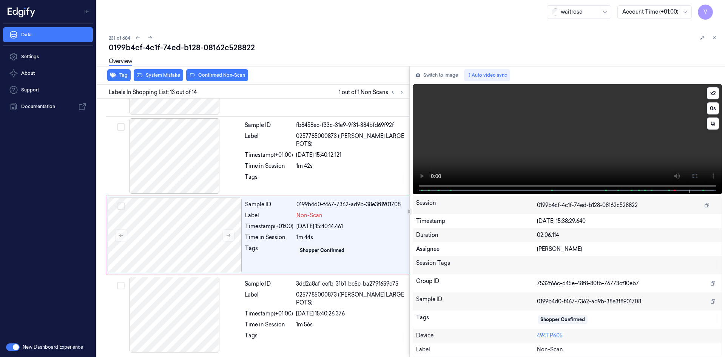
click at [535, 132] on video at bounding box center [568, 139] width 310 height 110
click at [613, 154] on video at bounding box center [568, 139] width 310 height 110
click at [613, 156] on video at bounding box center [568, 139] width 310 height 110
click at [585, 147] on video at bounding box center [568, 139] width 310 height 110
click at [584, 147] on video at bounding box center [568, 139] width 310 height 110
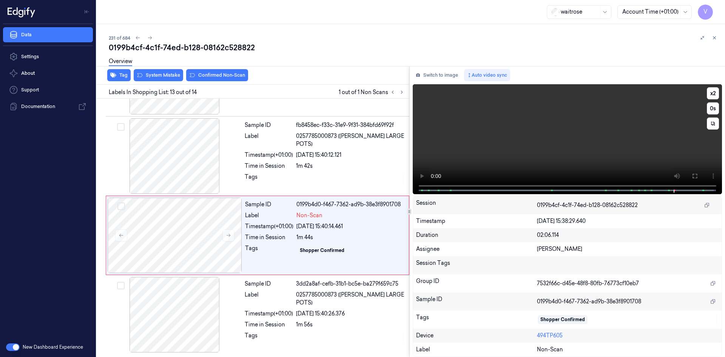
click at [570, 144] on video at bounding box center [568, 139] width 310 height 110
click at [570, 145] on video at bounding box center [568, 139] width 310 height 110
click at [562, 144] on video at bounding box center [568, 139] width 310 height 110
click at [562, 143] on video at bounding box center [568, 139] width 310 height 110
click at [228, 233] on icon at bounding box center [228, 235] width 5 height 5
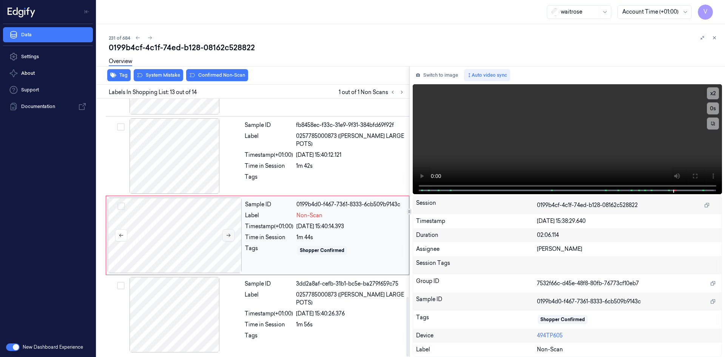
click at [228, 233] on icon at bounding box center [228, 235] width 5 height 5
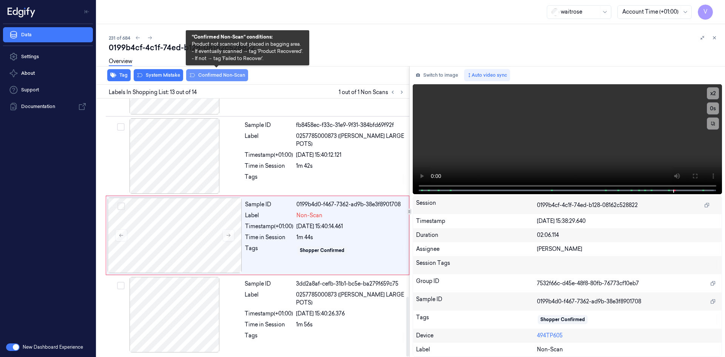
click at [215, 77] on button "Confirmed Non-Scan" at bounding box center [217, 75] width 62 height 12
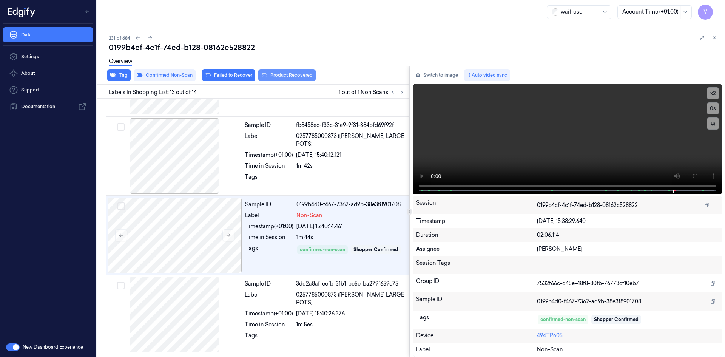
click at [289, 77] on button "Product Recovered" at bounding box center [286, 75] width 57 height 12
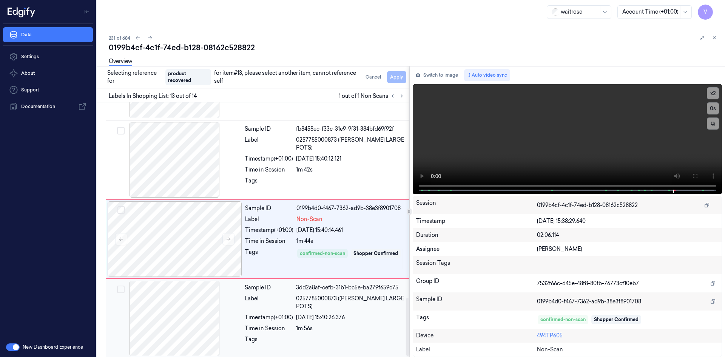
click at [374, 314] on div "[DATE] 15:40:26.376" at bounding box center [350, 318] width 109 height 8
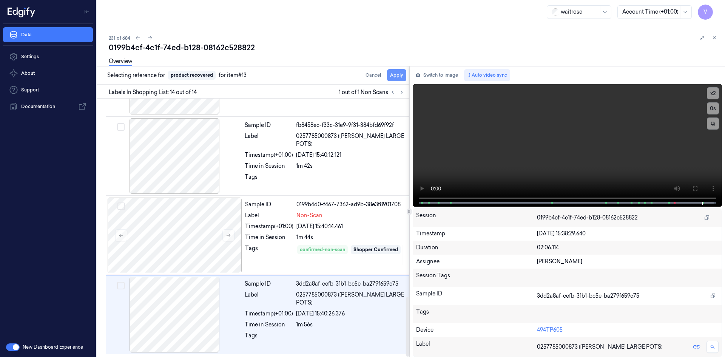
click at [400, 74] on button "Apply" at bounding box center [396, 75] width 19 height 12
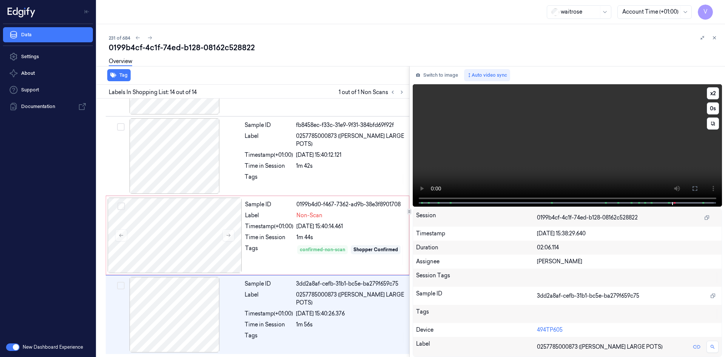
click at [616, 158] on video at bounding box center [568, 145] width 310 height 122
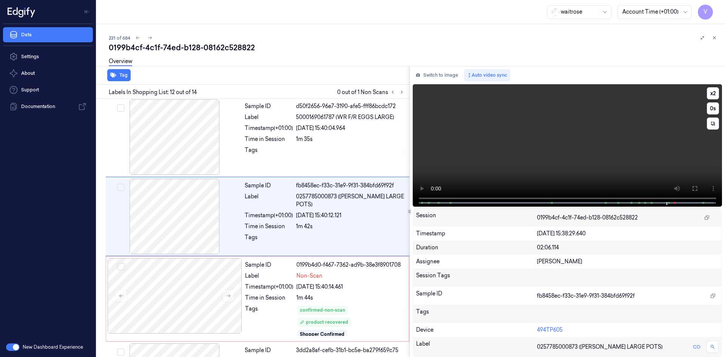
scroll to position [783, 0]
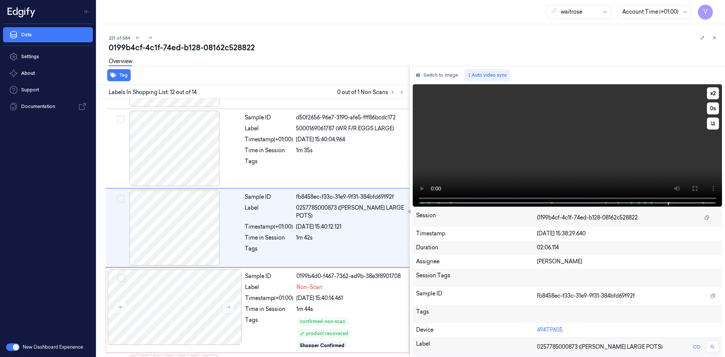
click at [609, 151] on video at bounding box center [568, 145] width 310 height 122
click at [711, 97] on button "x 2" at bounding box center [713, 93] width 12 height 12
click at [712, 94] on button "x 4" at bounding box center [713, 93] width 12 height 12
click at [615, 131] on video at bounding box center [568, 145] width 310 height 122
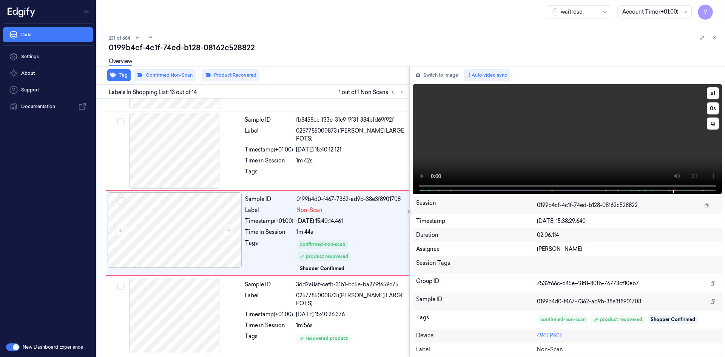
scroll to position [861, 0]
click at [529, 140] on video at bounding box center [568, 139] width 310 height 110
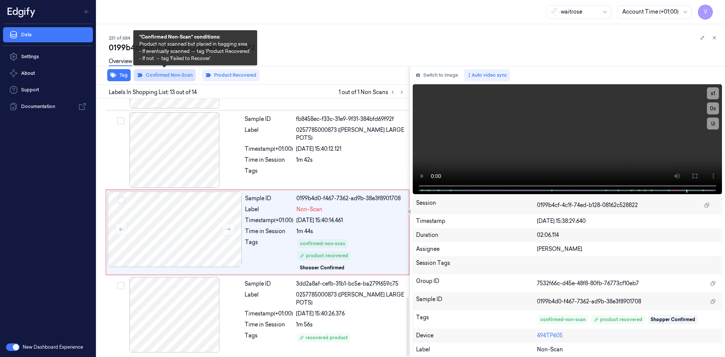
click at [182, 76] on button "Confirmed Non-Scan" at bounding box center [165, 75] width 62 height 12
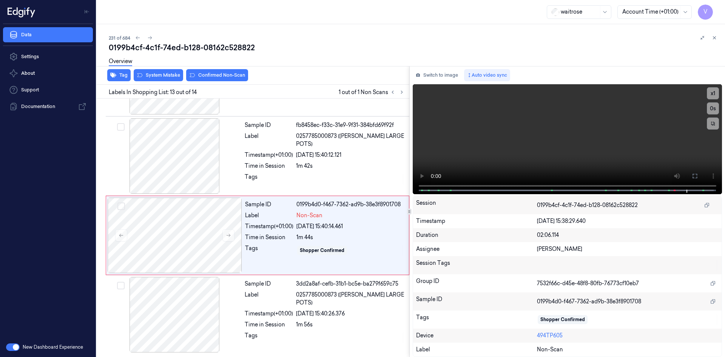
scroll to position [854, 0]
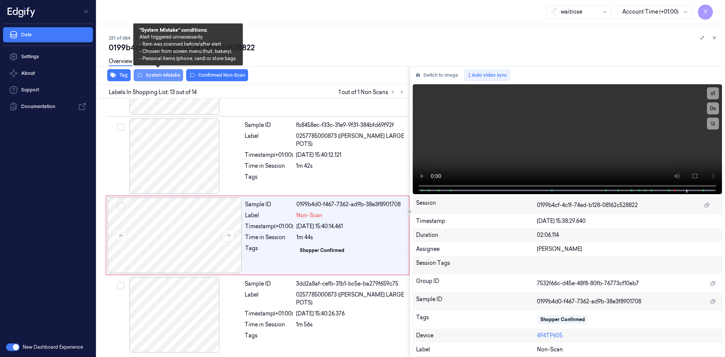
click at [167, 74] on button "System Mistake" at bounding box center [158, 75] width 49 height 12
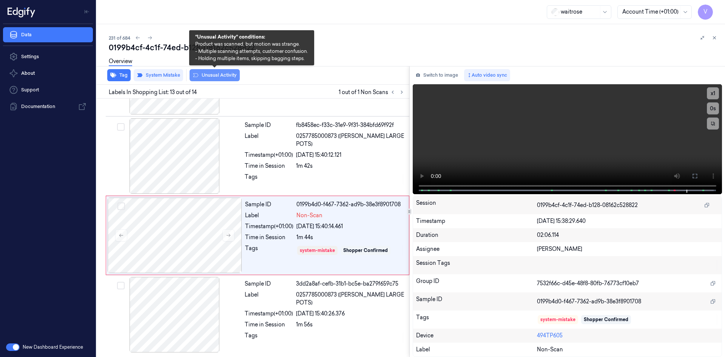
click at [215, 76] on button "Unusual Activity" at bounding box center [215, 75] width 50 height 12
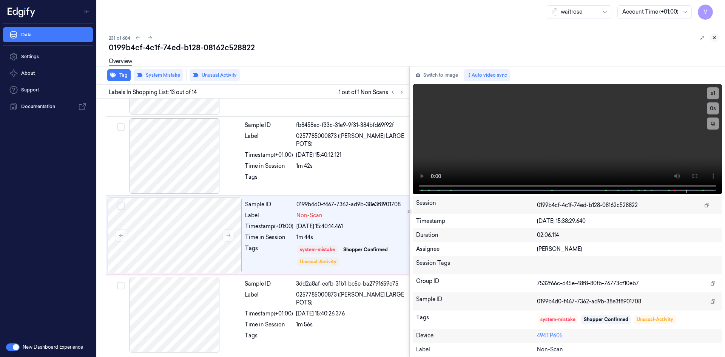
click at [712, 38] on button at bounding box center [714, 37] width 9 height 9
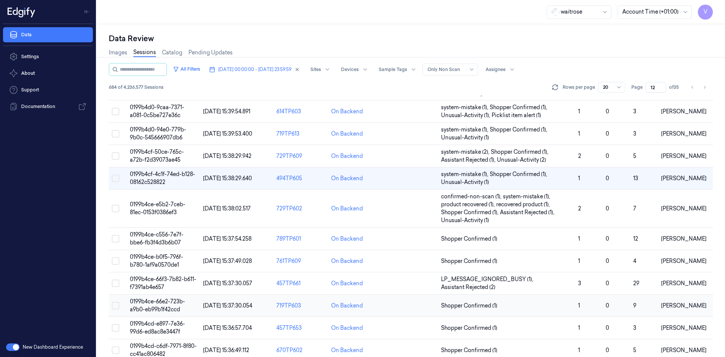
scroll to position [238, 0]
